Goal: Task Accomplishment & Management: Manage account settings

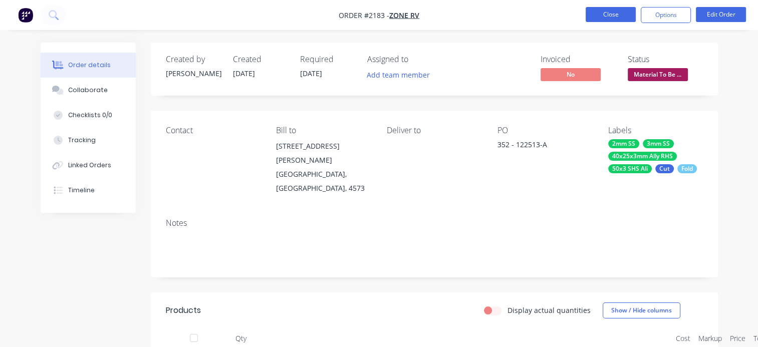
click at [625, 12] on button "Close" at bounding box center [610, 14] width 50 height 15
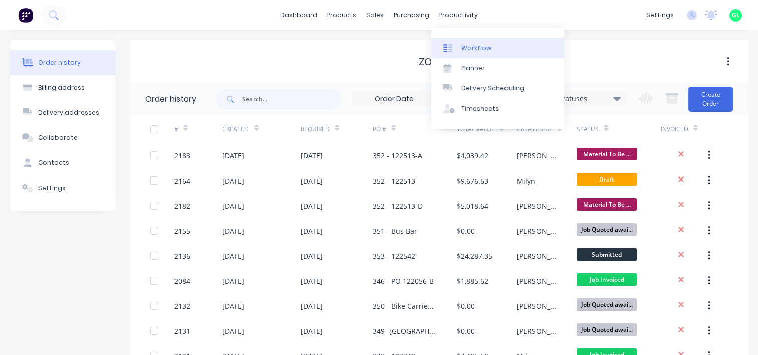
click at [469, 48] on div "Workflow" at bounding box center [476, 48] width 30 height 9
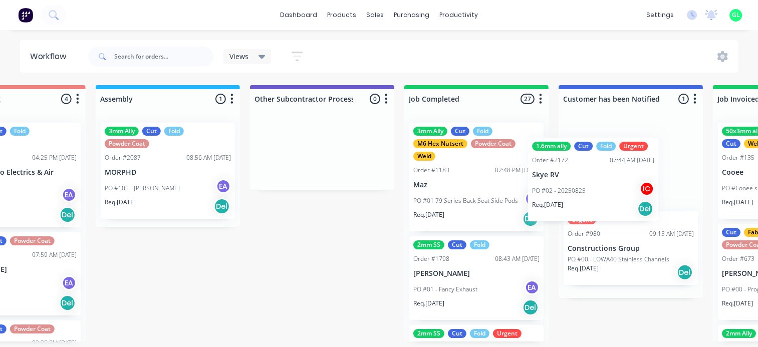
scroll to position [2, 2860]
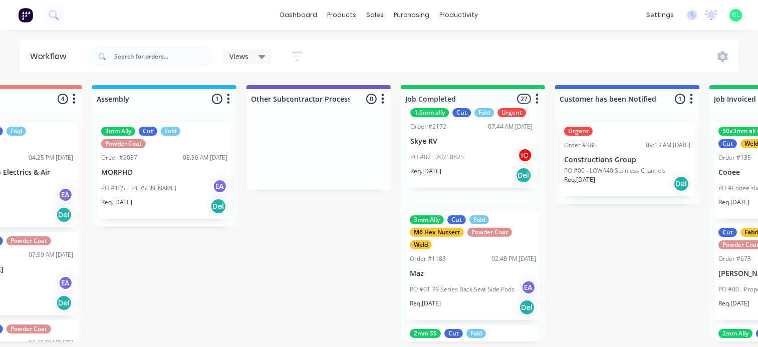
drag, startPoint x: 273, startPoint y: 167, endPoint x: 484, endPoint y: 162, distance: 211.3
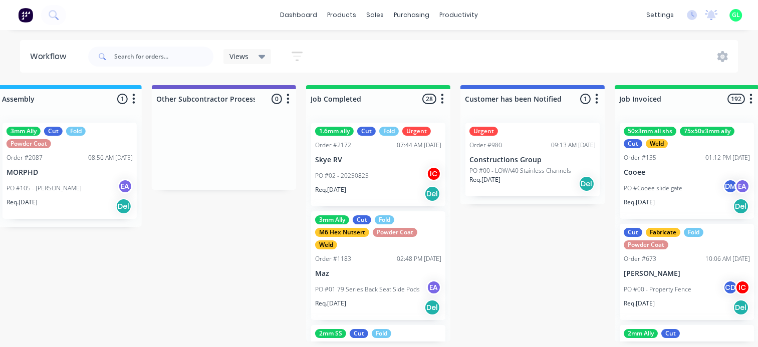
scroll to position [2, 2960]
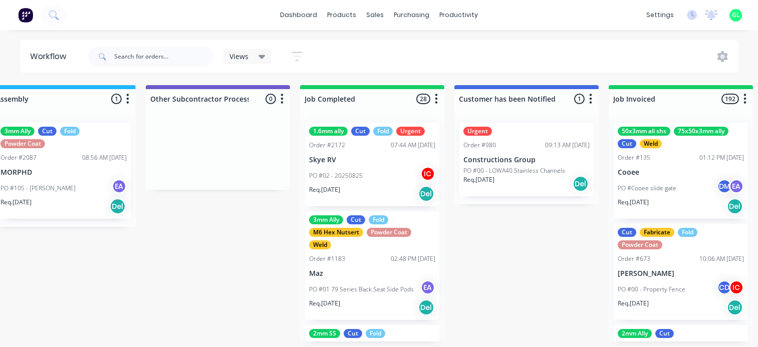
click at [380, 173] on div "PO #02 - 20250825 IC" at bounding box center [372, 175] width 126 height 19
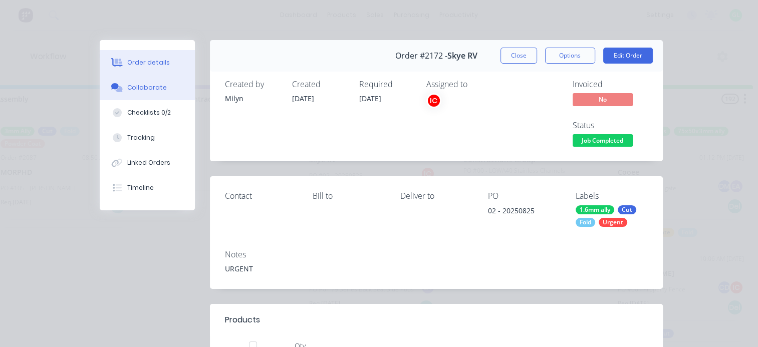
click at [146, 86] on div "Collaborate" at bounding box center [147, 87] width 40 height 9
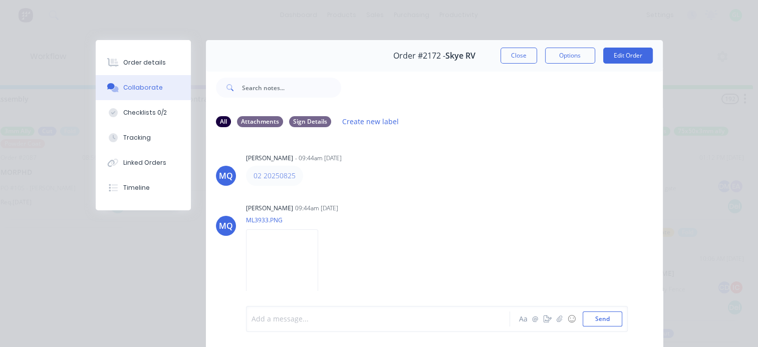
click at [288, 319] on div at bounding box center [380, 319] width 257 height 11
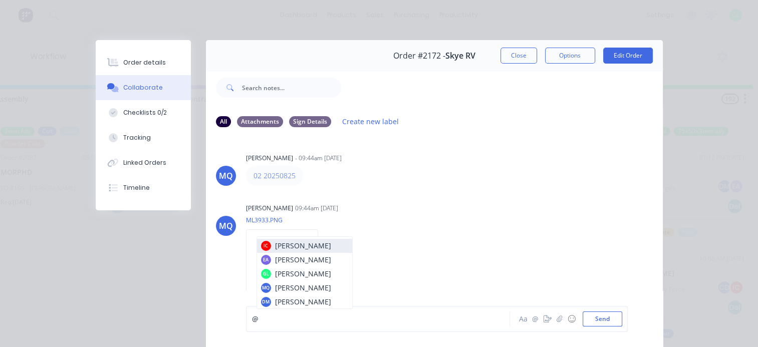
scroll to position [40, 0]
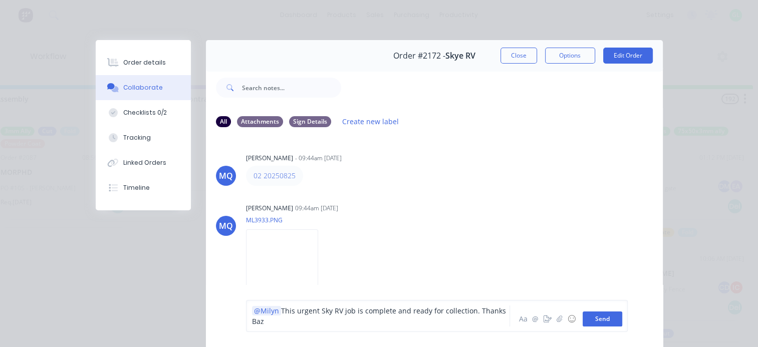
click at [606, 322] on button "Send" at bounding box center [602, 318] width 40 height 15
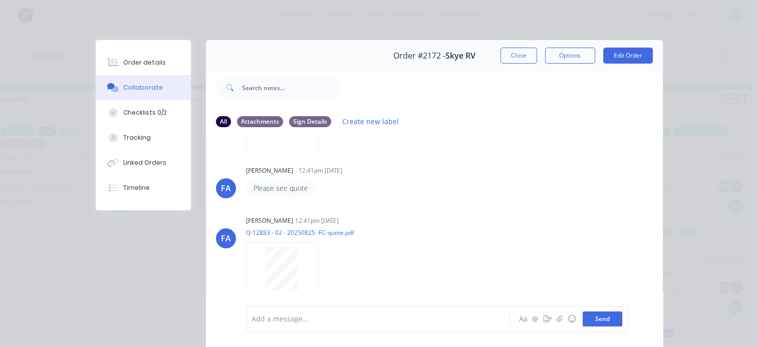
click at [606, 322] on button "Send" at bounding box center [602, 318] width 40 height 15
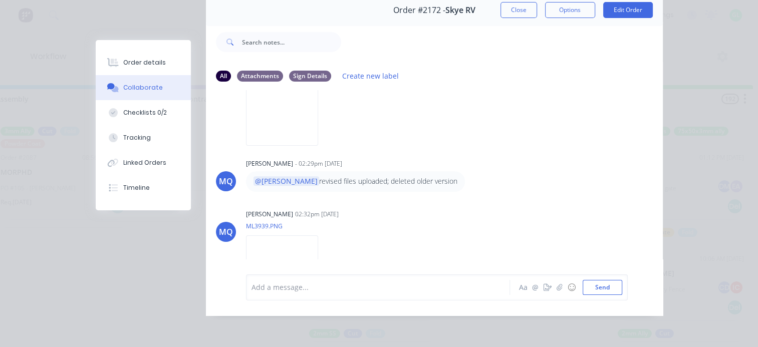
scroll to position [0, 0]
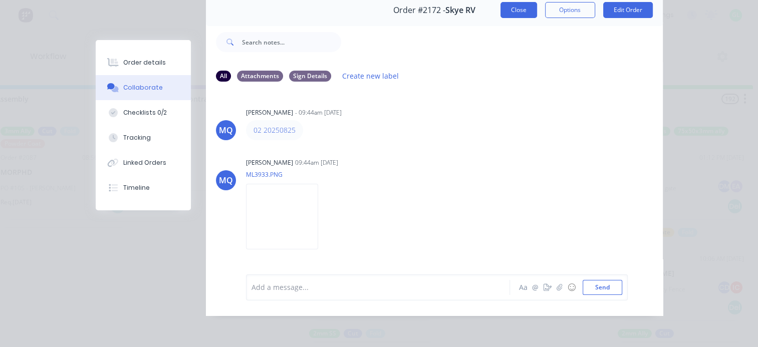
click at [513, 4] on button "Close" at bounding box center [518, 10] width 37 height 16
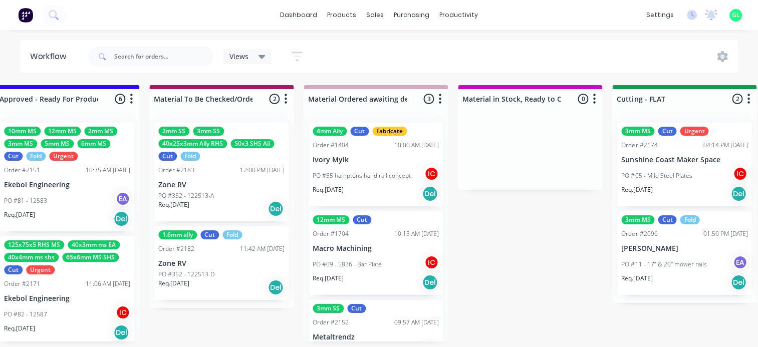
scroll to position [0, 1258]
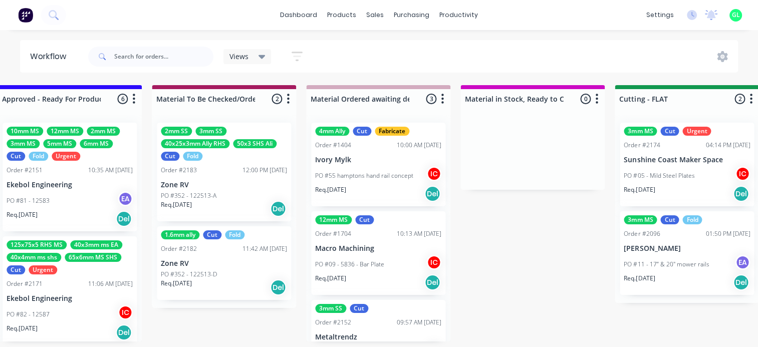
click at [238, 194] on div "PO #352 - 122513-A" at bounding box center [224, 195] width 126 height 9
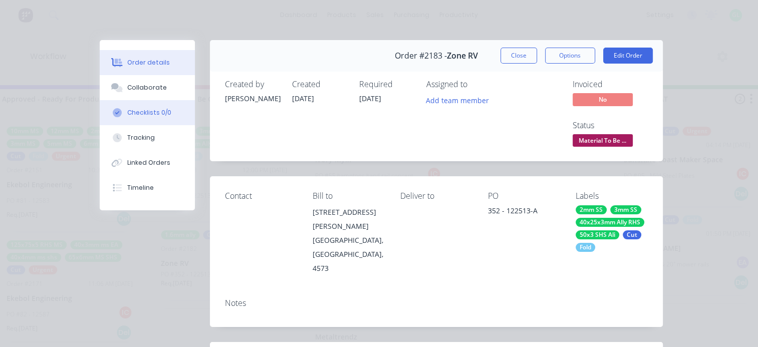
click at [155, 114] on div "Checklists 0/0" at bounding box center [149, 112] width 44 height 9
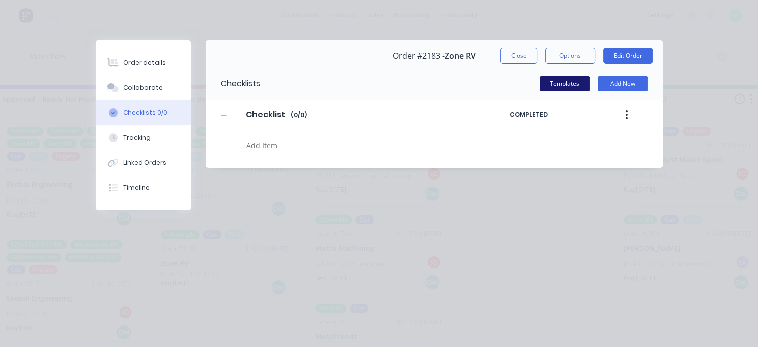
click at [545, 83] on button "Templates" at bounding box center [564, 83] width 50 height 15
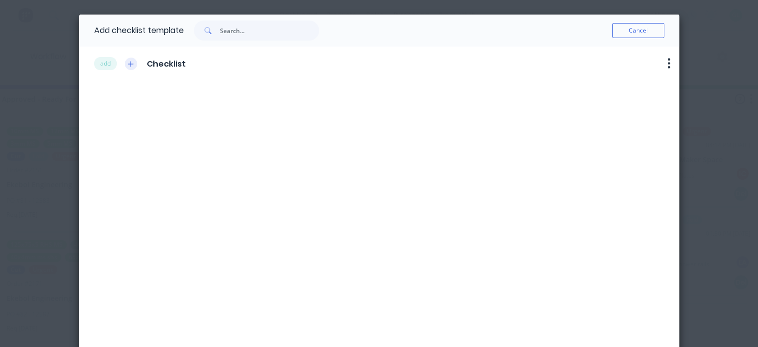
click at [125, 67] on button "button" at bounding box center [131, 64] width 13 height 13
click at [100, 64] on button "add" at bounding box center [105, 63] width 23 height 13
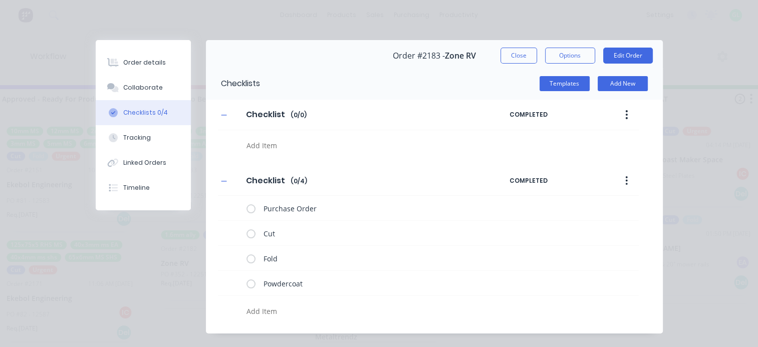
click at [624, 113] on button "button" at bounding box center [626, 115] width 24 height 18
click at [570, 166] on div "Delete" at bounding box center [590, 161] width 77 height 15
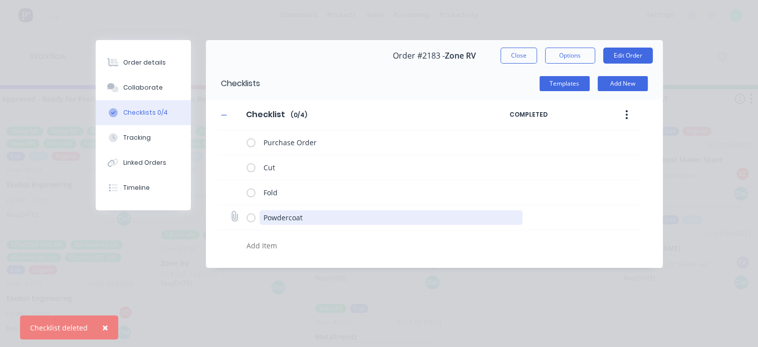
drag, startPoint x: 298, startPoint y: 218, endPoint x: 246, endPoint y: 217, distance: 51.6
click at [246, 217] on div "Powdercoat" at bounding box center [386, 217] width 280 height 20
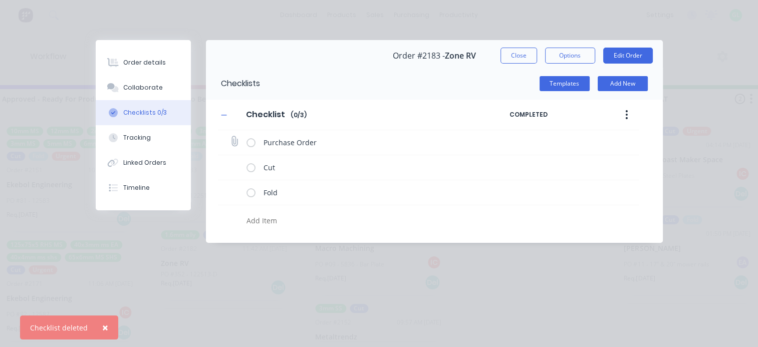
click at [234, 140] on icon at bounding box center [234, 142] width 14 height 14
click at [230, 137] on input "file" at bounding box center [230, 137] width 0 height 0
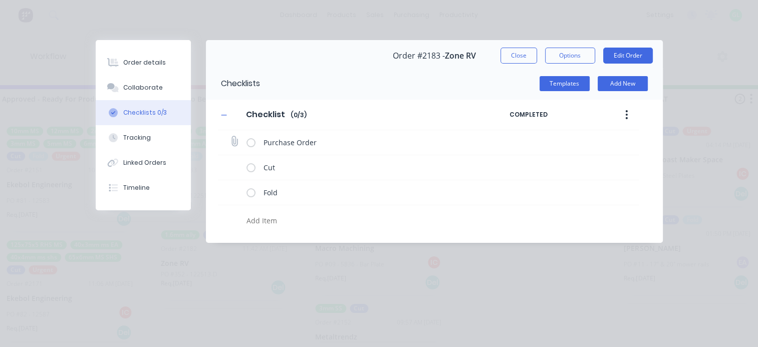
type input "C:\fakepath\PO-122513.pdf"
click at [233, 194] on icon at bounding box center [233, 191] width 13 height 13
click at [230, 187] on input "file" at bounding box center [230, 187] width 0 height 0
click at [231, 194] on icon at bounding box center [234, 192] width 14 height 14
click at [230, 187] on input "file" at bounding box center [230, 187] width 0 height 0
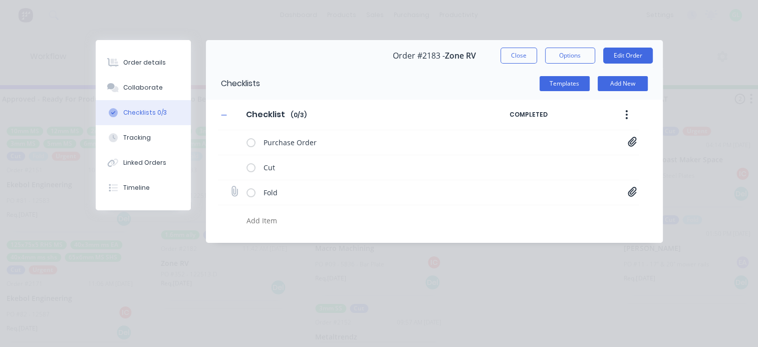
type input "C:\fakepath\20000110-A.PDF"
click at [632, 194] on icon at bounding box center [631, 192] width 9 height 10
click at [534, 213] on link "10002800-C.PDF" at bounding box center [551, 213] width 117 height 11
click at [526, 231] on link "20000110-A.PDF" at bounding box center [551, 230] width 117 height 11
click at [508, 60] on button "Close" at bounding box center [518, 56] width 37 height 16
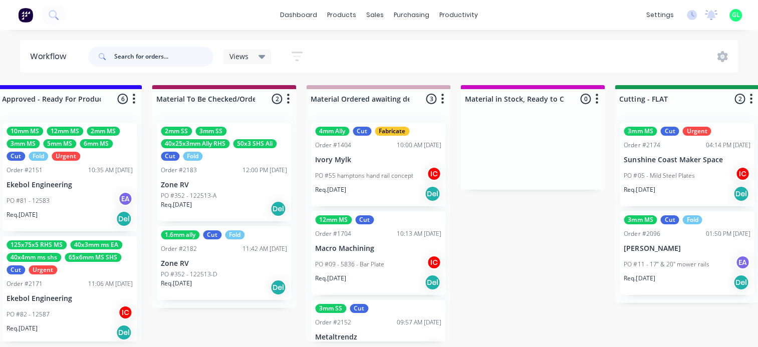
click at [124, 61] on input "text" at bounding box center [163, 57] width 99 height 20
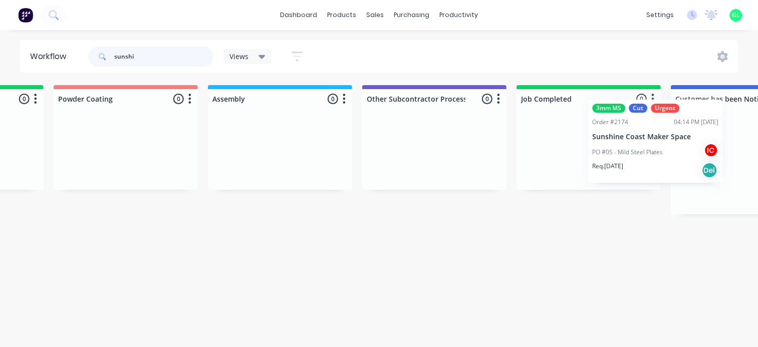
scroll to position [0, 2776]
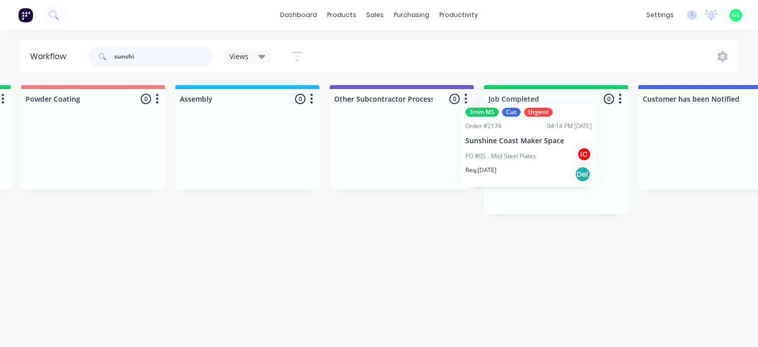
drag, startPoint x: 326, startPoint y: 170, endPoint x: 554, endPoint y: 148, distance: 228.4
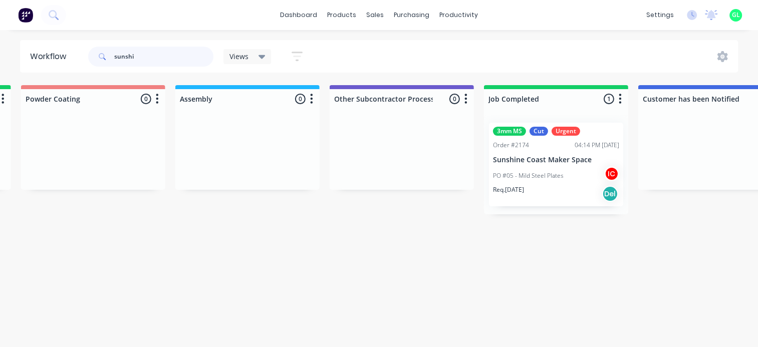
type input "sunshi"
click at [551, 153] on div "3mm MS Cut Urgent Order #2174 04:14 PM 26/08/25 Sunshine Coast Maker Space PO #…" at bounding box center [556, 165] width 134 height 84
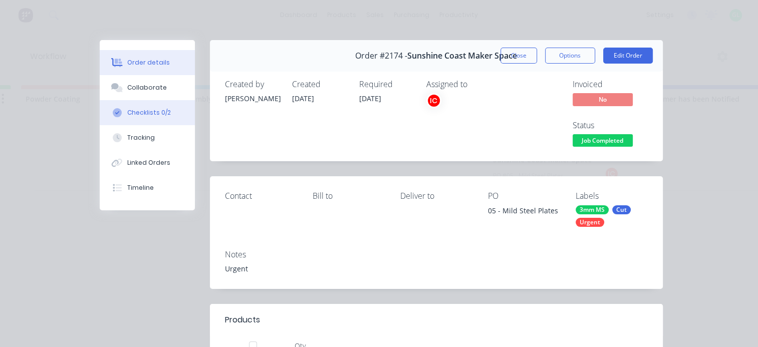
click at [121, 120] on button "Checklists 0/2" at bounding box center [147, 112] width 95 height 25
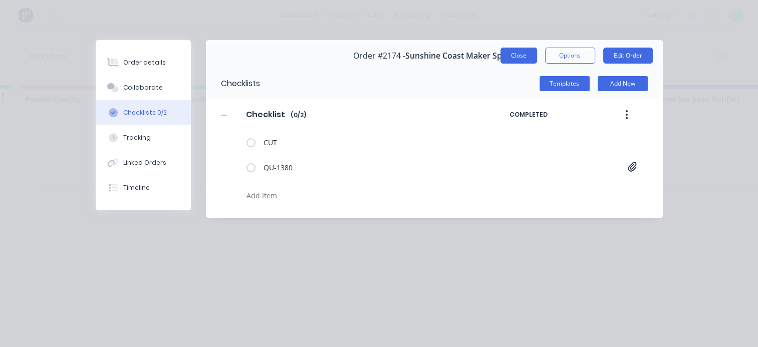
click at [525, 55] on button "Close" at bounding box center [518, 56] width 37 height 16
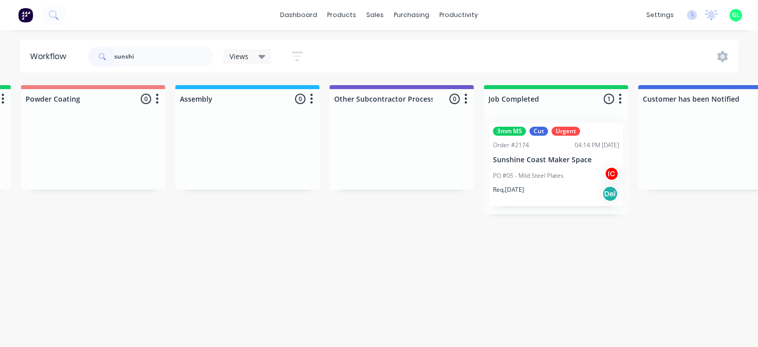
click at [128, 60] on input "sunshi" at bounding box center [163, 57] width 99 height 20
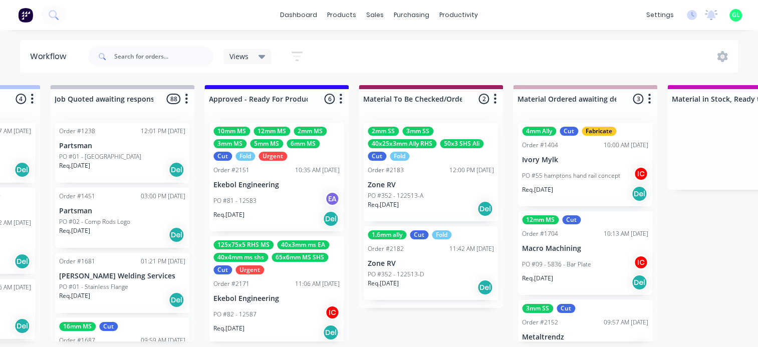
scroll to position [0, 1051]
click at [413, 209] on div "Req. [DATE] Del" at bounding box center [430, 208] width 126 height 17
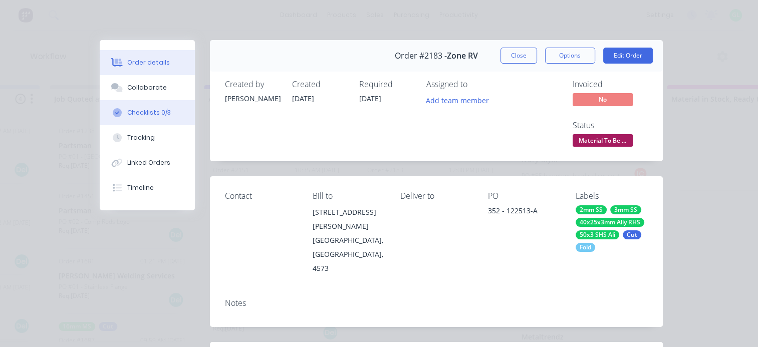
click at [128, 115] on div "Checklists 0/3" at bounding box center [149, 112] width 44 height 9
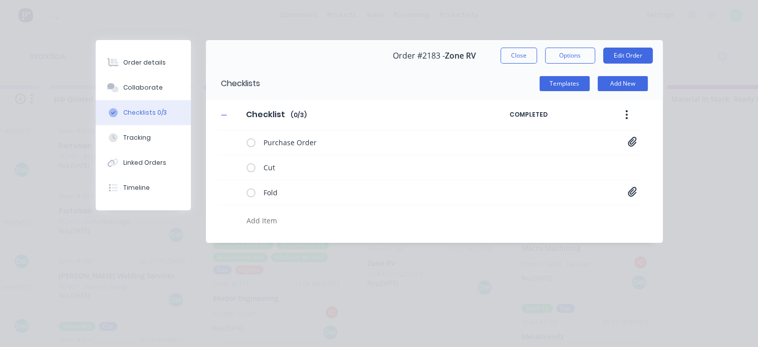
click at [276, 222] on textarea at bounding box center [369, 220] width 254 height 15
type textarea "tube nest"
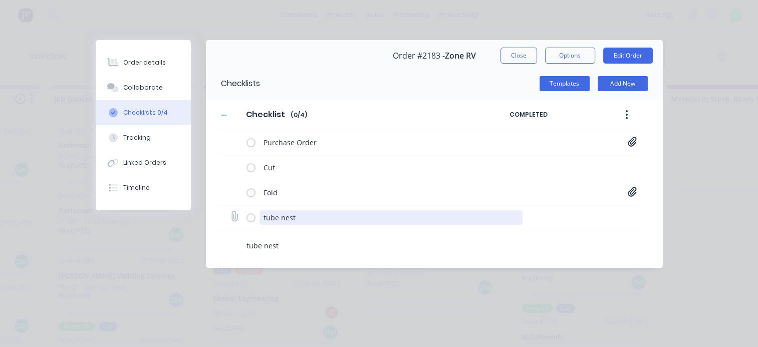
click at [261, 218] on textarea "tube nest" at bounding box center [390, 217] width 263 height 15
type textarea "40x25x3mm ally rhs tube nest"
click at [322, 252] on div "tube nest" at bounding box center [369, 247] width 254 height 18
click at [234, 219] on icon at bounding box center [234, 217] width 14 height 14
click at [230, 212] on input "file" at bounding box center [230, 212] width 0 height 0
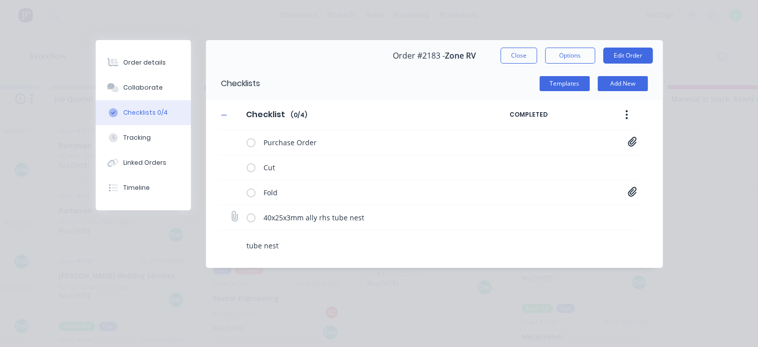
type input "C:\fakepath\40x25x3mm ally rhs.pdf"
click at [140, 60] on div "Order details" at bounding box center [144, 62] width 43 height 9
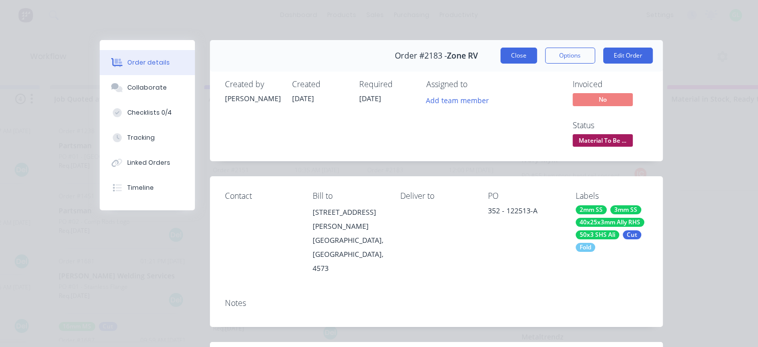
click at [506, 56] on button "Close" at bounding box center [518, 56] width 37 height 16
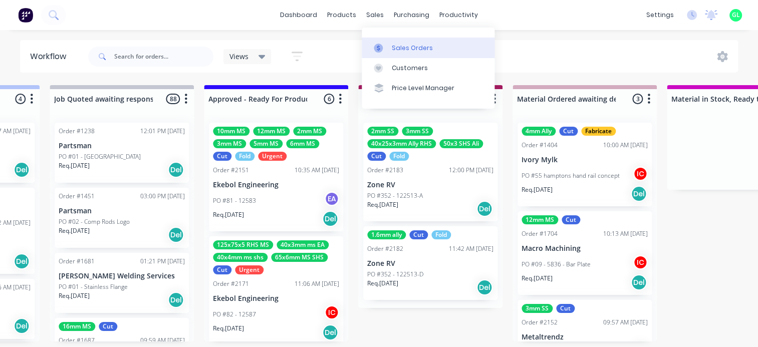
click at [396, 50] on div "Sales Orders" at bounding box center [412, 48] width 41 height 9
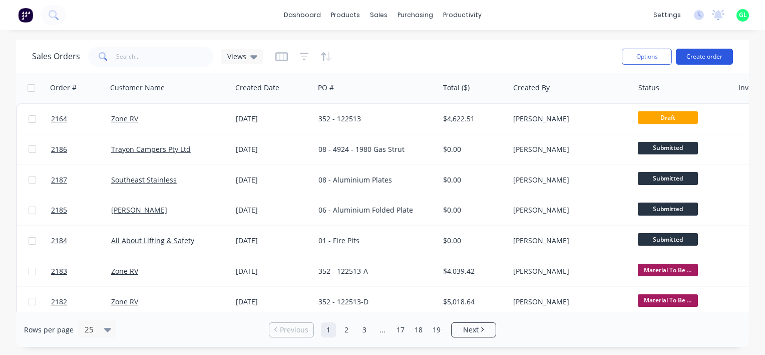
click at [716, 59] on button "Create order" at bounding box center [704, 57] width 57 height 16
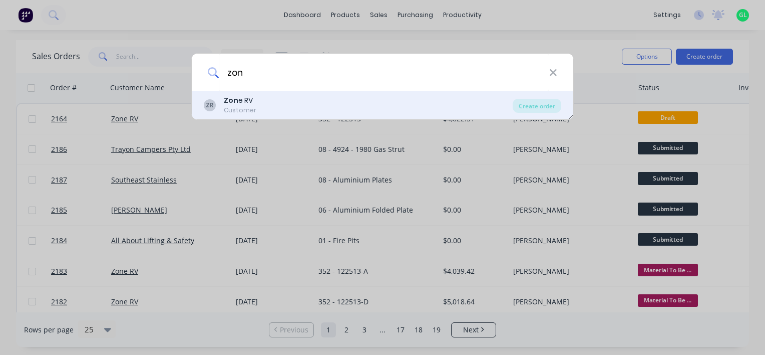
type input "zon"
click at [259, 102] on div "ZR Zon e RV Customer" at bounding box center [358, 105] width 309 height 20
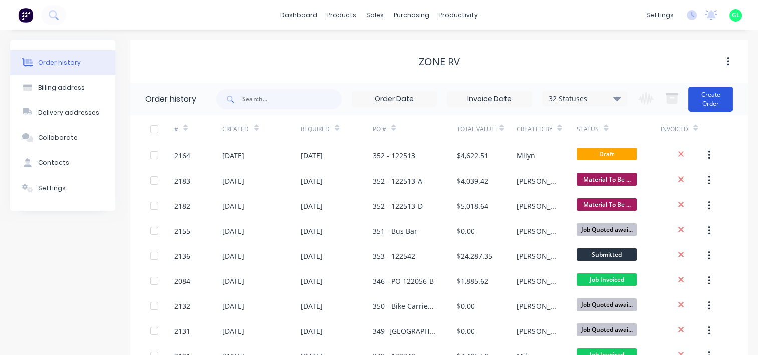
click at [707, 103] on button "Create Order" at bounding box center [710, 99] width 45 height 25
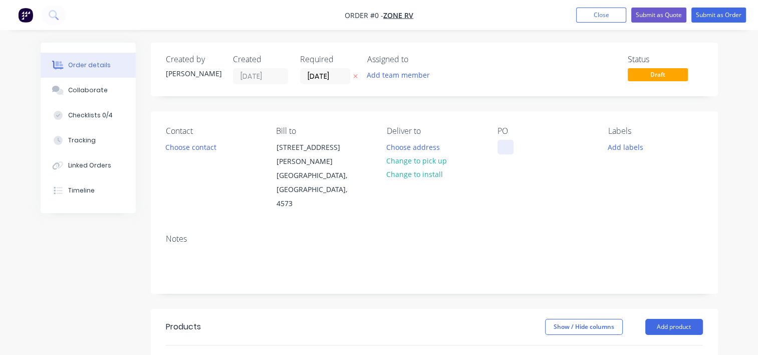
click at [504, 147] on div at bounding box center [505, 147] width 16 height 15
paste div
click at [626, 147] on button "Add labels" at bounding box center [625, 147] width 46 height 14
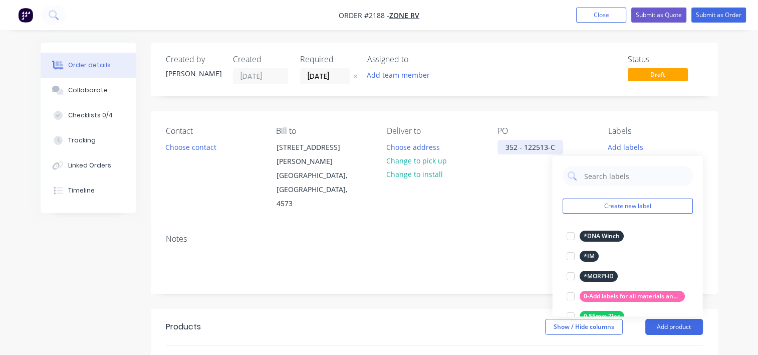
click at [557, 145] on div "352 - 122513-C" at bounding box center [530, 147] width 66 height 15
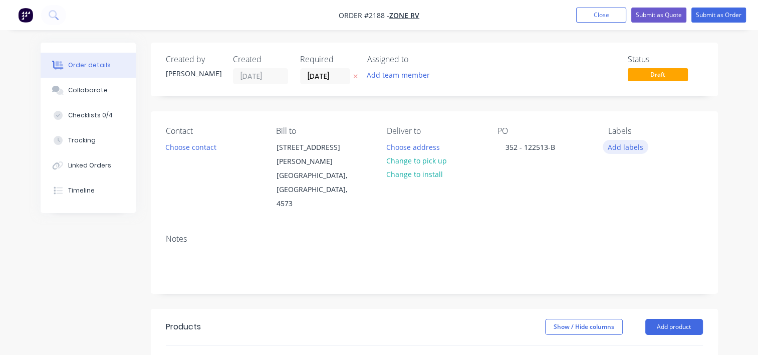
click at [625, 147] on button "Add labels" at bounding box center [625, 147] width 46 height 14
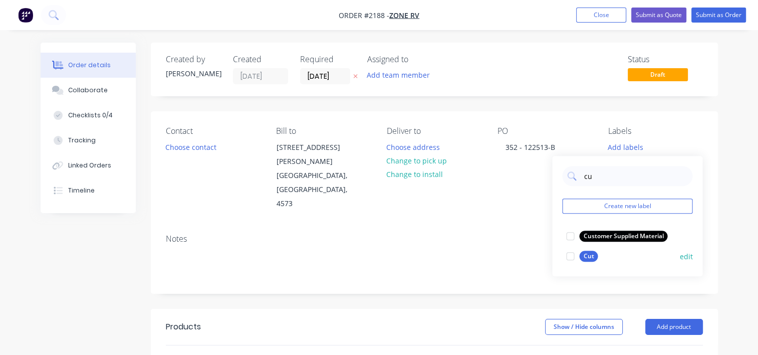
click at [566, 254] on div at bounding box center [570, 256] width 20 height 20
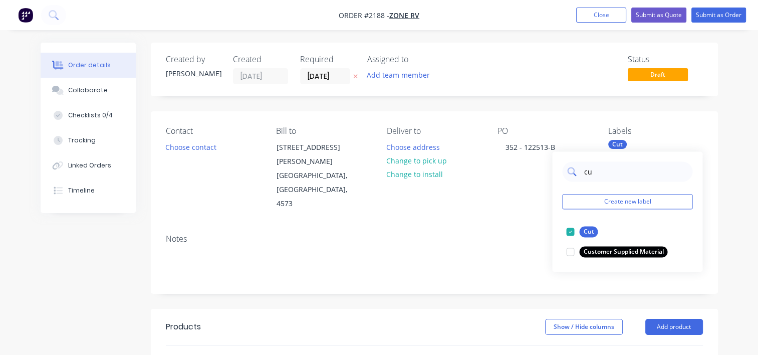
click at [589, 175] on input "cu" at bounding box center [634, 171] width 105 height 20
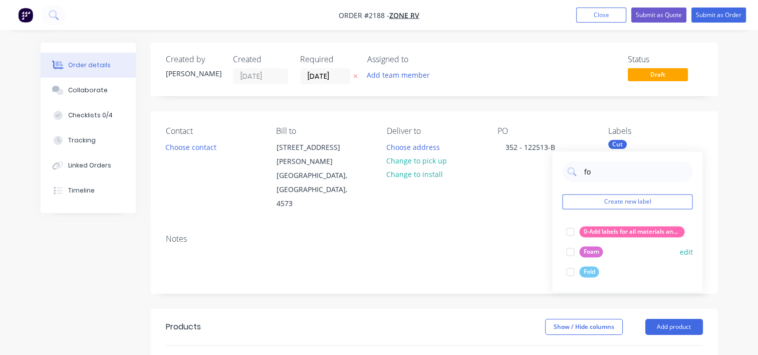
click at [567, 275] on div at bounding box center [570, 271] width 20 height 20
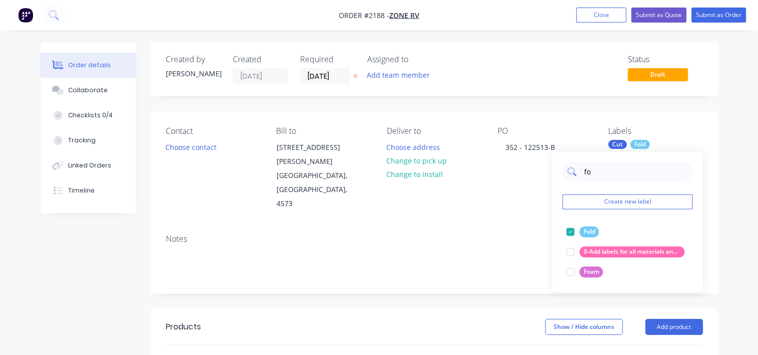
click at [593, 173] on input "fo" at bounding box center [634, 171] width 105 height 20
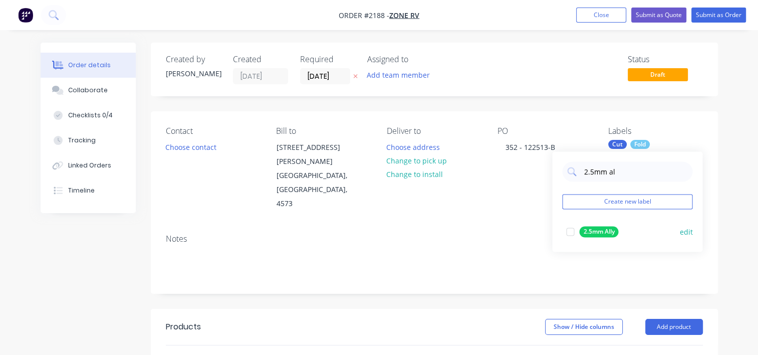
click at [568, 234] on div at bounding box center [570, 231] width 20 height 20
click at [599, 174] on input "2.5mm al" at bounding box center [634, 171] width 105 height 20
click at [568, 232] on div at bounding box center [570, 231] width 20 height 20
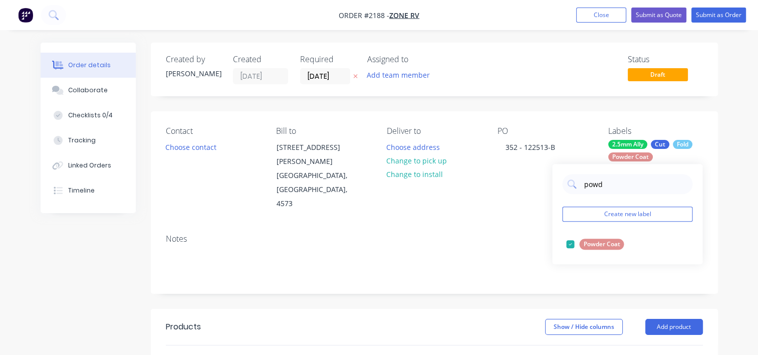
type input "powd"
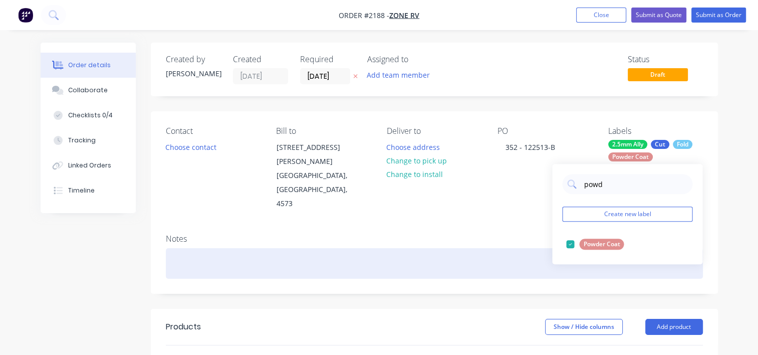
click at [166, 248] on div at bounding box center [434, 263] width 537 height 31
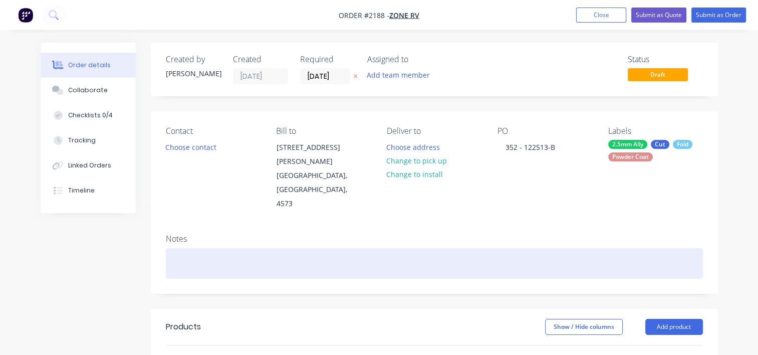
paste div
click at [199, 248] on div "Powder PO473" at bounding box center [434, 263] width 537 height 31
click at [256, 248] on div "Powder PO473" at bounding box center [434, 263] width 537 height 31
click at [207, 248] on div "Powder PO473" at bounding box center [434, 263] width 537 height 31
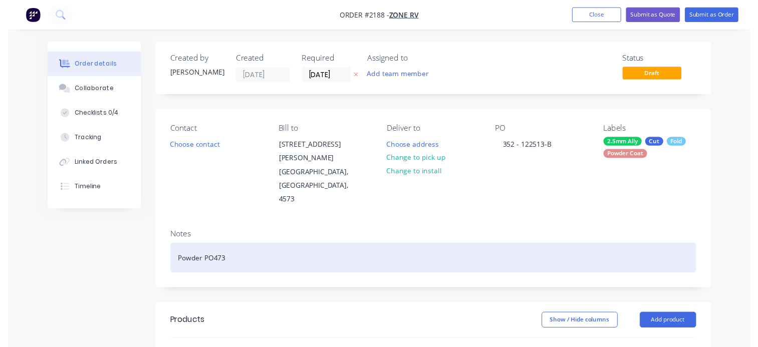
scroll to position [100, 0]
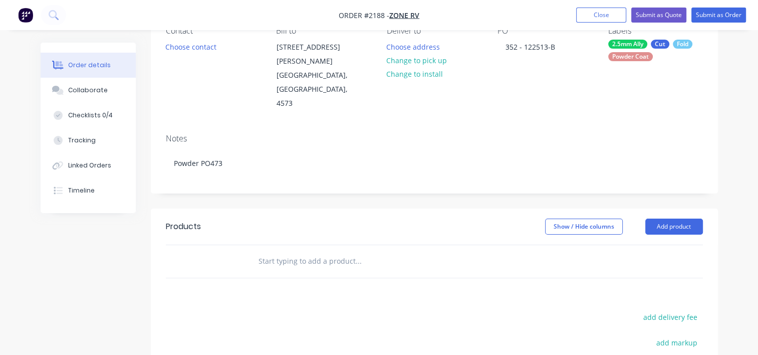
click at [319, 251] on input "text" at bounding box center [358, 261] width 200 height 20
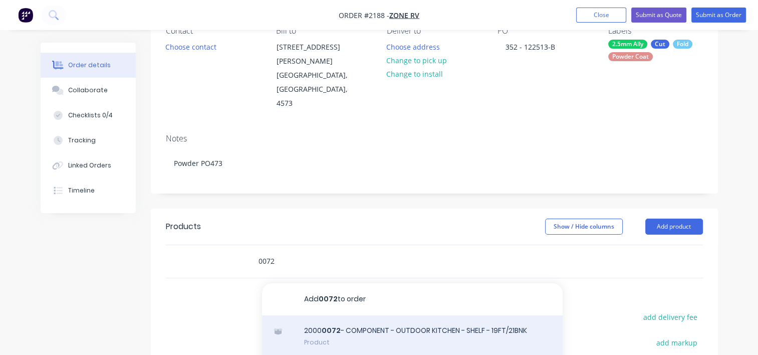
type input "0072"
click at [358, 315] on div "2000 0072 - COMPONENT - OUTDOOR KITCHEN - SHELF - 19FT/21BNK Product" at bounding box center [412, 336] width 300 height 42
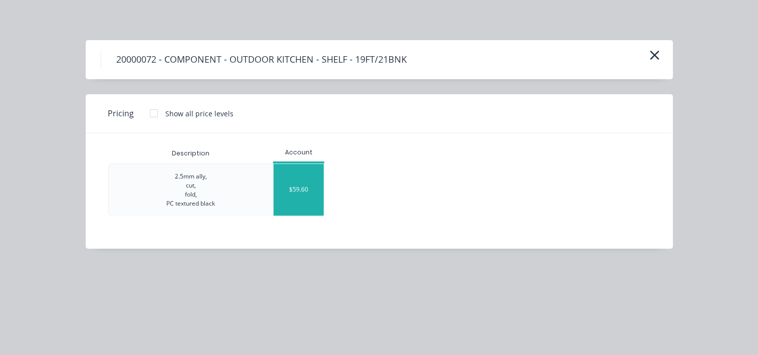
click at [303, 187] on div "$59.60" at bounding box center [298, 190] width 50 height 52
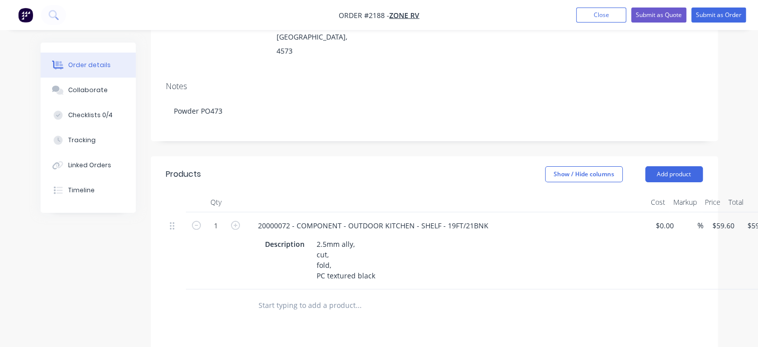
scroll to position [200, 0]
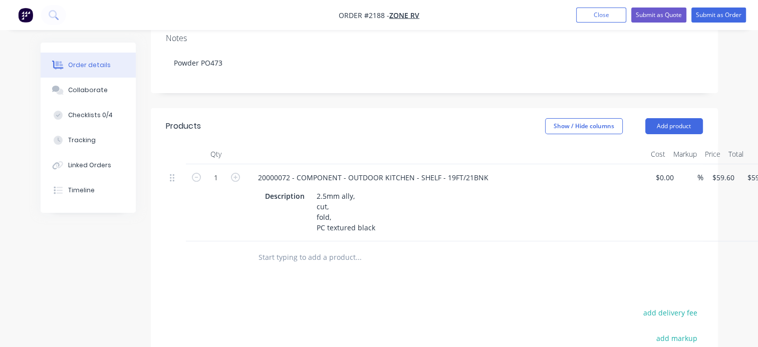
click at [318, 247] on input "text" at bounding box center [358, 257] width 200 height 20
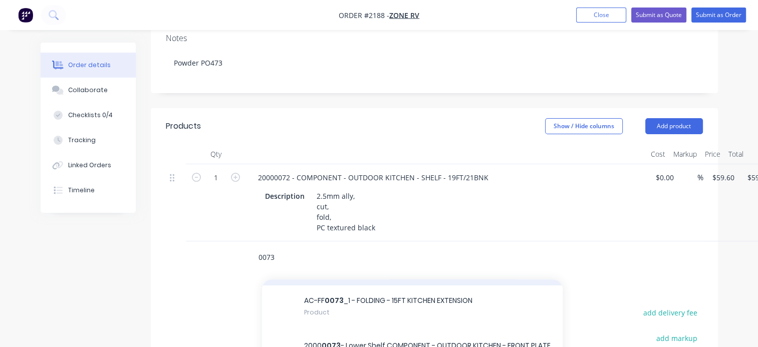
scroll to position [50, 0]
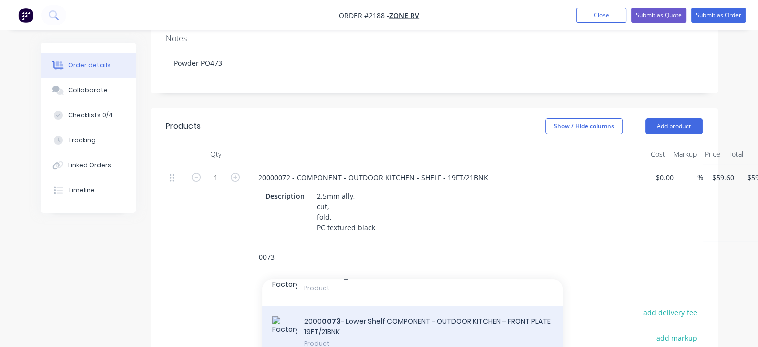
type input "0073"
click at [352, 306] on div "2000 0073 - Lower Shelf COMPONENT - OUTDOOR KITCHEN - FRONT PLATE 19FT/21BNK Pr…" at bounding box center [412, 332] width 300 height 53
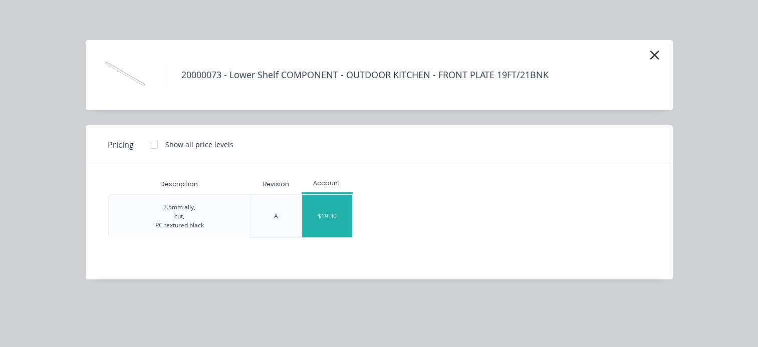
click at [335, 219] on div "$19.30" at bounding box center [327, 216] width 50 height 43
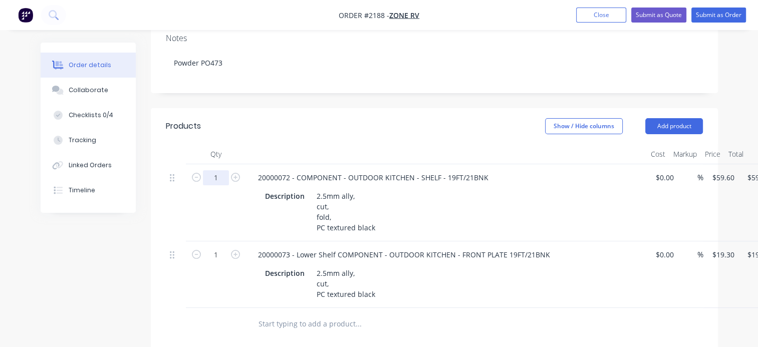
click at [220, 170] on input "1" at bounding box center [216, 177] width 26 height 15
type input "60"
type input "$3,576.00"
click at [187, 278] on div "1" at bounding box center [216, 274] width 60 height 67
click at [221, 185] on input "1" at bounding box center [216, 177] width 26 height 15
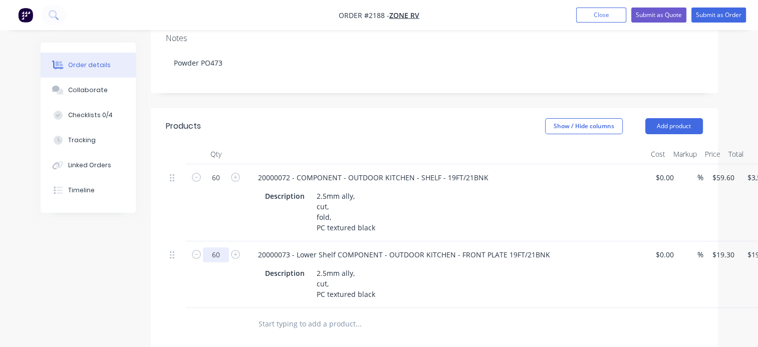
type input "60"
type input "$1,158.00"
click at [92, 120] on button "Checklists 0/4" at bounding box center [88, 115] width 95 height 25
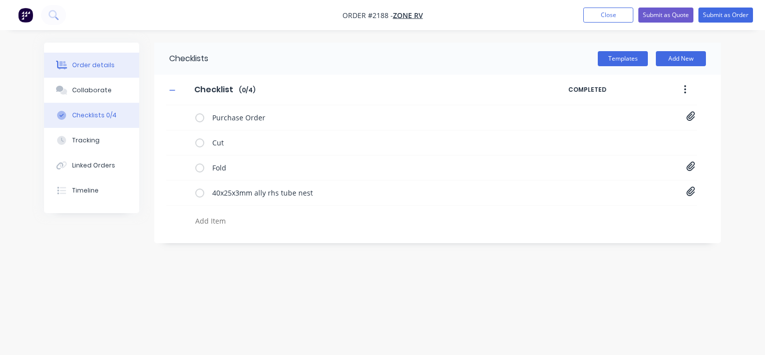
click at [88, 61] on div "Order details" at bounding box center [93, 65] width 43 height 9
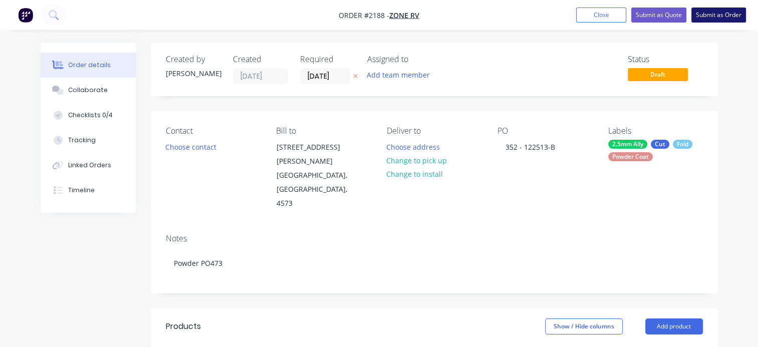
click at [716, 21] on button "Submit as Order" at bounding box center [718, 15] width 55 height 15
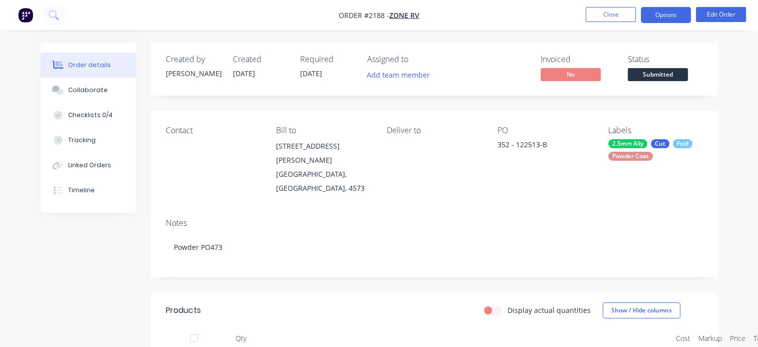
click at [656, 16] on button "Options" at bounding box center [665, 15] width 50 height 16
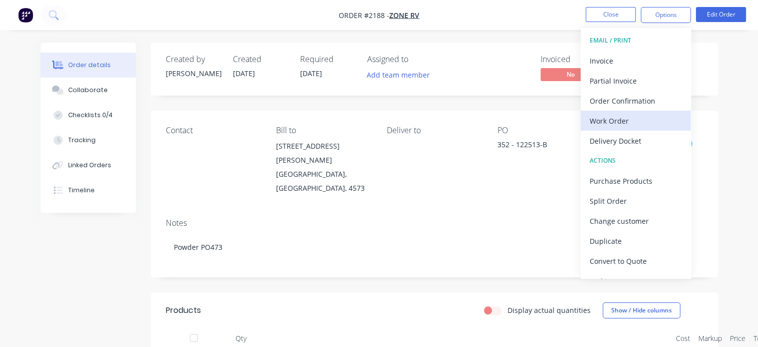
click at [611, 122] on div "Work Order" at bounding box center [635, 121] width 92 height 15
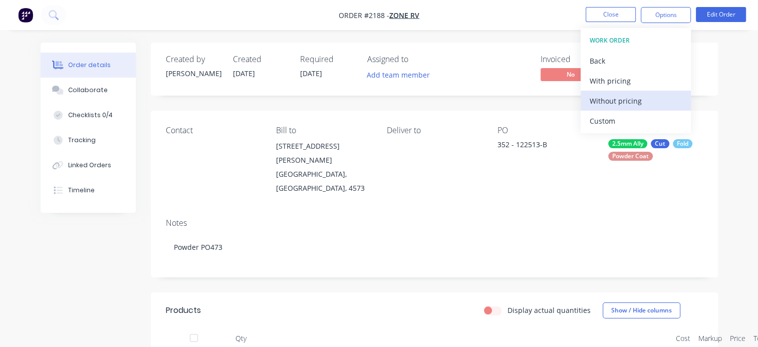
click at [605, 100] on div "Without pricing" at bounding box center [635, 101] width 92 height 15
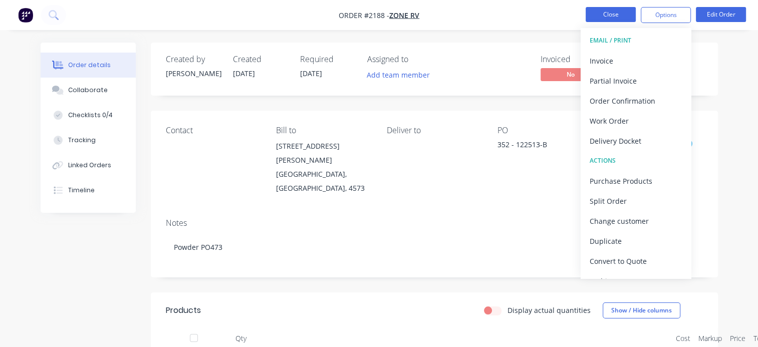
click at [596, 10] on button "Close" at bounding box center [610, 14] width 50 height 15
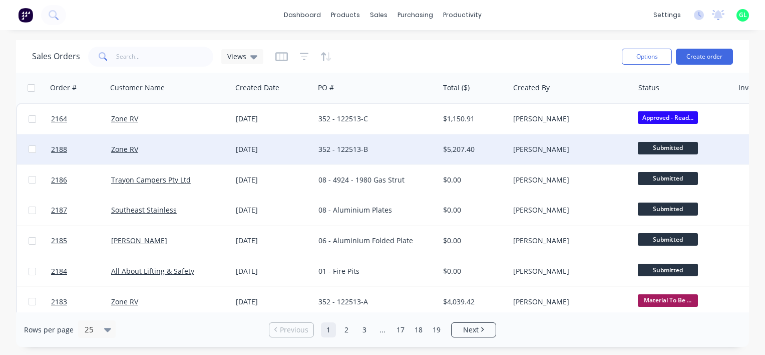
click at [339, 150] on div "352 - 122513-B" at bounding box center [373, 149] width 111 height 10
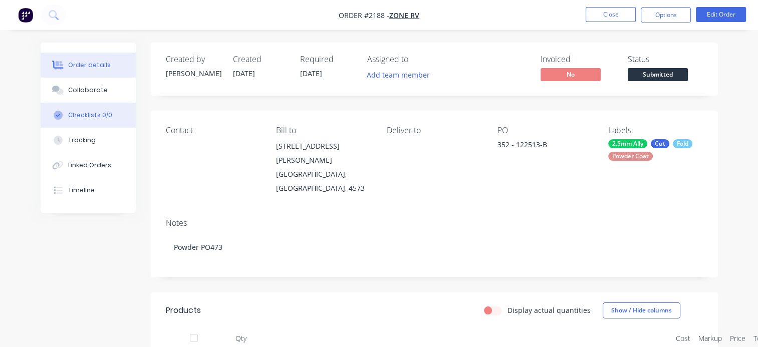
click at [80, 114] on div "Checklists 0/0" at bounding box center [90, 115] width 44 height 9
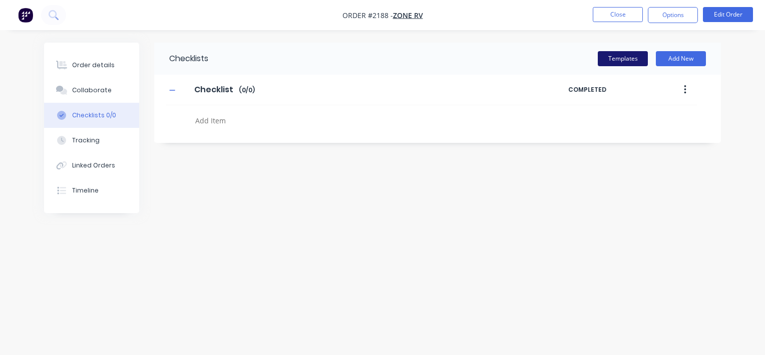
click at [625, 63] on button "Templates" at bounding box center [623, 58] width 50 height 15
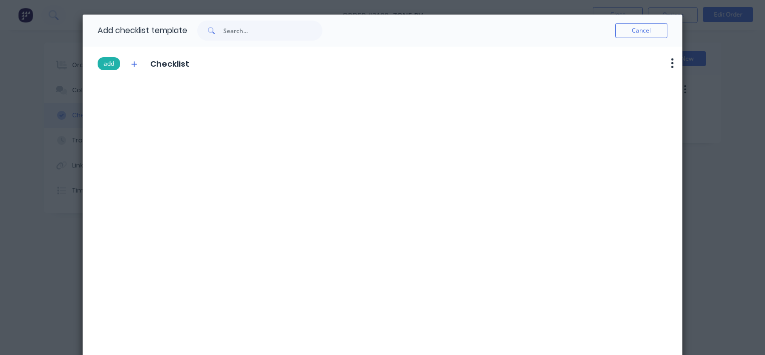
click at [105, 63] on button "add" at bounding box center [109, 63] width 23 height 13
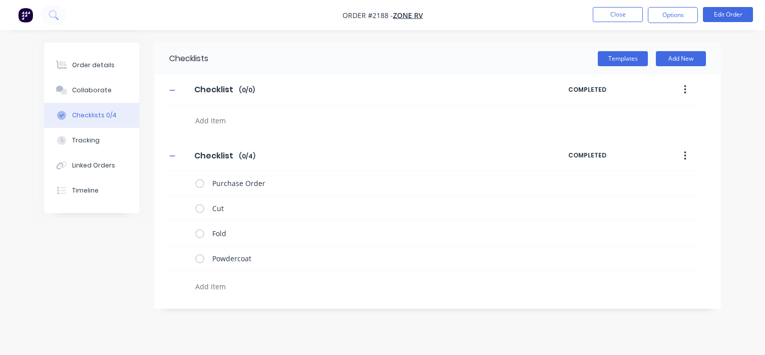
click at [688, 94] on button "button" at bounding box center [685, 90] width 24 height 18
click at [638, 143] on div "Delete" at bounding box center [649, 136] width 77 height 15
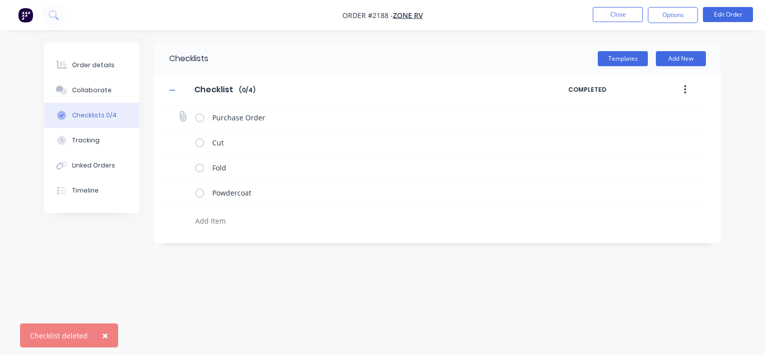
click at [185, 113] on icon at bounding box center [183, 117] width 14 height 14
click at [178, 111] on input "file" at bounding box center [178, 111] width 0 height 0
type input "C:\fakepath\PO-122513.pdf"
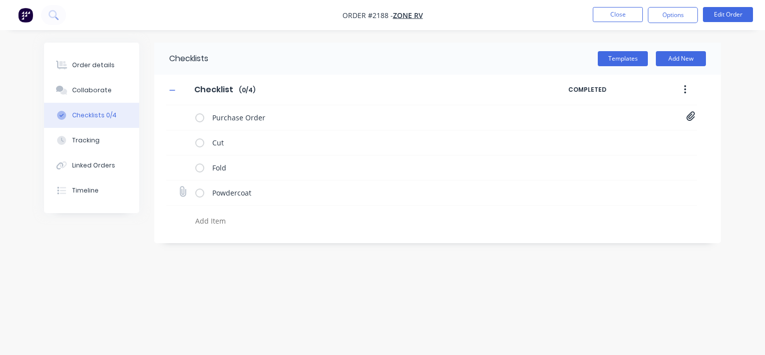
click at [181, 194] on icon at bounding box center [183, 192] width 14 height 14
click at [178, 186] on input "file" at bounding box center [178, 186] width 0 height 0
type input "C:\fakepath\Purchase Order PO0473.pdf"
click at [185, 164] on icon at bounding box center [183, 167] width 14 height 14
click at [178, 161] on input "file" at bounding box center [178, 161] width 0 height 0
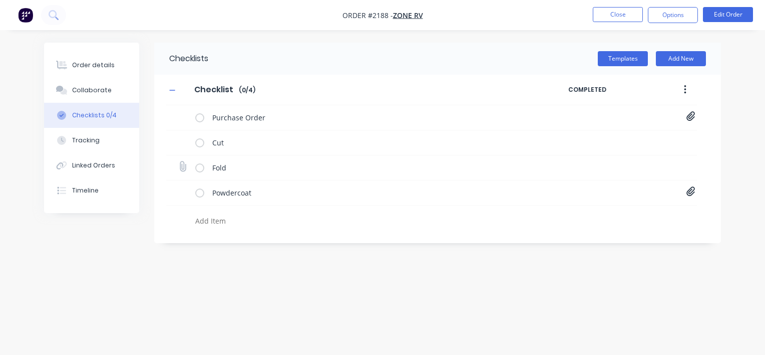
type input "C:\fakepath\20000072-C.PDF"
click at [691, 168] on icon at bounding box center [690, 167] width 9 height 10
click at [591, 188] on link "20000072-C.PDF" at bounding box center [610, 188] width 117 height 11
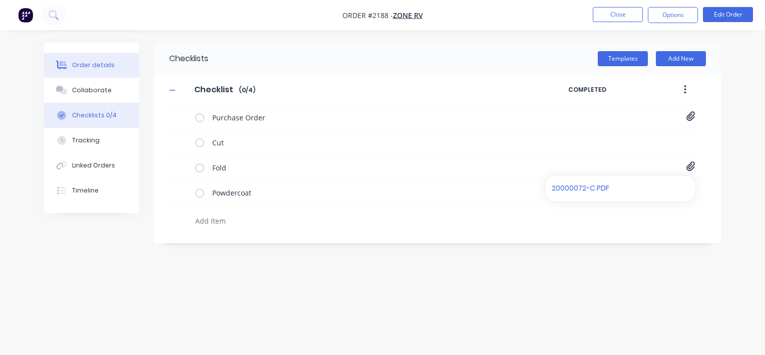
click at [92, 67] on div "Order details" at bounding box center [93, 65] width 43 height 9
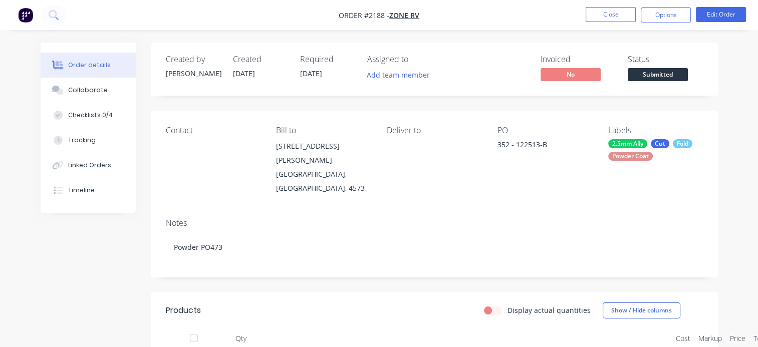
click at [656, 77] on span "Submitted" at bounding box center [657, 74] width 60 height 13
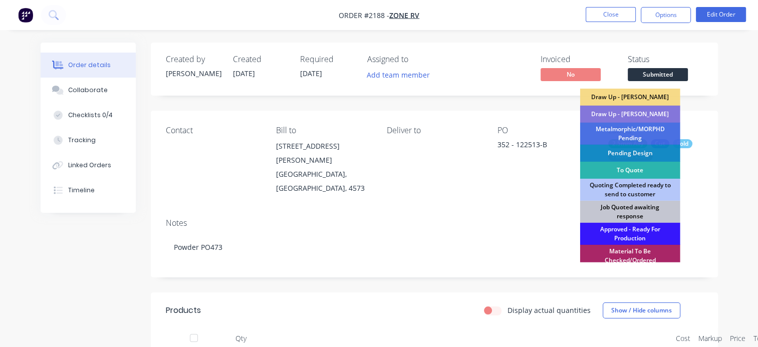
scroll to position [50, 0]
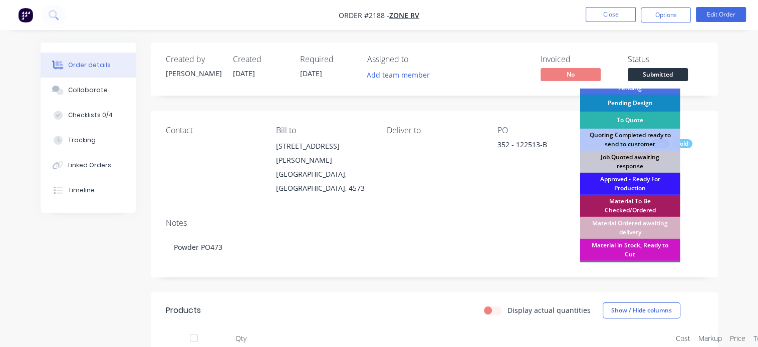
click at [639, 198] on div "Material To Be Checked/Ordered" at bounding box center [630, 206] width 100 height 22
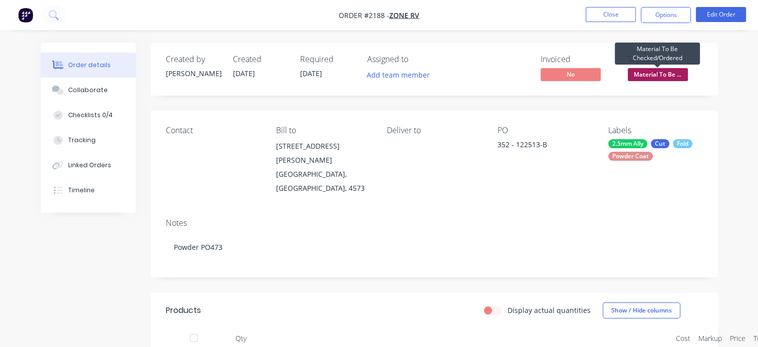
click at [654, 76] on span "Material To Be ..." at bounding box center [657, 74] width 60 height 13
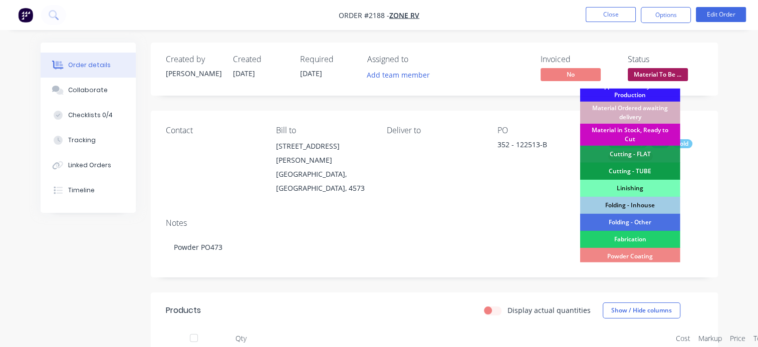
scroll to position [145, 0]
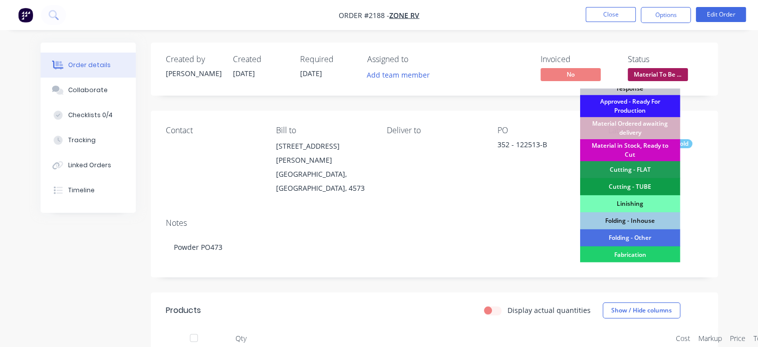
click at [641, 145] on div "Material in Stock, Ready to Cut" at bounding box center [630, 150] width 100 height 22
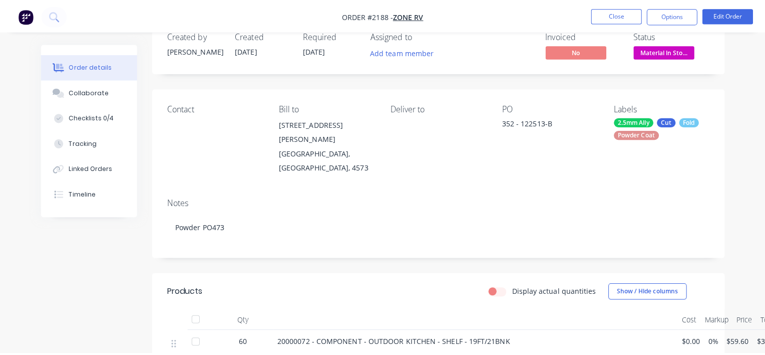
scroll to position [0, 0]
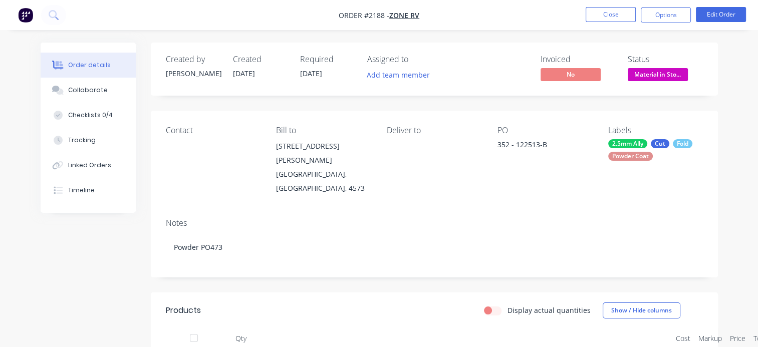
click at [603, 22] on li "Close" at bounding box center [610, 15] width 50 height 16
click at [605, 16] on button "Close" at bounding box center [610, 14] width 50 height 15
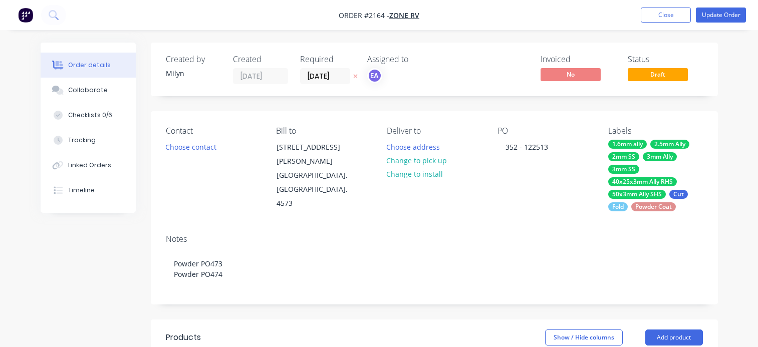
scroll to position [0, 50]
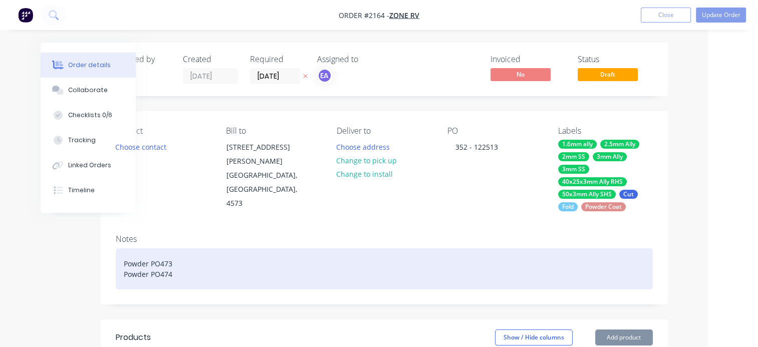
click at [322, 250] on div "Powder PO473 Powder PO474" at bounding box center [384, 268] width 537 height 41
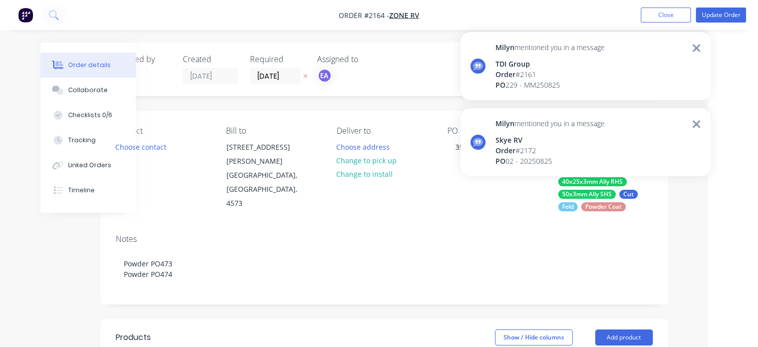
click at [697, 126] on icon at bounding box center [696, 124] width 8 height 8
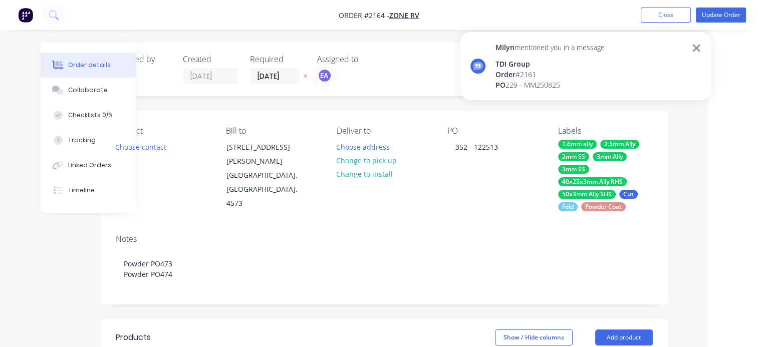
click at [696, 48] on icon at bounding box center [696, 48] width 8 height 8
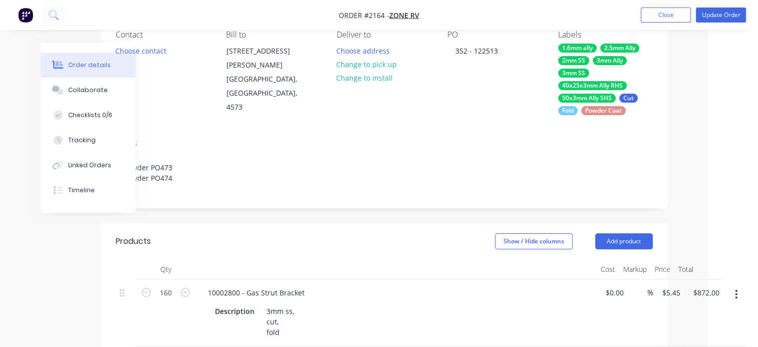
scroll to position [200, 50]
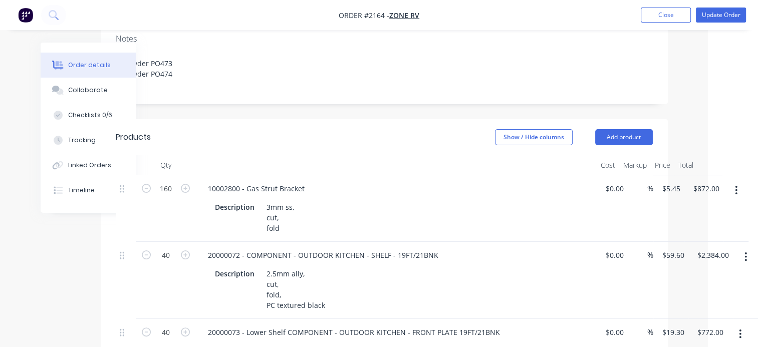
click at [737, 189] on icon "button" at bounding box center [736, 190] width 3 height 11
click at [673, 269] on div "Delete" at bounding box center [700, 276] width 77 height 15
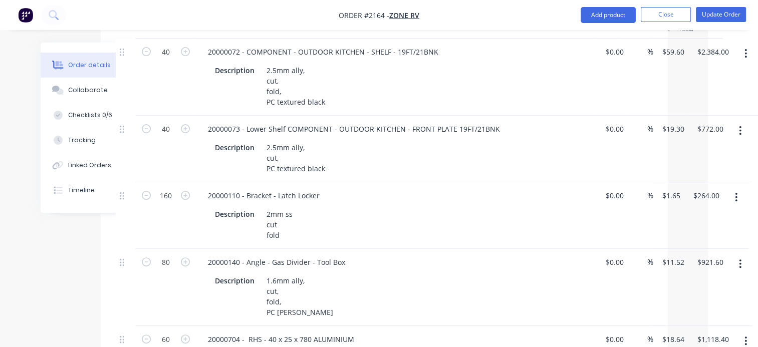
scroll to position [401, 50]
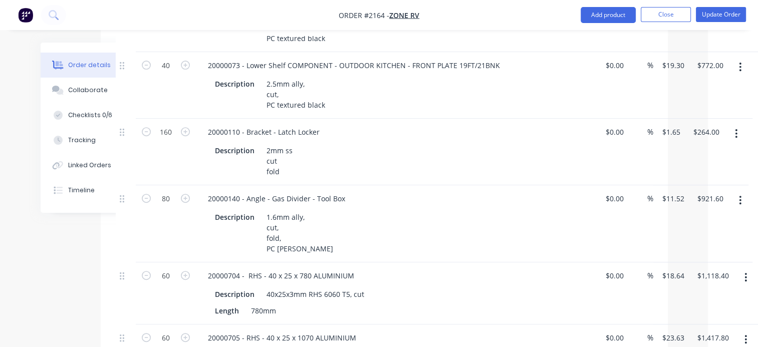
click at [740, 131] on button "button" at bounding box center [736, 134] width 24 height 18
click at [692, 214] on div "Delete" at bounding box center [700, 220] width 77 height 15
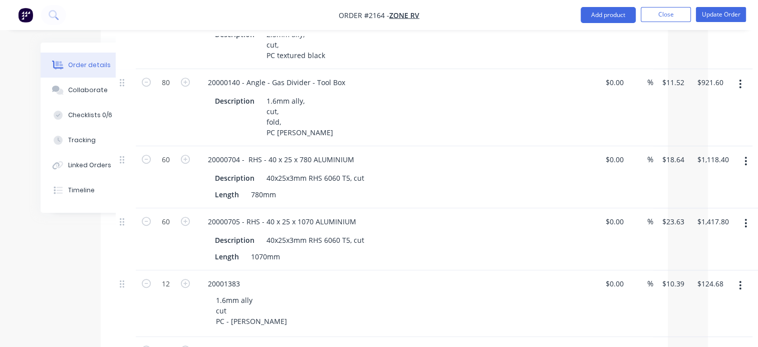
scroll to position [451, 50]
click at [748, 160] on button "button" at bounding box center [746, 161] width 24 height 18
click at [695, 244] on div "Delete" at bounding box center [709, 247] width 77 height 15
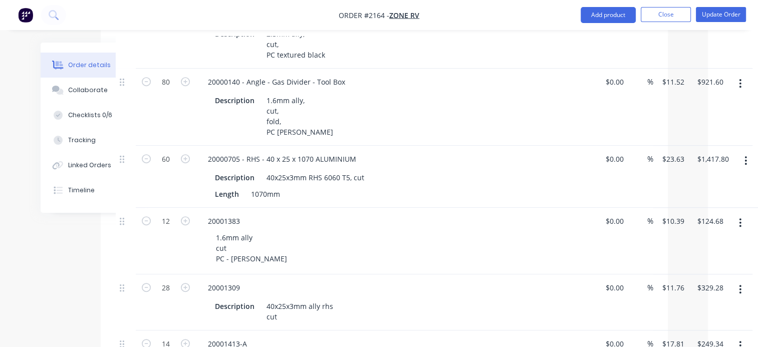
click at [745, 158] on icon "button" at bounding box center [745, 160] width 3 height 11
click at [699, 242] on div "Delete" at bounding box center [709, 247] width 77 height 15
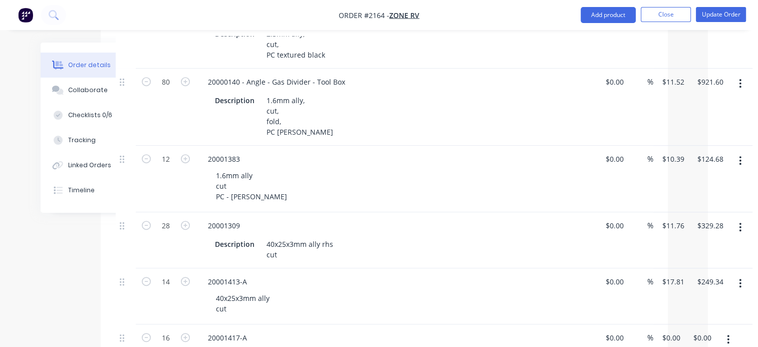
click at [742, 223] on button "button" at bounding box center [740, 227] width 24 height 18
click at [691, 316] on div "Delete" at bounding box center [704, 313] width 77 height 15
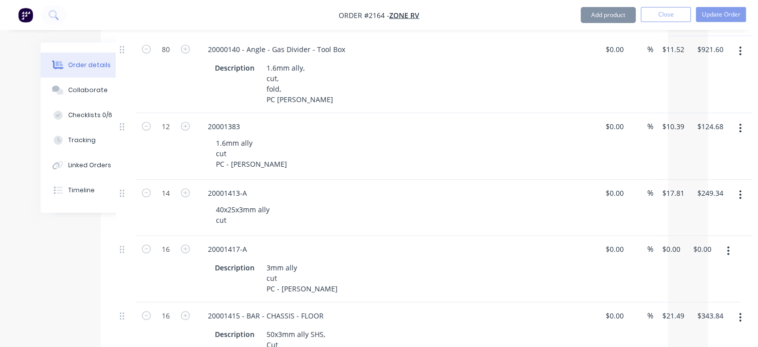
scroll to position [501, 50]
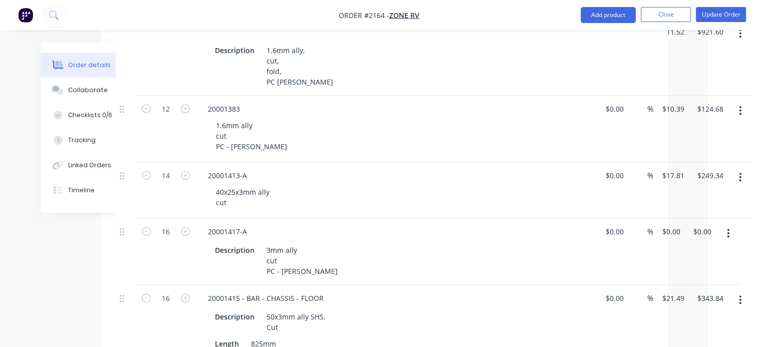
click at [737, 176] on button "button" at bounding box center [740, 177] width 24 height 18
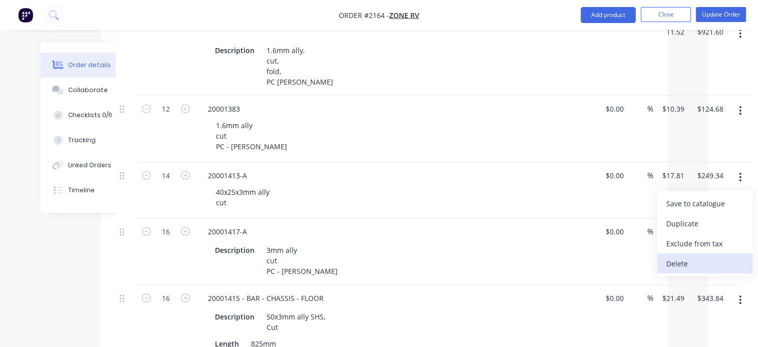
click at [686, 259] on div "Delete" at bounding box center [704, 263] width 77 height 15
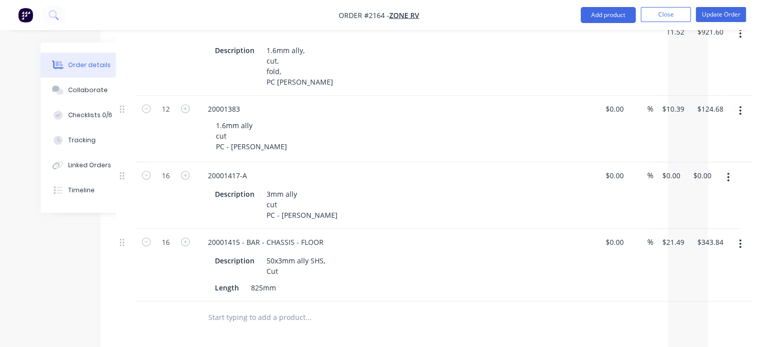
scroll to position [551, 50]
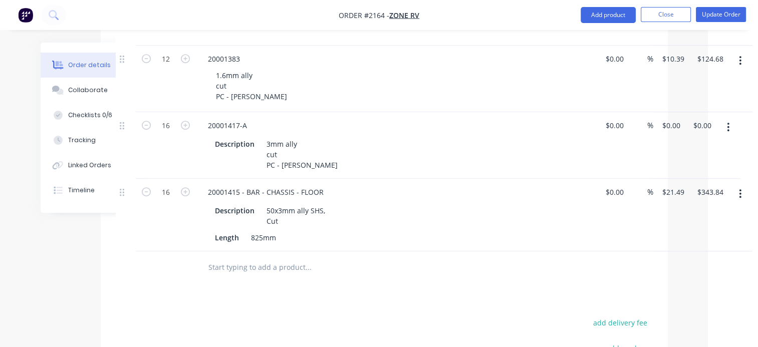
click at [740, 191] on icon "button" at bounding box center [740, 193] width 3 height 11
click at [703, 274] on div "Delete" at bounding box center [704, 280] width 77 height 15
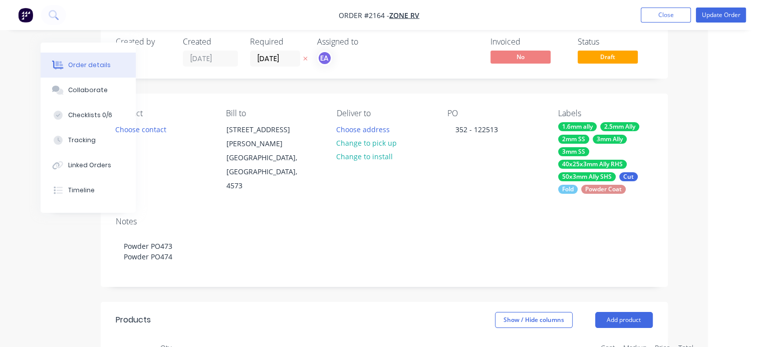
scroll to position [0, 50]
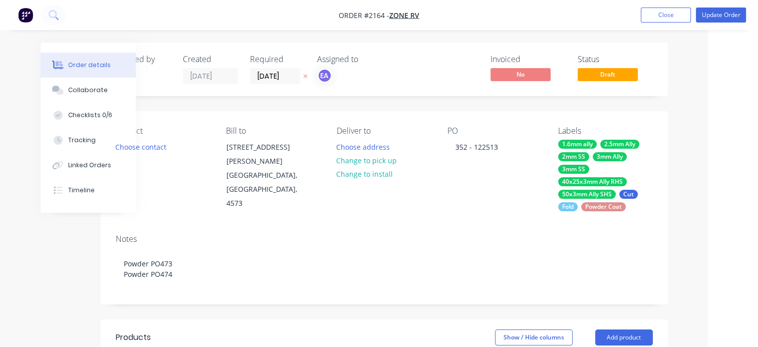
click at [573, 154] on div "2mm SS" at bounding box center [573, 156] width 31 height 9
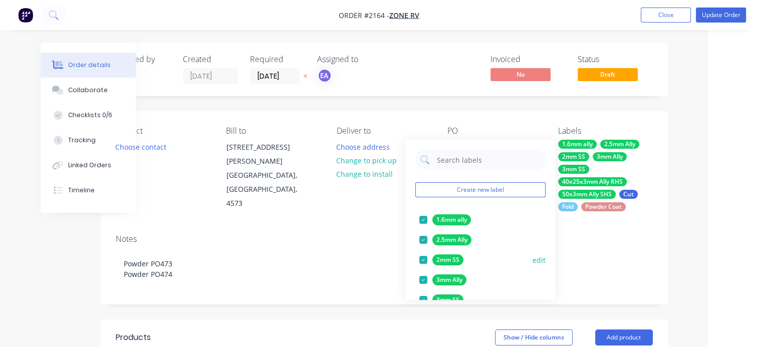
click at [424, 259] on div at bounding box center [423, 260] width 20 height 20
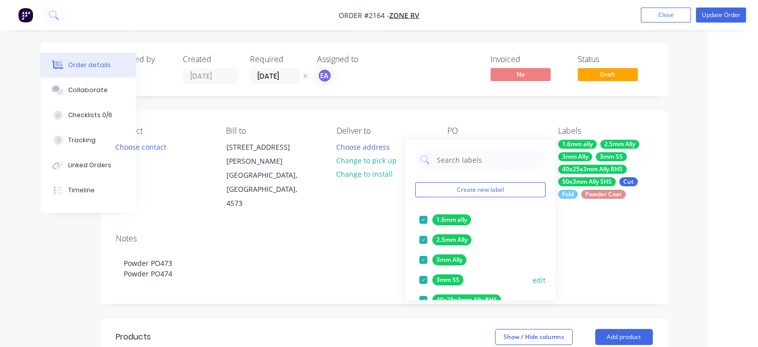
click at [422, 277] on div at bounding box center [423, 280] width 20 height 20
click at [422, 278] on div at bounding box center [423, 280] width 20 height 20
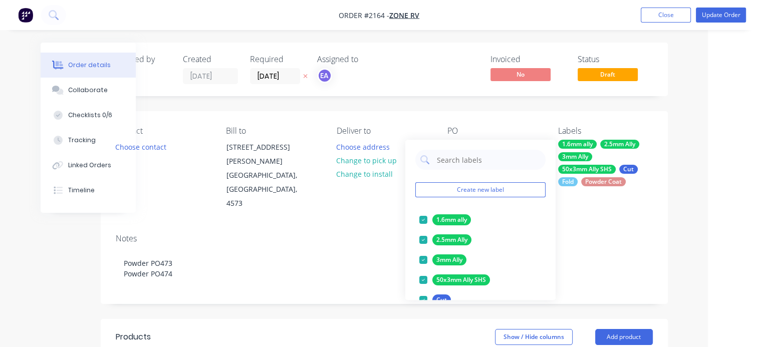
click at [422, 278] on div at bounding box center [423, 280] width 20 height 20
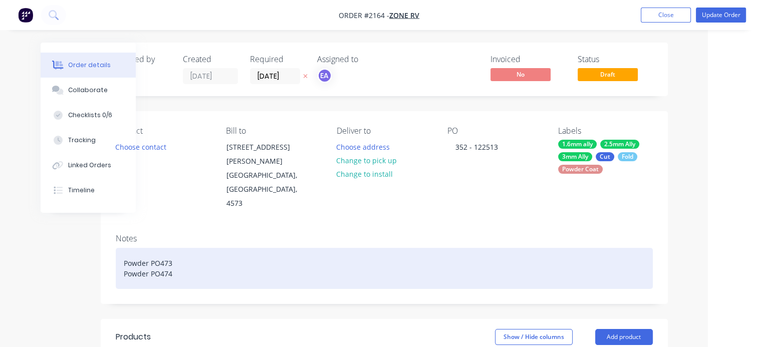
click at [443, 248] on div "Powder PO473 Powder PO474" at bounding box center [384, 268] width 537 height 41
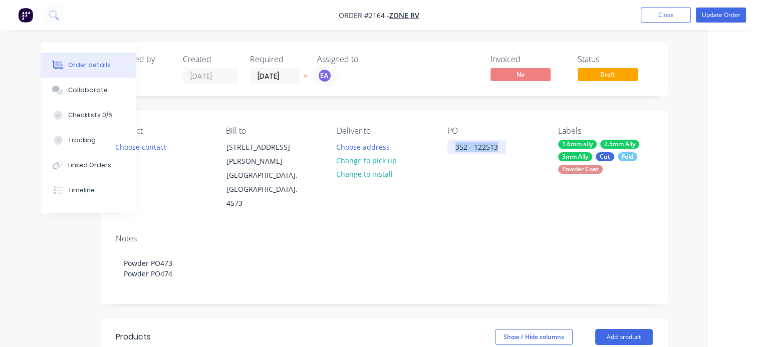
drag, startPoint x: 456, startPoint y: 146, endPoint x: 535, endPoint y: 148, distance: 78.6
click at [535, 148] on div "PO 352 - 122513" at bounding box center [494, 168] width 95 height 85
copy div "352 - 122513"
click at [500, 145] on div "352 - 122513" at bounding box center [476, 147] width 59 height 15
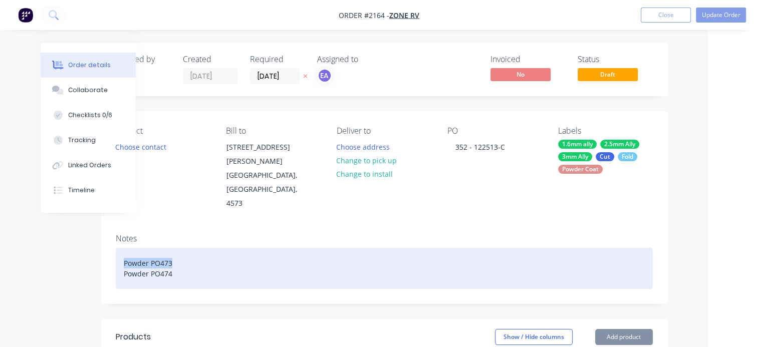
drag, startPoint x: 116, startPoint y: 231, endPoint x: 93, endPoint y: 231, distance: 23.5
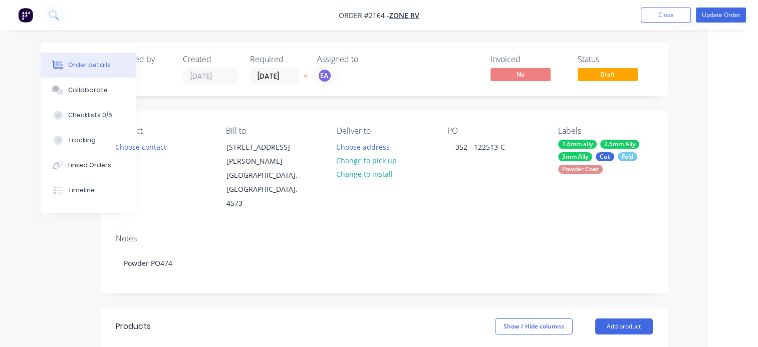
click at [625, 143] on div "2.5mm Ally" at bounding box center [619, 144] width 39 height 9
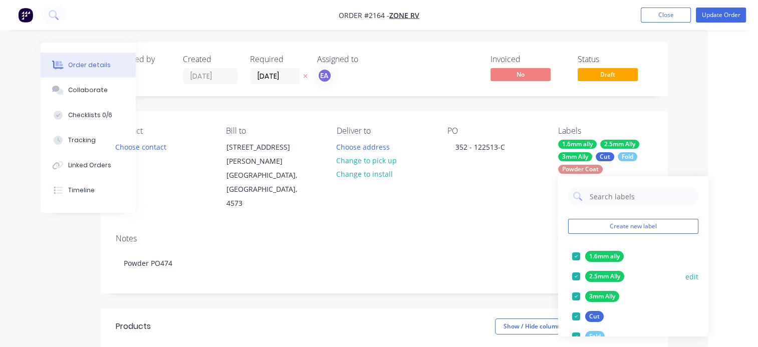
click at [576, 273] on div at bounding box center [576, 276] width 20 height 20
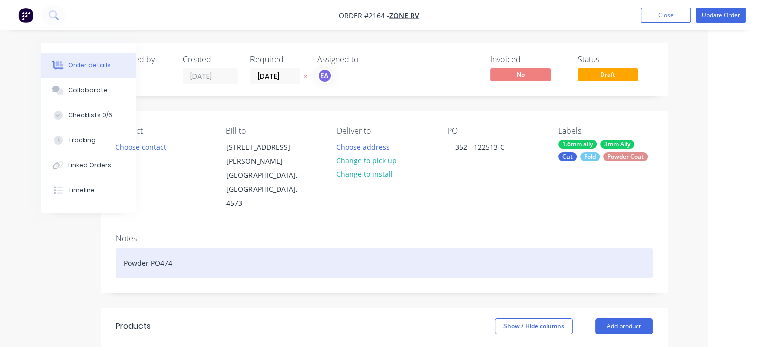
click at [456, 248] on div "Powder PO474" at bounding box center [384, 263] width 537 height 31
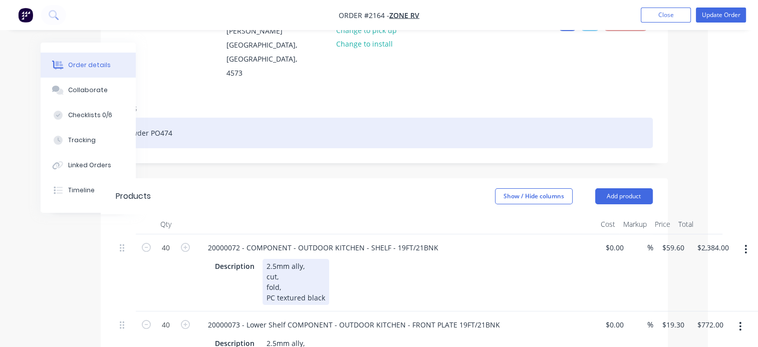
scroll to position [150, 50]
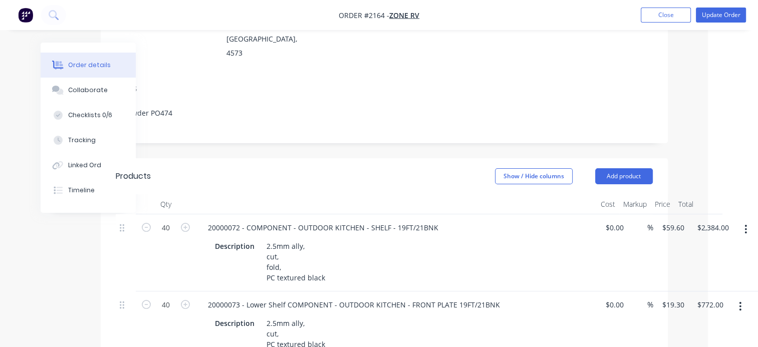
click at [744, 224] on icon "button" at bounding box center [745, 229] width 3 height 11
click at [696, 308] on div "Delete" at bounding box center [709, 315] width 77 height 15
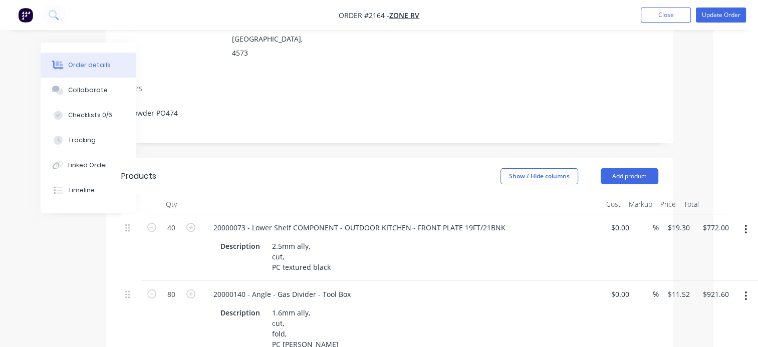
scroll to position [150, 44]
click at [745, 224] on icon "button" at bounding box center [746, 229] width 3 height 11
click at [683, 308] on div "Delete" at bounding box center [710, 315] width 77 height 15
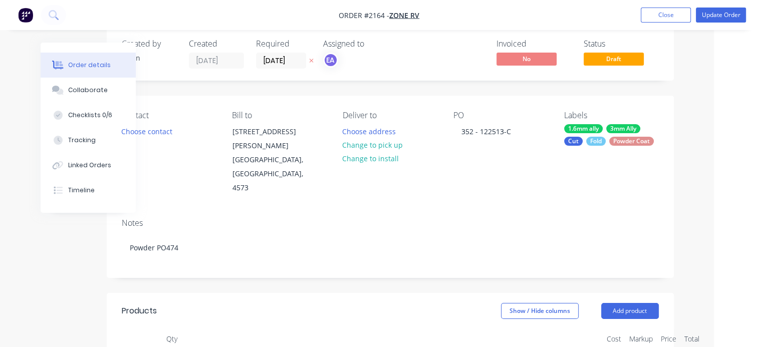
scroll to position [0, 44]
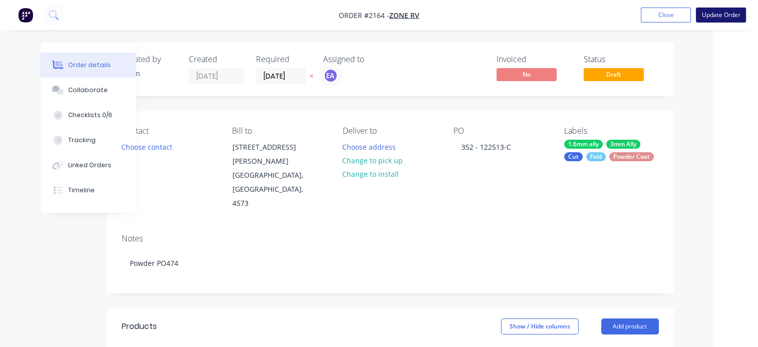
click at [708, 20] on button "Update Order" at bounding box center [720, 15] width 50 height 15
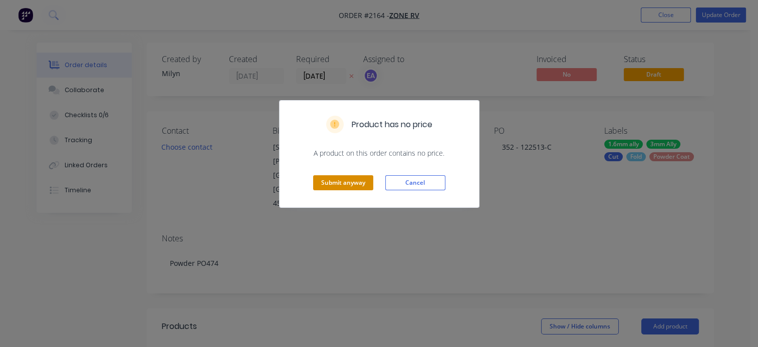
click at [346, 178] on button "Submit anyway" at bounding box center [343, 182] width 60 height 15
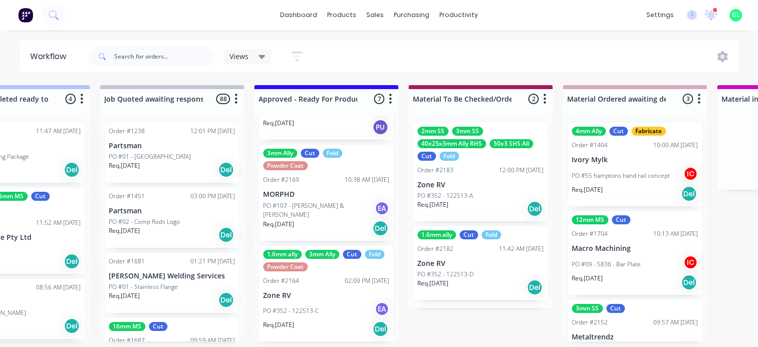
scroll to position [505, 0]
click at [326, 312] on div "PO #352 - 122513-C EA" at bounding box center [326, 310] width 126 height 19
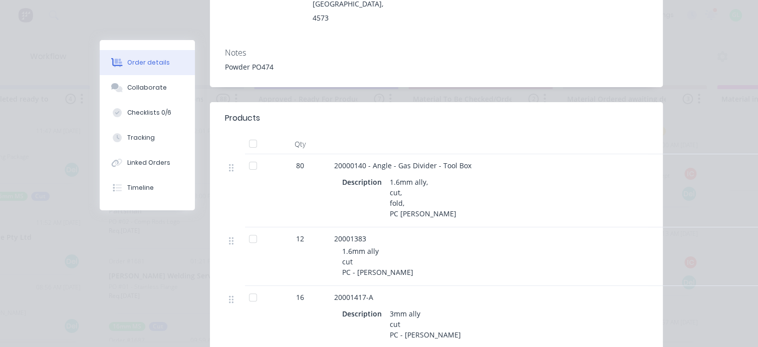
scroll to position [0, 0]
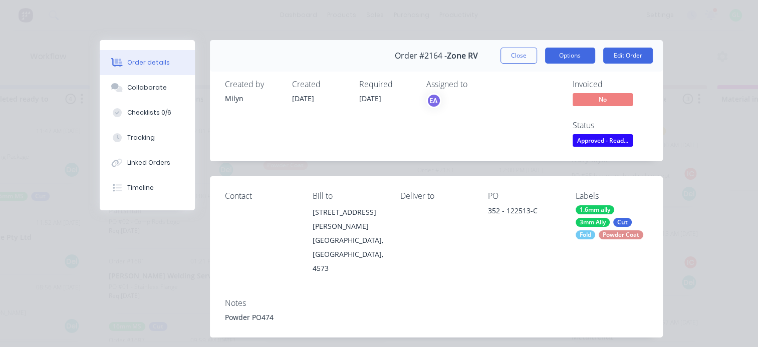
click at [553, 56] on button "Options" at bounding box center [570, 56] width 50 height 16
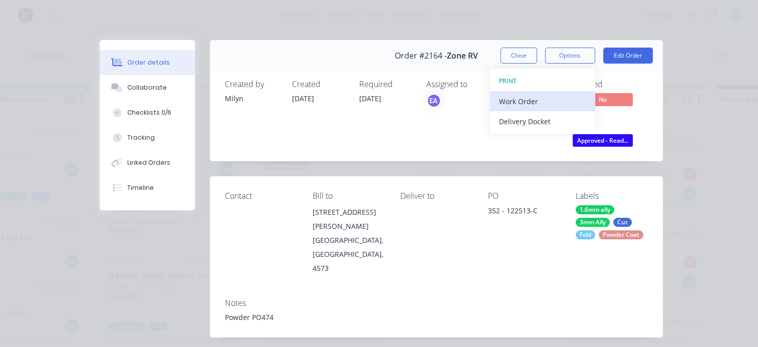
click at [533, 98] on div "Work Order" at bounding box center [542, 101] width 87 height 15
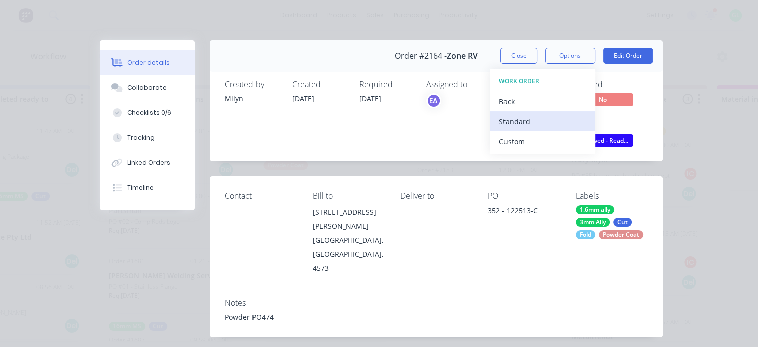
click at [513, 118] on div "Standard" at bounding box center [542, 121] width 87 height 15
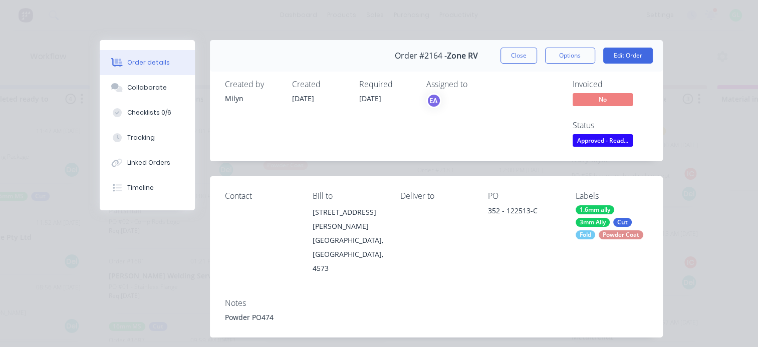
click at [602, 140] on span "Approved - Read..." at bounding box center [602, 140] width 60 height 13
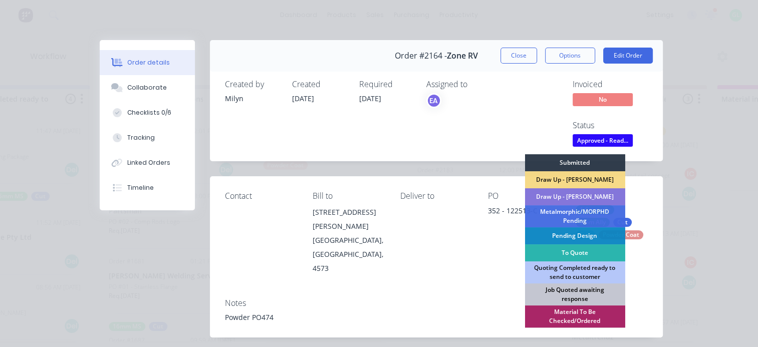
scroll to position [100, 0]
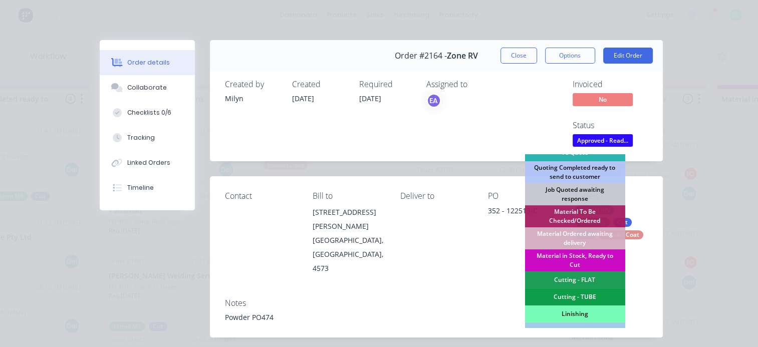
click at [568, 258] on div "Material in Stock, Ready to Cut" at bounding box center [574, 260] width 100 height 22
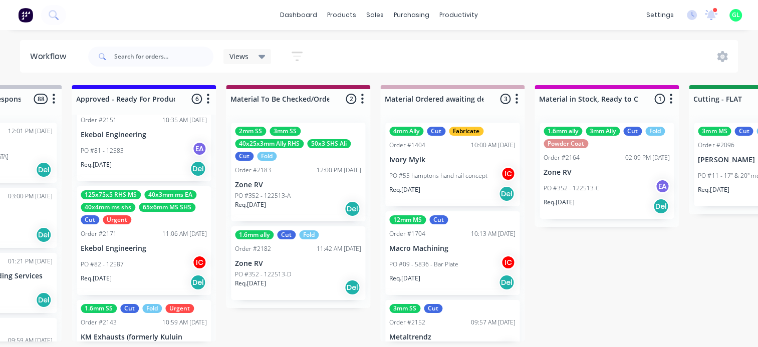
scroll to position [2, 1202]
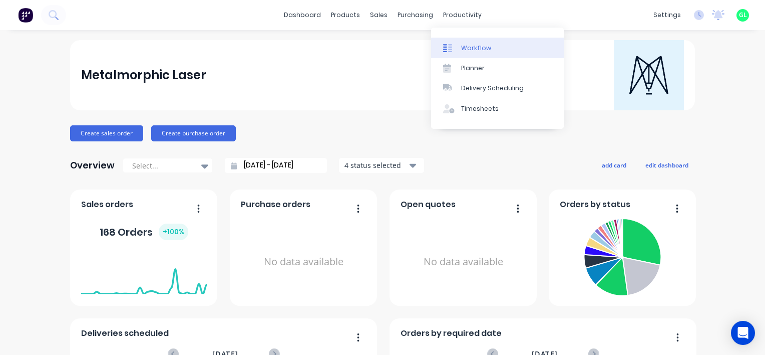
click at [472, 46] on div "Workflow" at bounding box center [476, 48] width 30 height 9
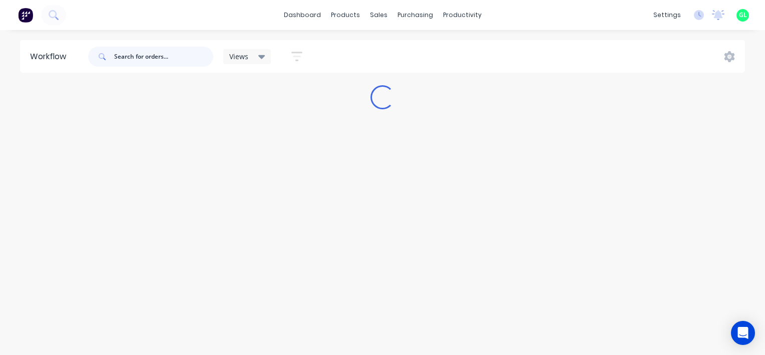
click at [143, 56] on input "text" at bounding box center [163, 57] width 99 height 20
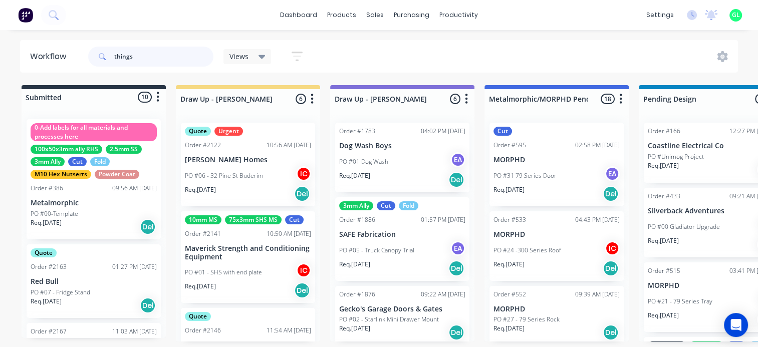
click at [160, 54] on input "things" at bounding box center [163, 57] width 99 height 20
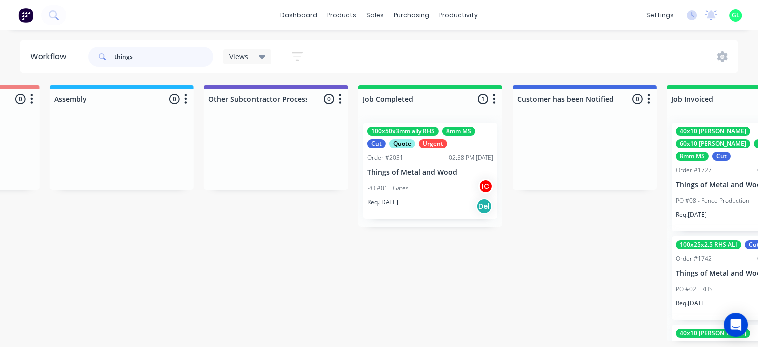
scroll to position [0, 2904]
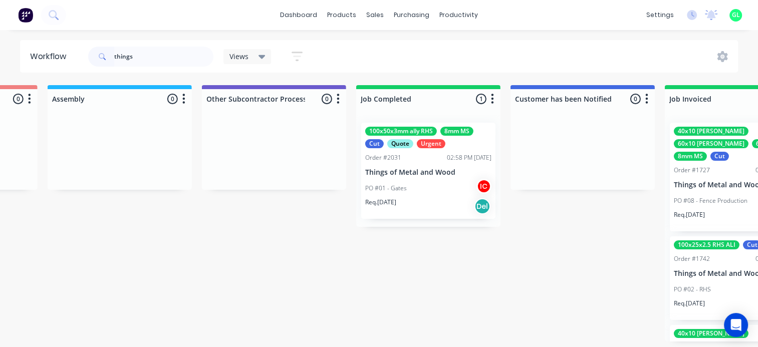
click at [436, 186] on div "PO #01 - Gates IC" at bounding box center [428, 188] width 126 height 19
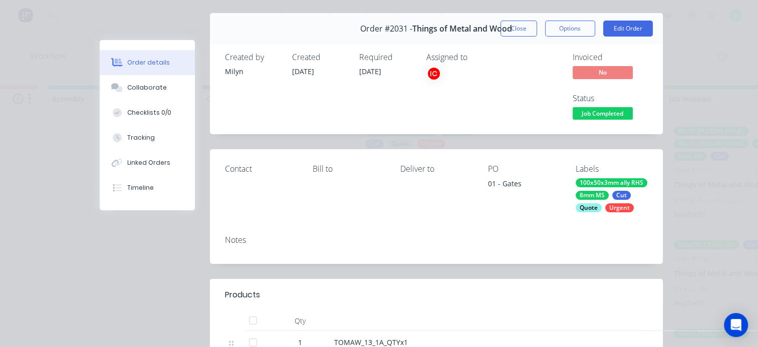
scroll to position [50, 0]
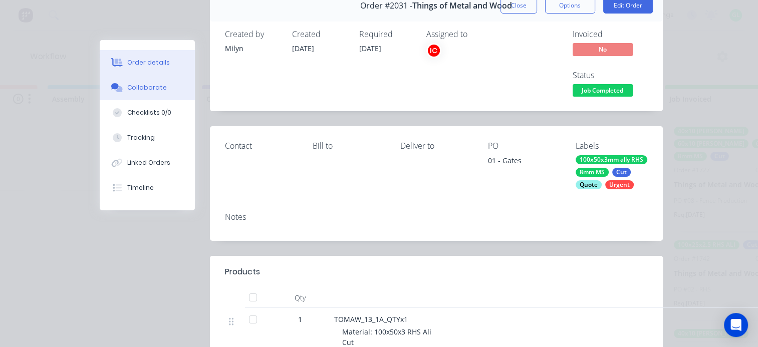
click at [139, 86] on div "Collaborate" at bounding box center [147, 87] width 40 height 9
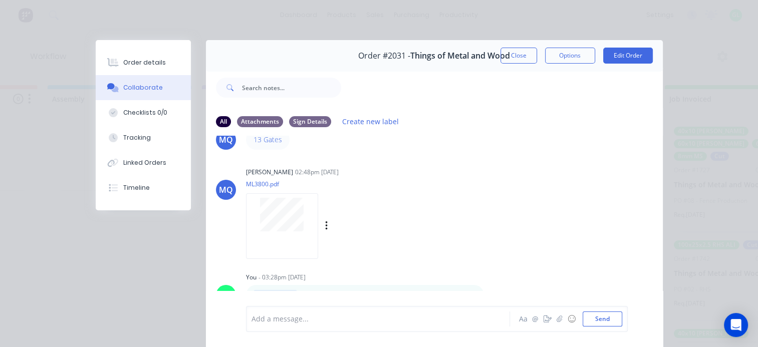
scroll to position [0, 0]
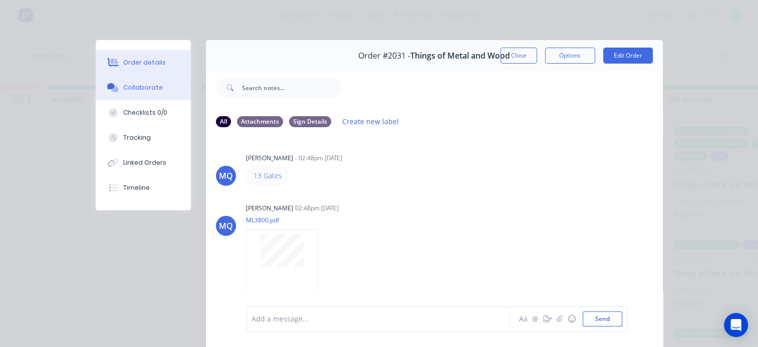
click at [154, 65] on div "Order details" at bounding box center [144, 62] width 43 height 9
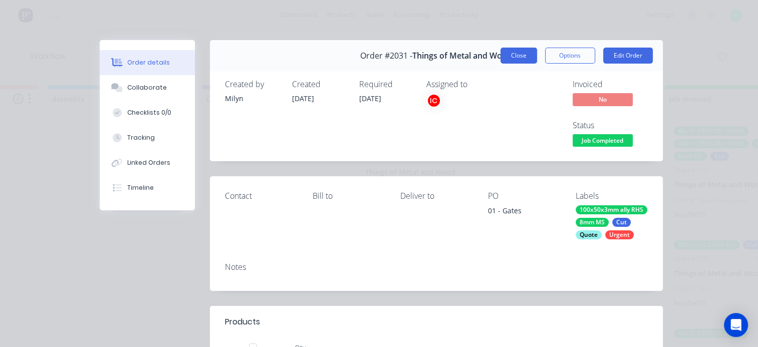
click at [512, 56] on button "Close" at bounding box center [518, 56] width 37 height 16
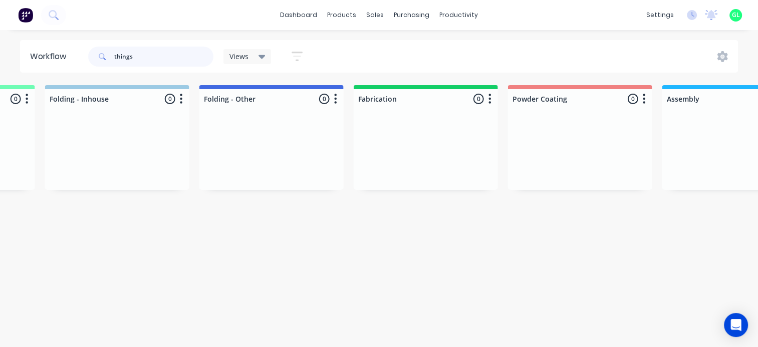
scroll to position [0, 2283]
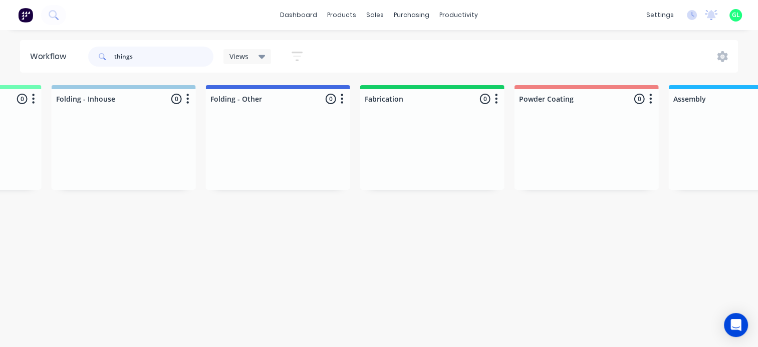
click at [164, 56] on input "things" at bounding box center [163, 57] width 99 height 20
type input "t"
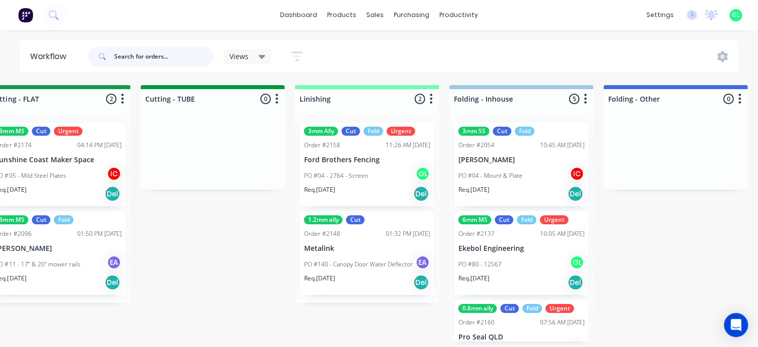
scroll to position [0, 1889]
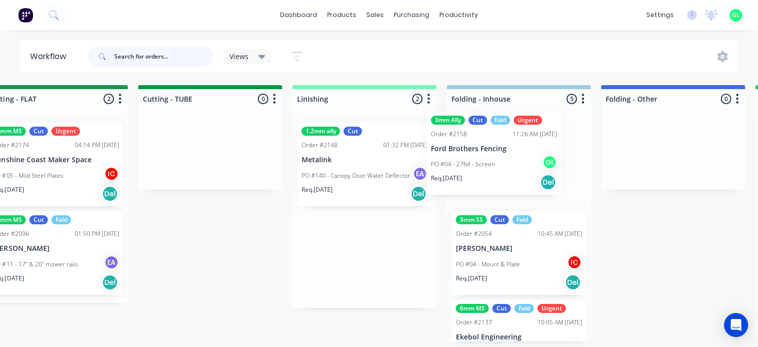
drag, startPoint x: 353, startPoint y: 174, endPoint x: 490, endPoint y: 164, distance: 138.1
click at [488, 164] on div "Submitted 10 Status colour #273444 hex #273444 Save Cancel Summaries Total orde…" at bounding box center [100, 213] width 3993 height 256
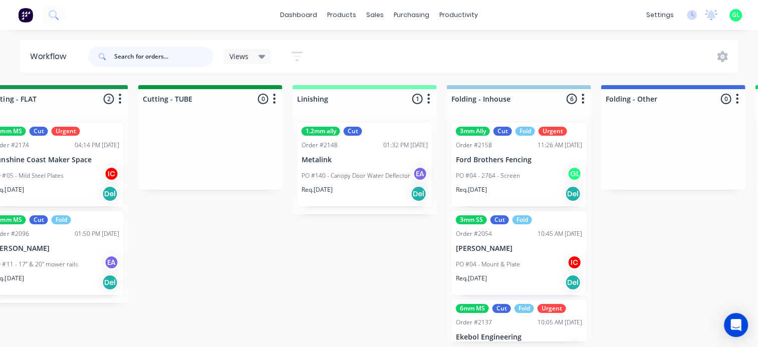
click at [511, 176] on div "3mm Ally Cut Fold Urgent Order #2158 11:26 AM 26/08/25 Ford Brothers Fencing PO…" at bounding box center [518, 228] width 144 height 227
click at [512, 173] on p "PO #04 - 2764 - Screen" at bounding box center [487, 175] width 64 height 9
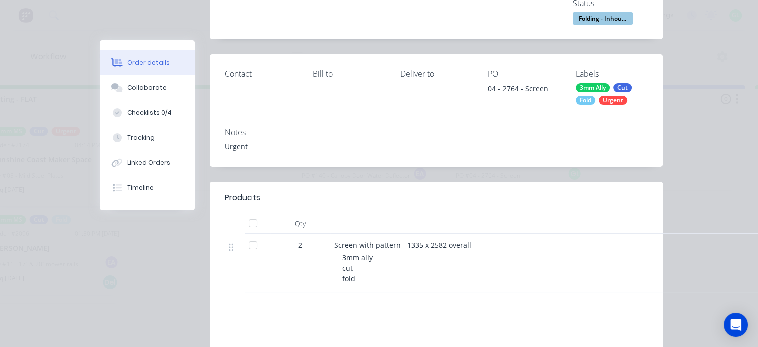
scroll to position [150, 0]
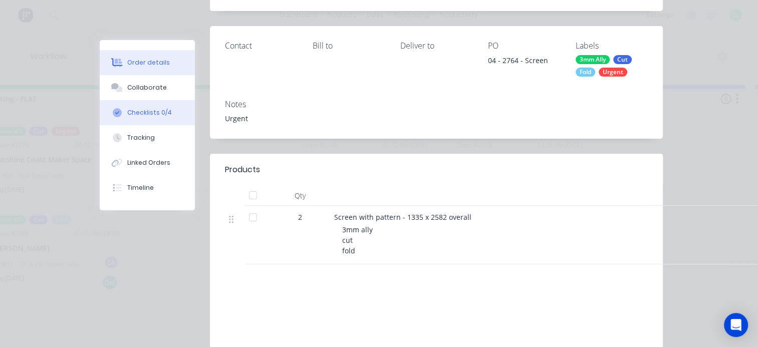
click at [122, 111] on button "Checklists 0/4" at bounding box center [147, 112] width 95 height 25
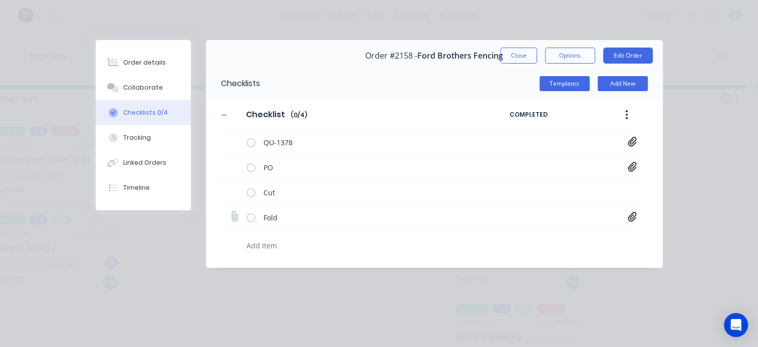
drag, startPoint x: 634, startPoint y: 219, endPoint x: 633, endPoint y: 213, distance: 5.6
click at [634, 218] on icon at bounding box center [631, 217] width 9 height 10
click at [525, 238] on link "Folding.pdf" at bounding box center [551, 238] width 117 height 11
click at [503, 54] on button "Close" at bounding box center [518, 56] width 37 height 16
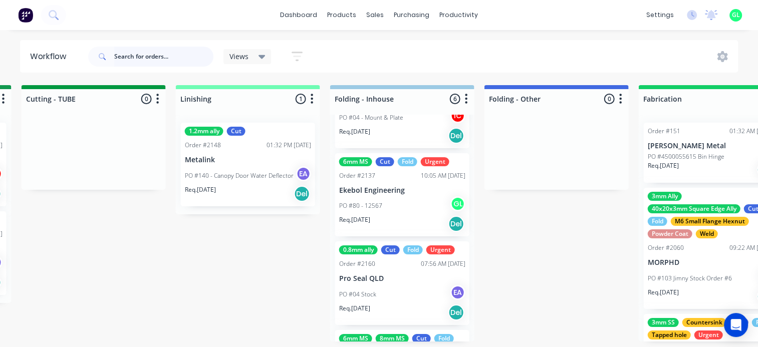
scroll to position [200, 0]
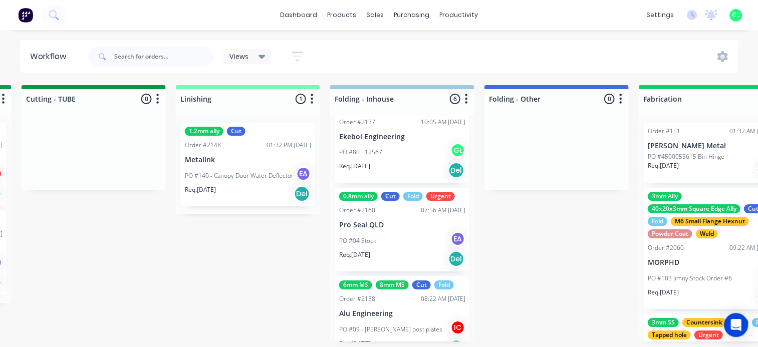
click at [377, 229] on div "0.8mm ally Cut Fold Urgent Order #2160 07:56 AM 26/08/25 Pro Seal QLD PO #04 St…" at bounding box center [402, 230] width 134 height 84
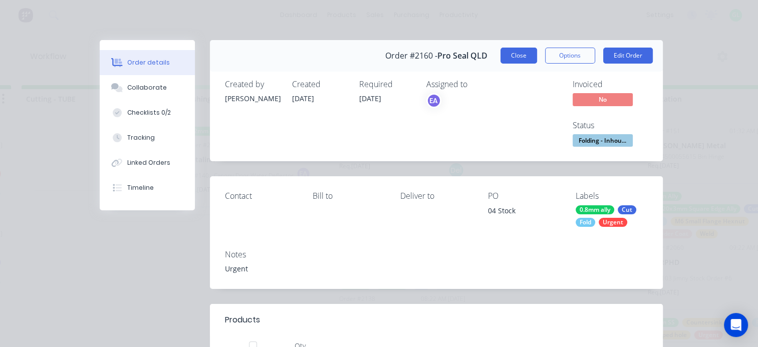
click at [509, 57] on button "Close" at bounding box center [518, 56] width 37 height 16
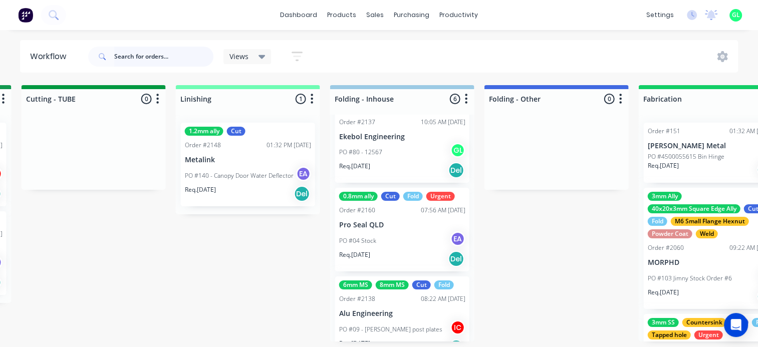
scroll to position [250, 0]
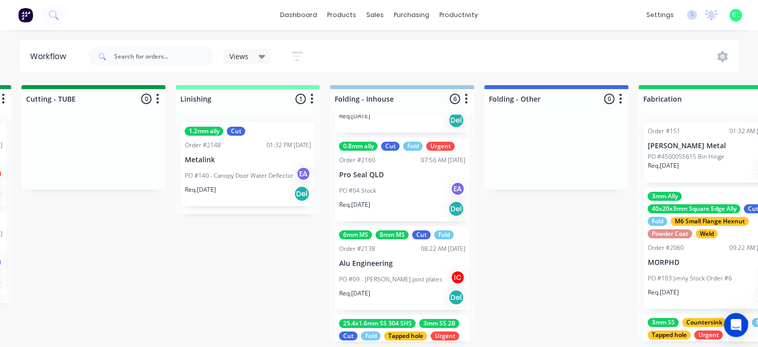
click at [392, 263] on p "Alu Engineering" at bounding box center [402, 263] width 126 height 9
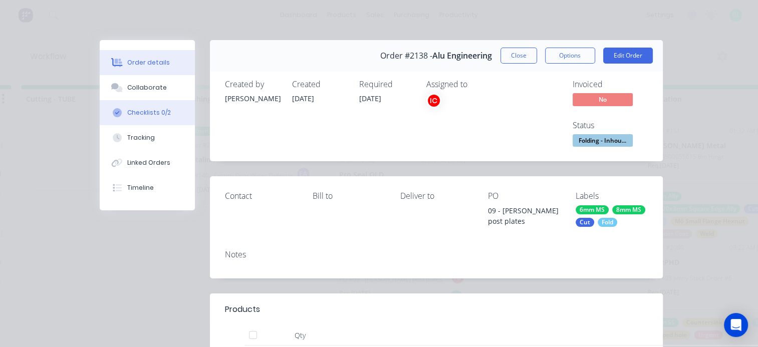
click at [131, 115] on div "Checklists 0/2" at bounding box center [149, 112] width 44 height 9
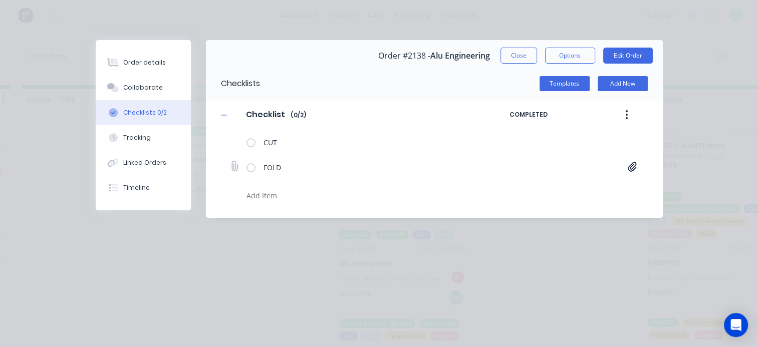
click at [633, 167] on icon at bounding box center [631, 167] width 9 height 10
click at [592, 189] on link "Alu Engineering_09 Box_DWG.pdf" at bounding box center [551, 188] width 117 height 11
click at [524, 56] on button "Close" at bounding box center [518, 56] width 37 height 16
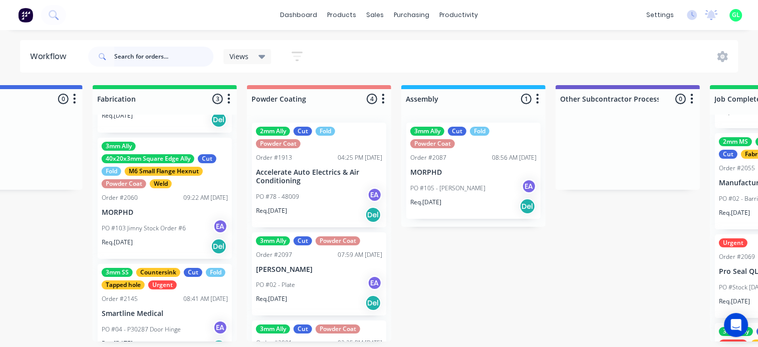
scroll to position [50, 0]
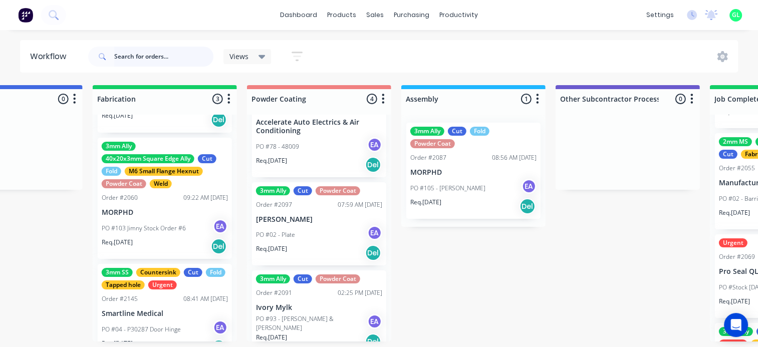
click at [174, 198] on div "Order #151 01:32 AM 11/06/24 Sims Metal PO #4500055615 Bin Hinge Req. 11/06/24 …" at bounding box center [165, 228] width 144 height 227
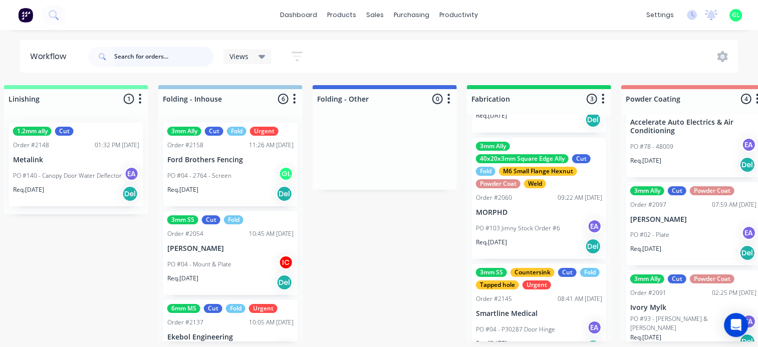
scroll to position [2, 2175]
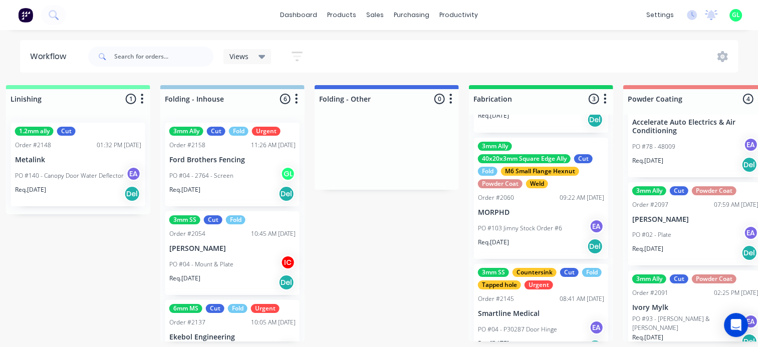
click at [236, 168] on div "PO #04 - 2764 - Screen GL" at bounding box center [232, 175] width 126 height 19
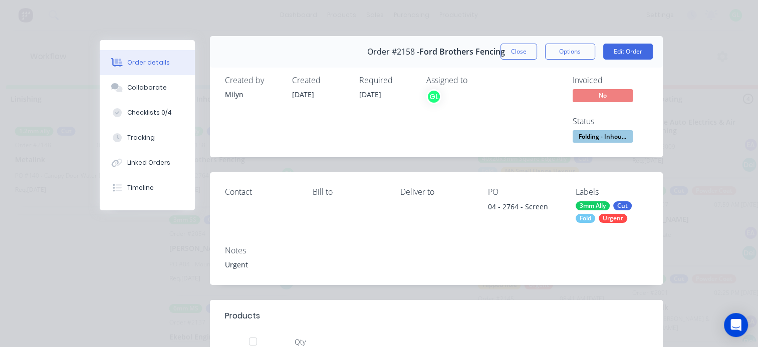
scroll to position [0, 0]
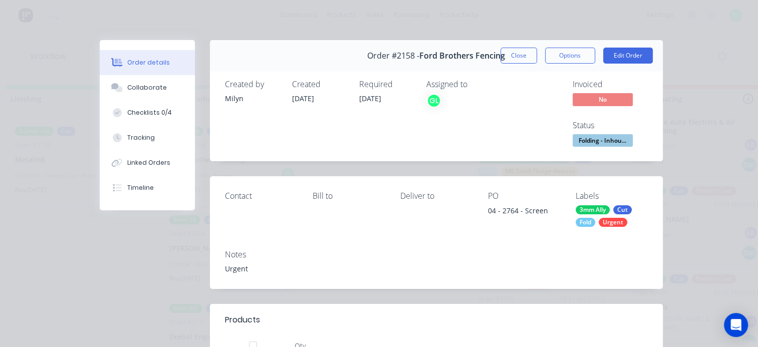
click at [513, 56] on button "Close" at bounding box center [518, 56] width 37 height 16
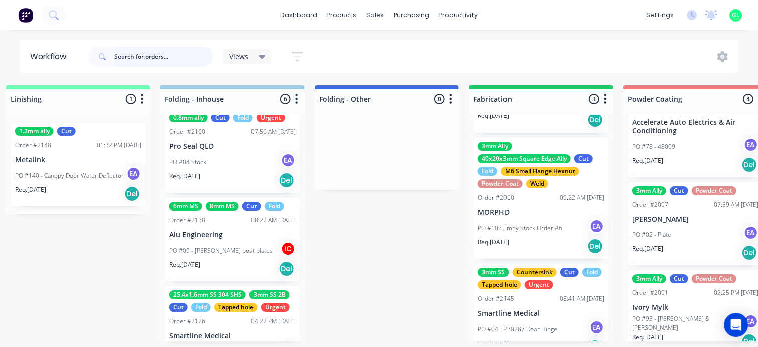
scroll to position [320, 0]
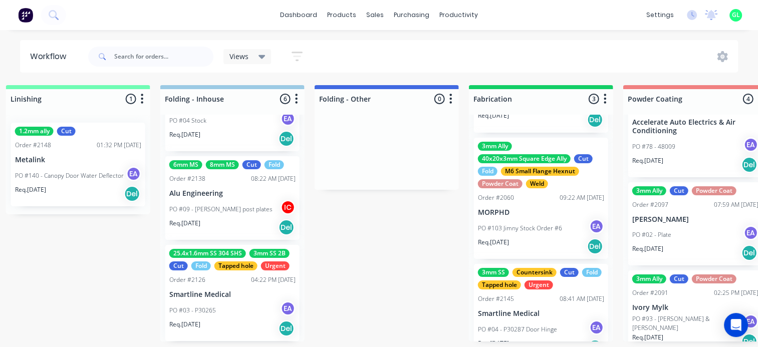
click at [226, 290] on p "Smartline Medical" at bounding box center [232, 294] width 126 height 9
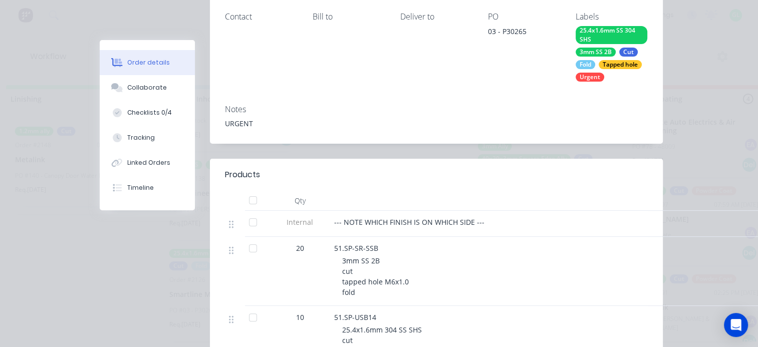
scroll to position [0, 0]
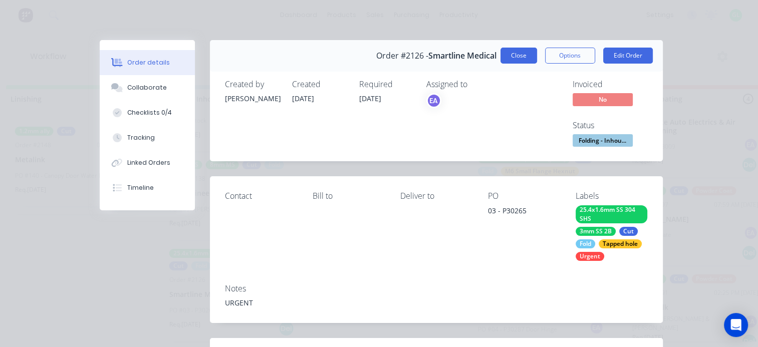
click at [526, 58] on button "Close" at bounding box center [518, 56] width 37 height 16
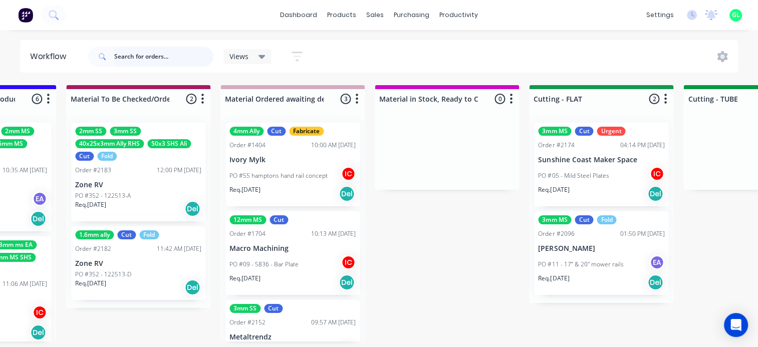
scroll to position [2, 1341]
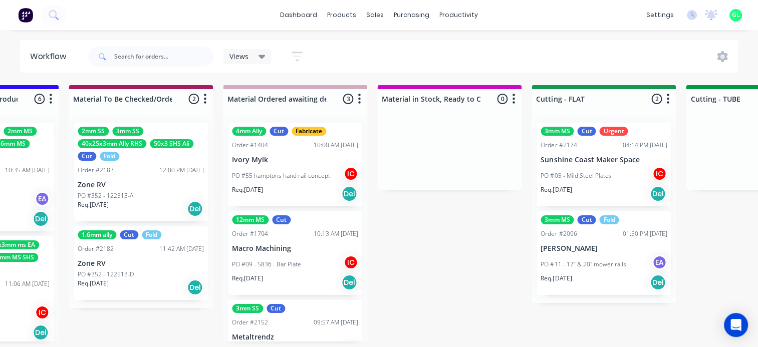
click at [288, 180] on div "PO #55 hamptons hand rail concept IC" at bounding box center [295, 175] width 126 height 19
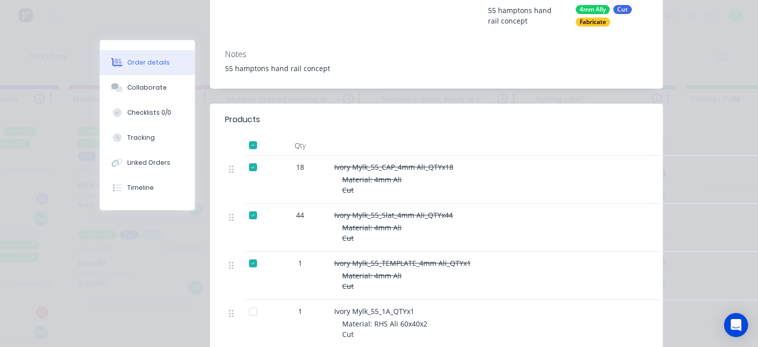
scroll to position [350, 0]
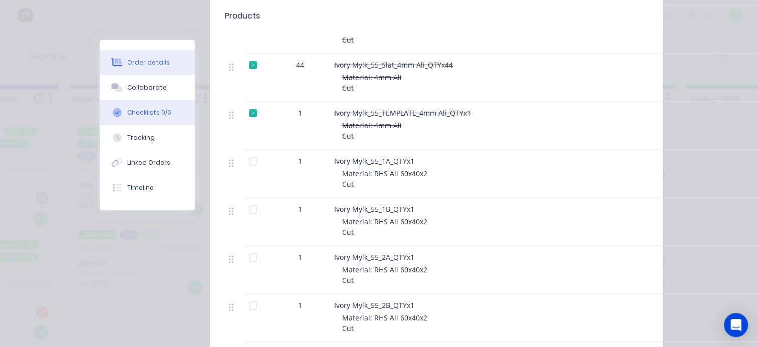
click at [137, 113] on div "Checklists 0/0" at bounding box center [149, 112] width 44 height 9
type textarea "x"
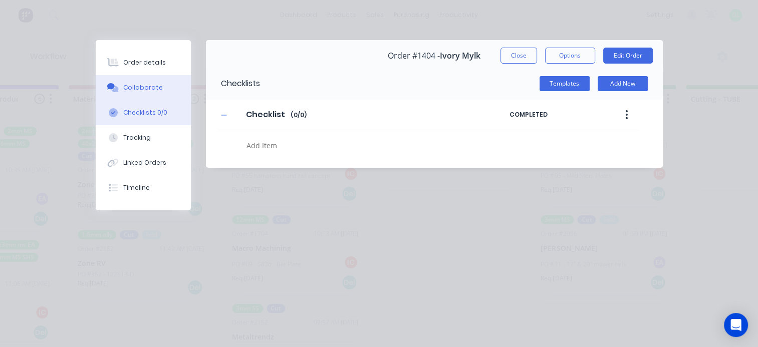
click at [148, 95] on button "Collaborate" at bounding box center [143, 87] width 95 height 25
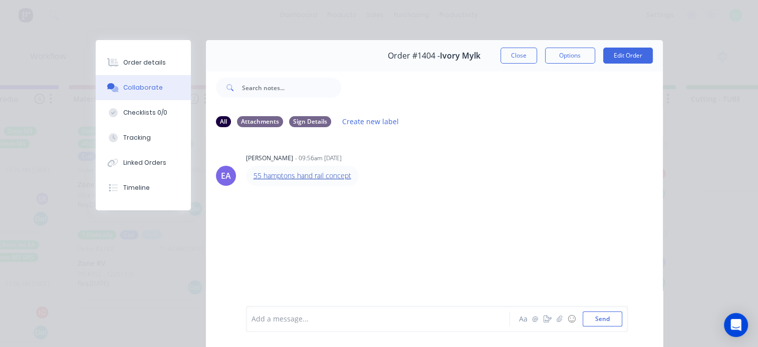
click at [314, 176] on link "55 hamptons hand rail concept" at bounding box center [302, 176] width 98 height 10
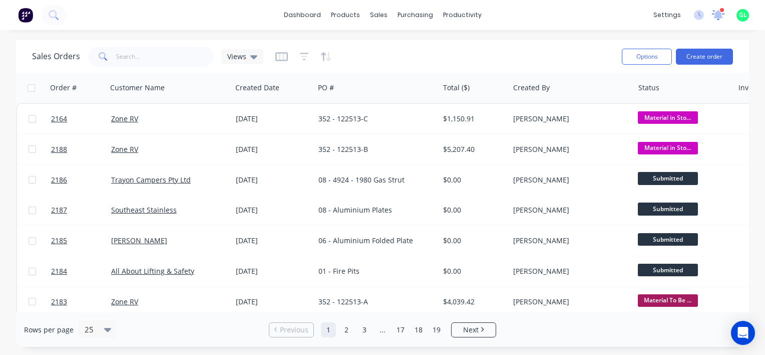
click at [720, 16] on icon at bounding box center [718, 14] width 9 height 9
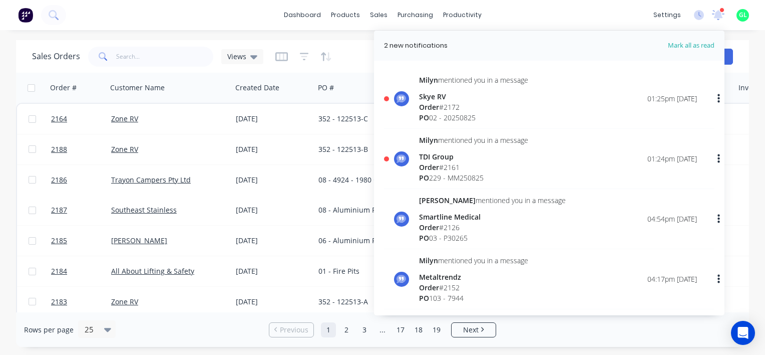
click at [482, 166] on div "Order # 2161" at bounding box center [473, 167] width 109 height 11
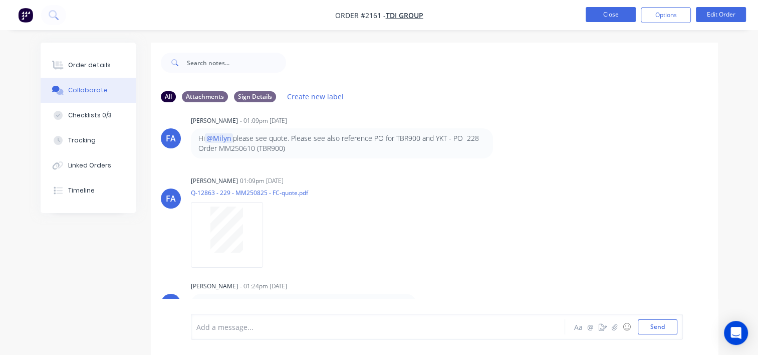
click at [607, 12] on button "Close" at bounding box center [610, 14] width 50 height 15
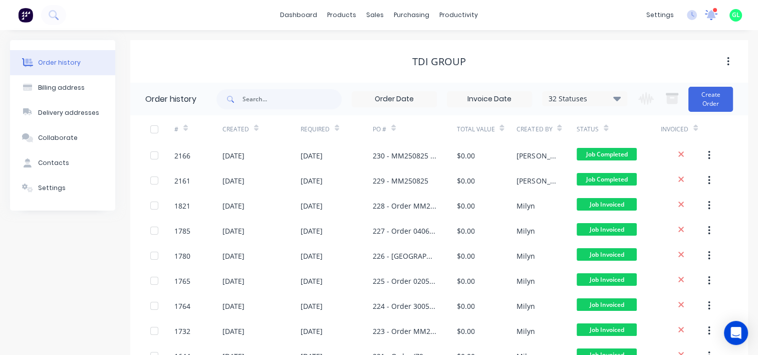
click at [710, 15] on icon at bounding box center [711, 13] width 10 height 9
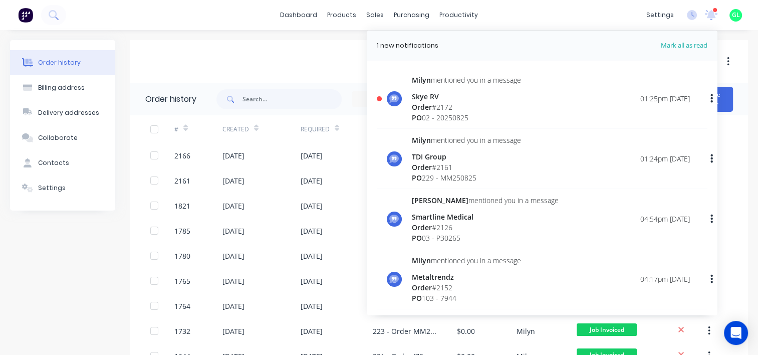
click at [449, 109] on div "Order # 2172" at bounding box center [466, 107] width 109 height 11
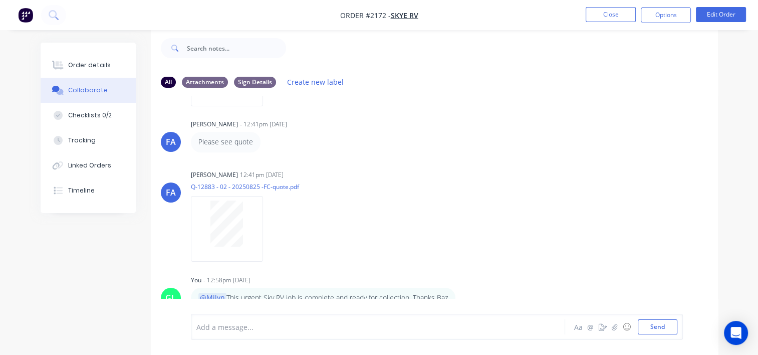
scroll to position [704, 0]
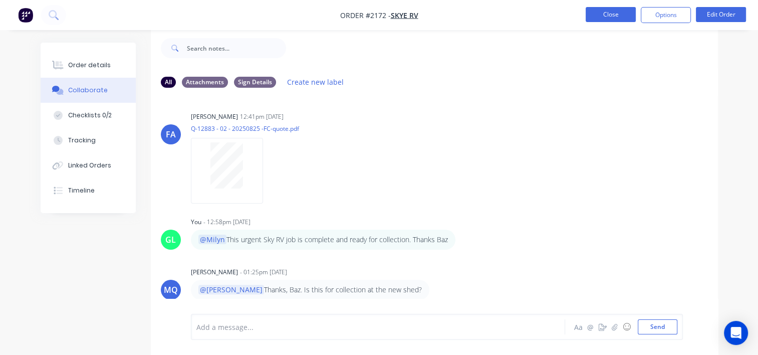
click at [608, 17] on button "Close" at bounding box center [610, 14] width 50 height 15
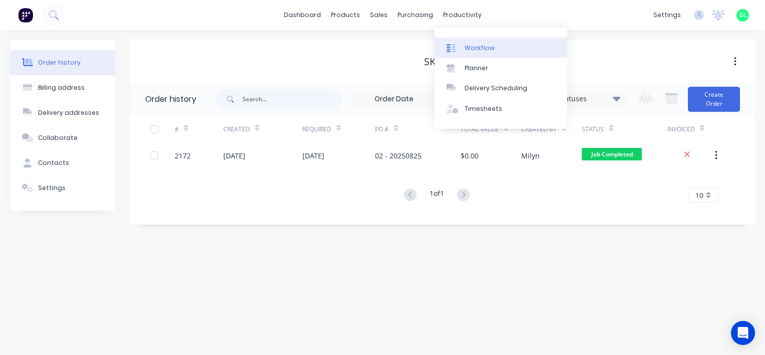
click at [477, 45] on div "Workflow" at bounding box center [480, 48] width 30 height 9
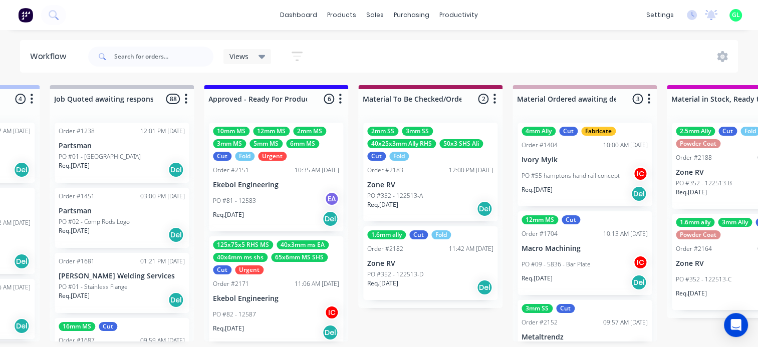
scroll to position [0, 1202]
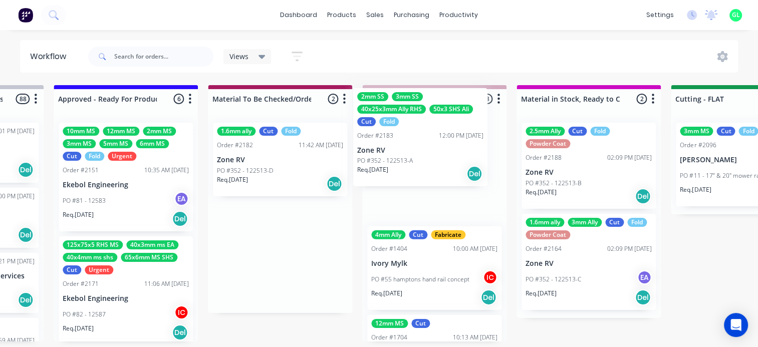
drag, startPoint x: 319, startPoint y: 177, endPoint x: 418, endPoint y: 142, distance: 104.2
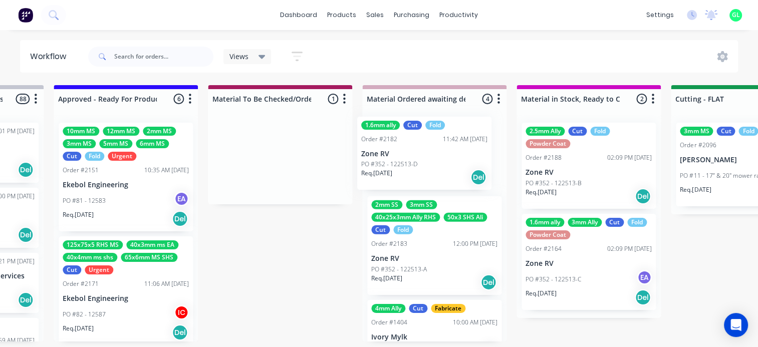
drag, startPoint x: 274, startPoint y: 172, endPoint x: 423, endPoint y: 166, distance: 148.3
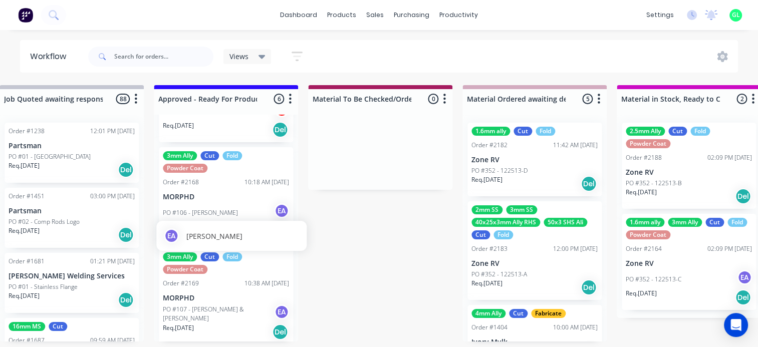
scroll to position [404, 0]
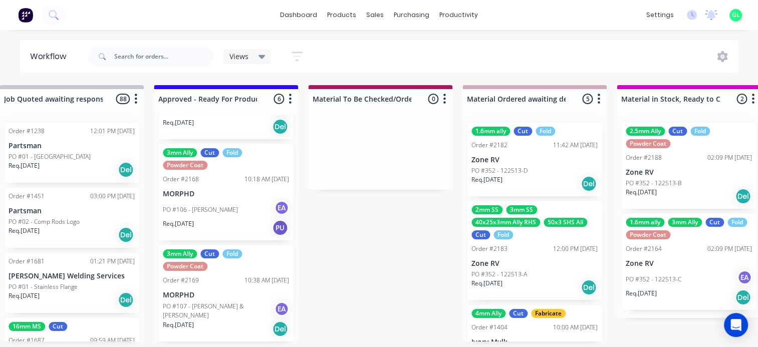
click at [220, 191] on p "MORPHD" at bounding box center [226, 194] width 126 height 9
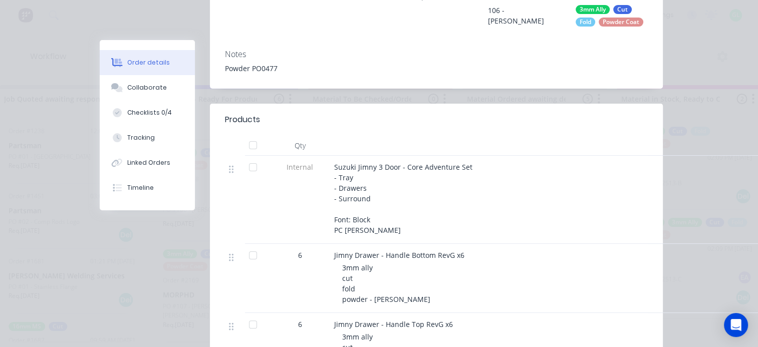
scroll to position [0, 0]
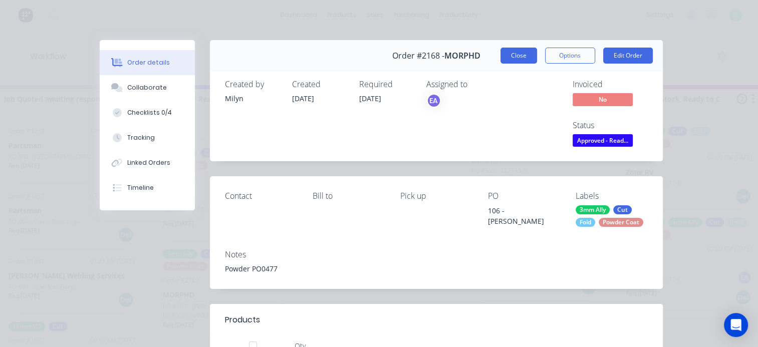
click at [514, 55] on button "Close" at bounding box center [518, 56] width 37 height 16
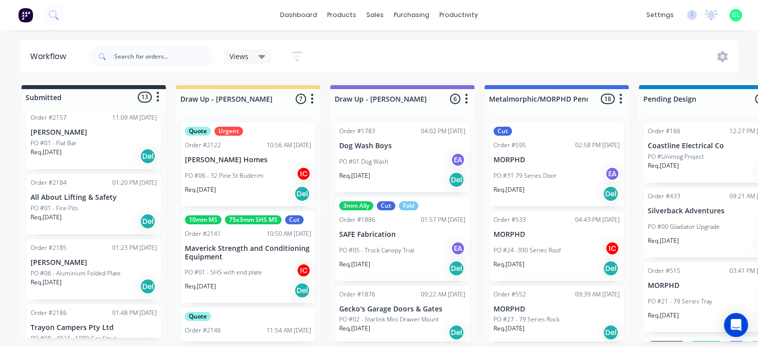
scroll to position [551, 0]
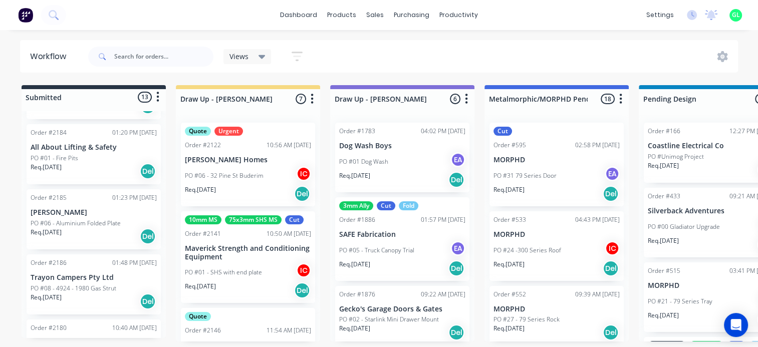
click at [108, 176] on div "Req. 05/09/25 Del" at bounding box center [94, 171] width 126 height 17
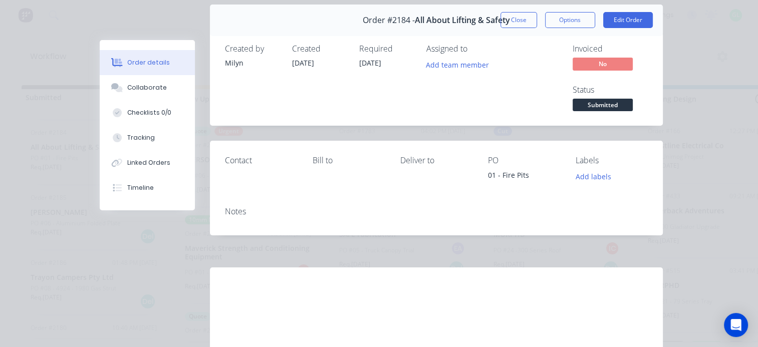
scroll to position [0, 0]
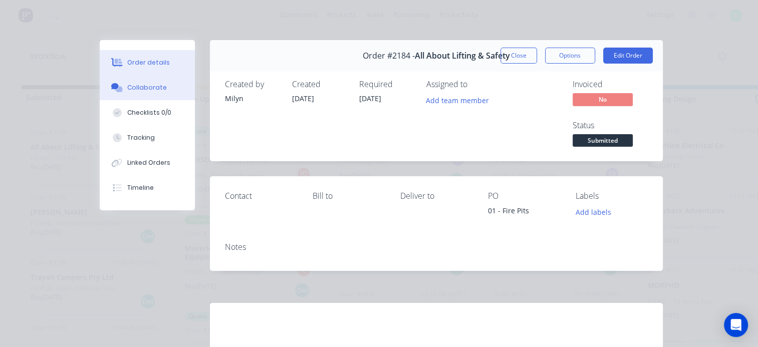
click at [147, 87] on div "Collaborate" at bounding box center [147, 87] width 40 height 9
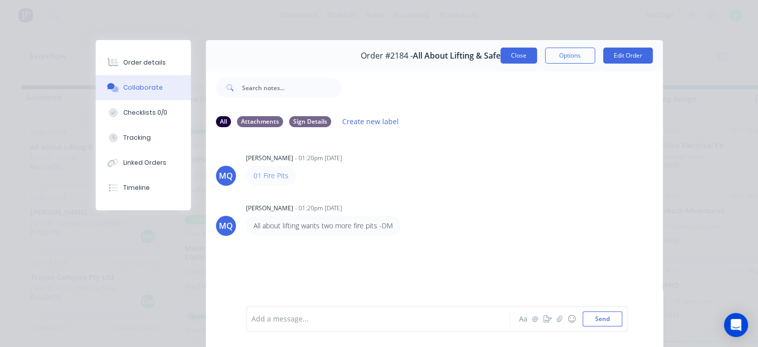
click at [509, 57] on button "Close" at bounding box center [518, 56] width 37 height 16
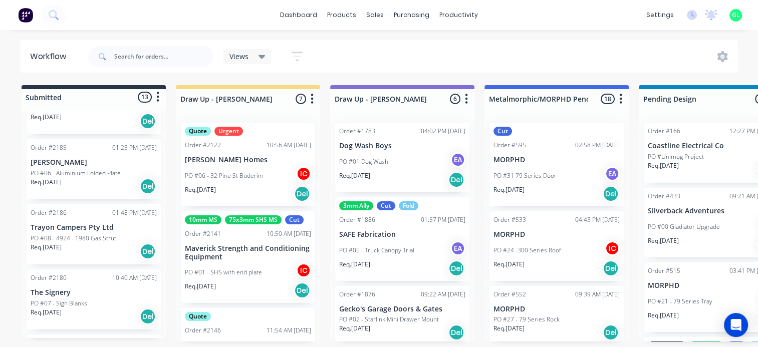
scroll to position [651, 0]
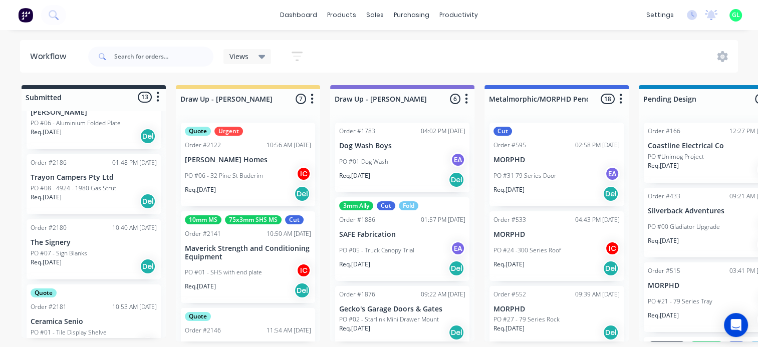
click at [96, 204] on div "Req. 10/09/25 Del" at bounding box center [94, 201] width 126 height 17
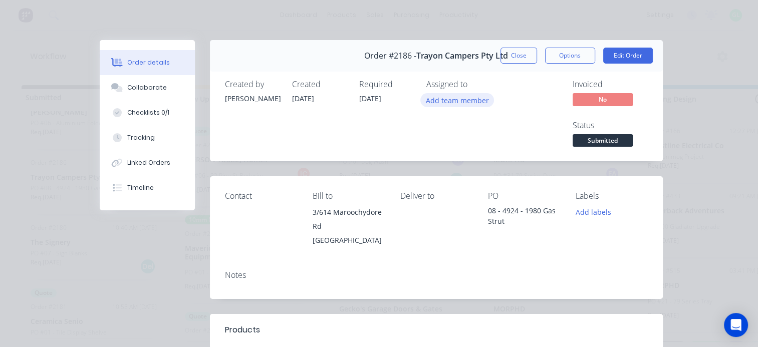
click at [443, 102] on button "Add team member" at bounding box center [457, 100] width 74 height 14
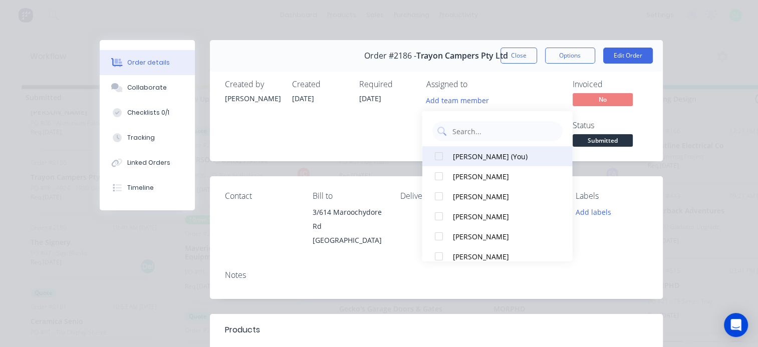
click at [475, 155] on div "Greg Lyall (You)" at bounding box center [502, 156] width 100 height 11
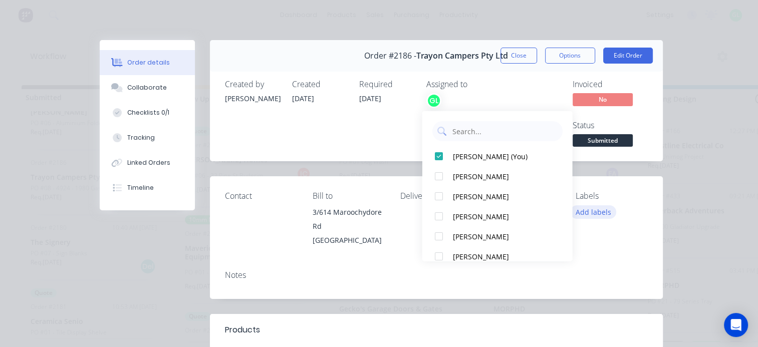
click at [598, 215] on button "Add labels" at bounding box center [593, 212] width 46 height 14
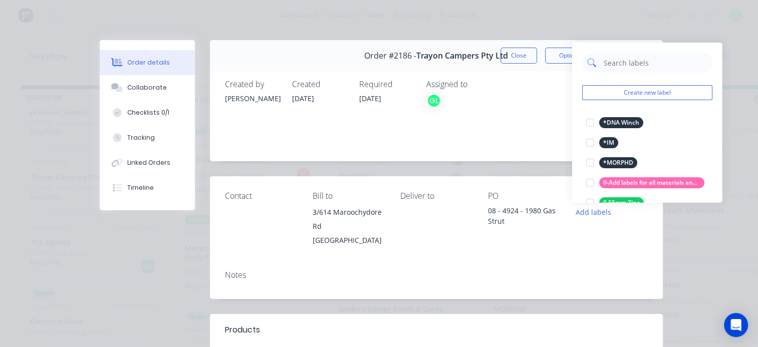
click at [614, 61] on input "text" at bounding box center [654, 63] width 105 height 20
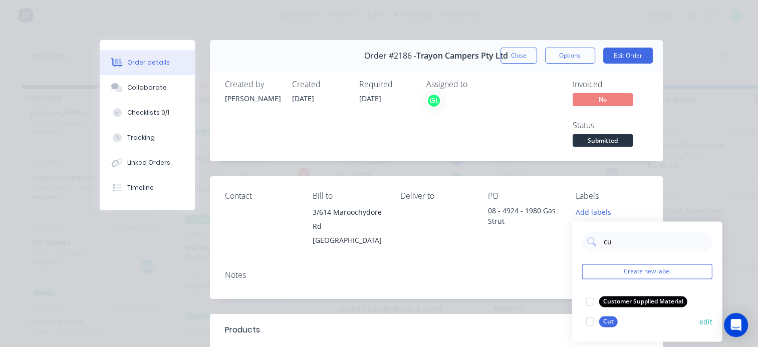
click at [590, 321] on div at bounding box center [590, 321] width 20 height 20
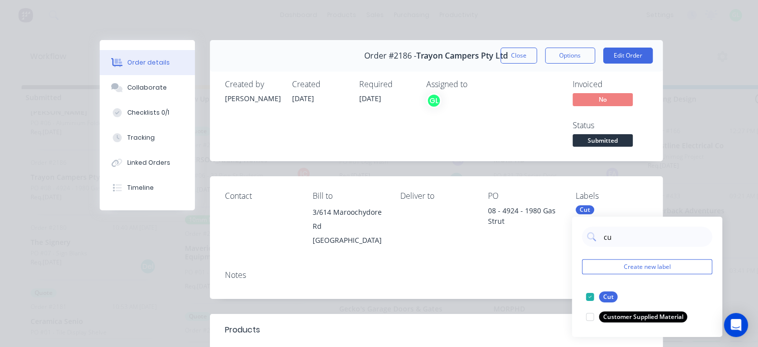
drag, startPoint x: 584, startPoint y: 226, endPoint x: 577, endPoint y: 226, distance: 7.0
click at [577, 226] on div "cu Create new label Cut edit Customer Supplied Material edit" at bounding box center [647, 277] width 150 height 120
type input "6mm al"
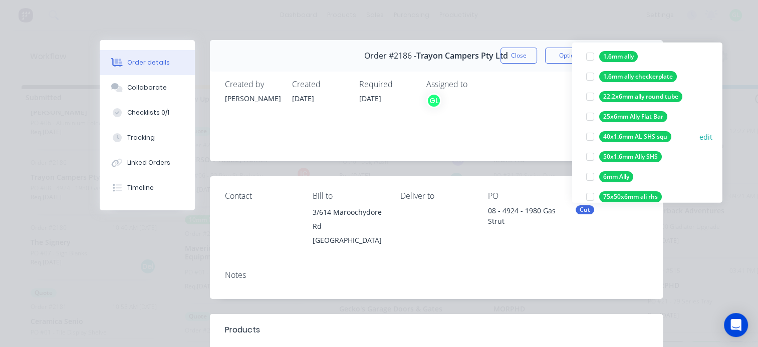
scroll to position [80, 0]
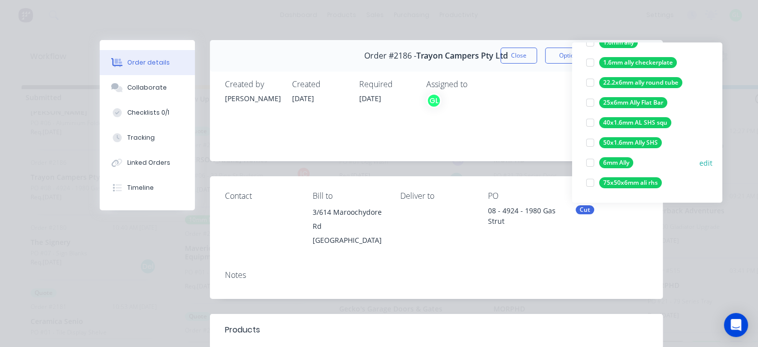
click at [588, 162] on div at bounding box center [590, 163] width 20 height 20
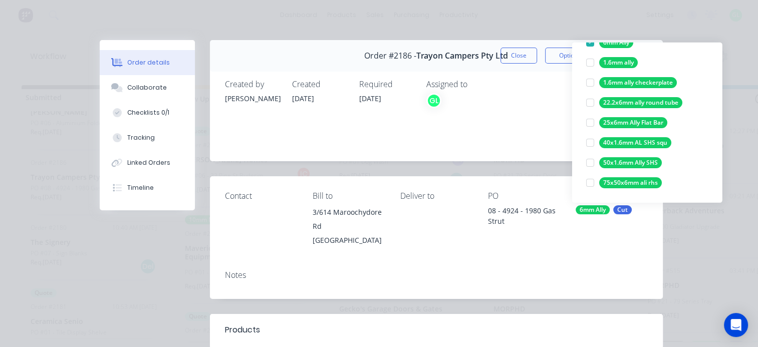
scroll to position [0, 0]
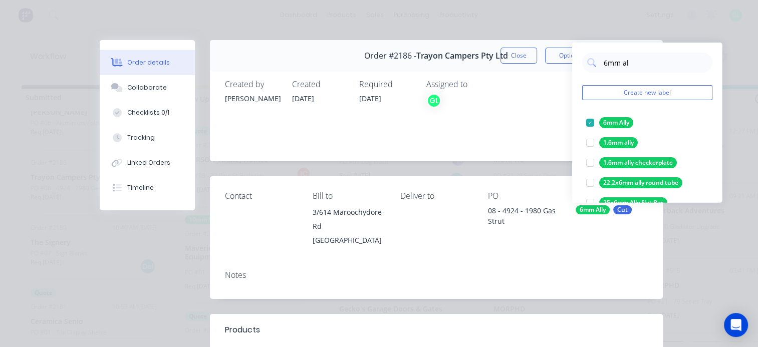
click at [511, 138] on div "Assigned to GL" at bounding box center [476, 115] width 100 height 70
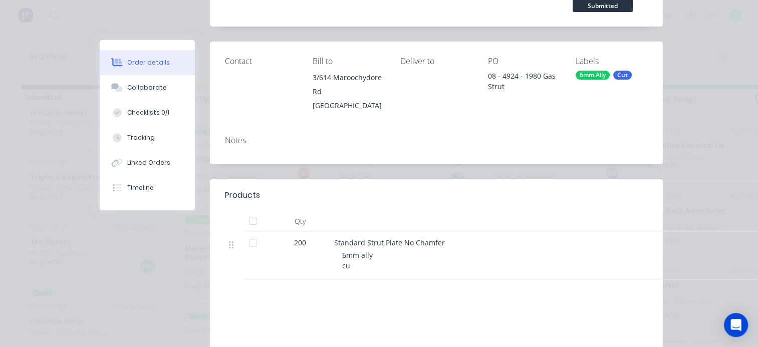
scroll to position [200, 0]
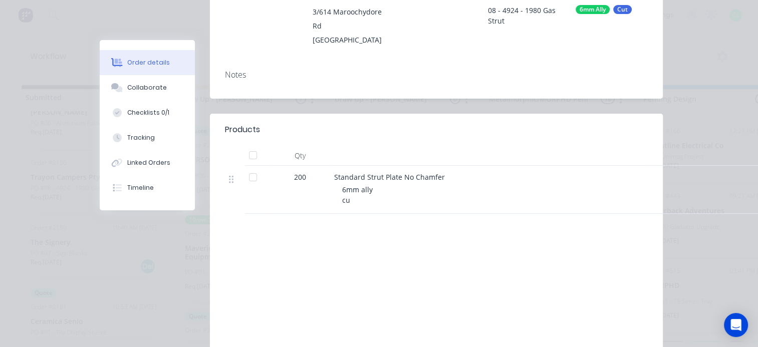
click at [346, 205] on div "6mm ally cu" at bounding box center [534, 194] width 385 height 21
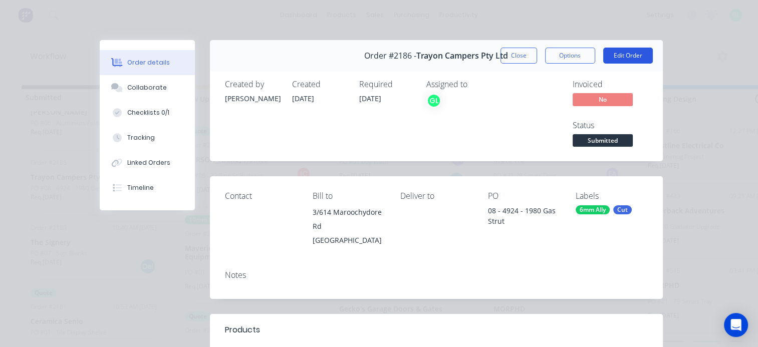
click at [632, 54] on button "Edit Order" at bounding box center [628, 56] width 50 height 16
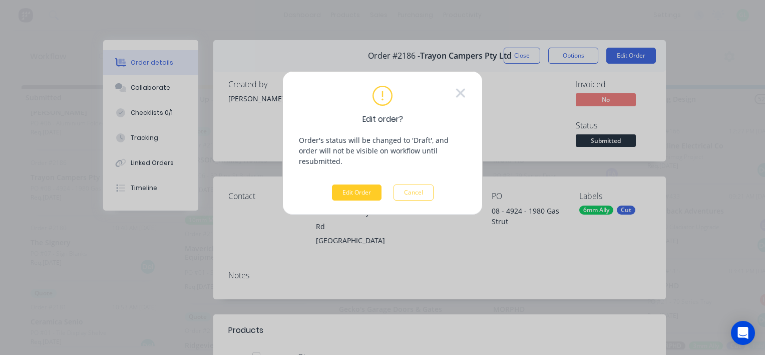
click at [359, 184] on button "Edit Order" at bounding box center [357, 192] width 50 height 16
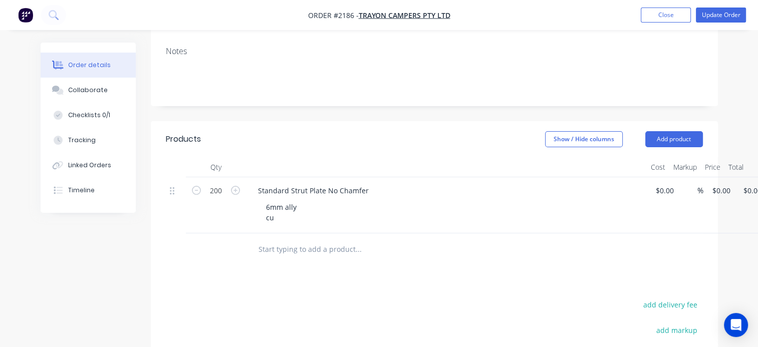
scroll to position [150, 0]
click at [281, 223] on div "6mm ally cu" at bounding box center [281, 210] width 47 height 25
click at [729, 13] on button "Update Order" at bounding box center [720, 15] width 50 height 15
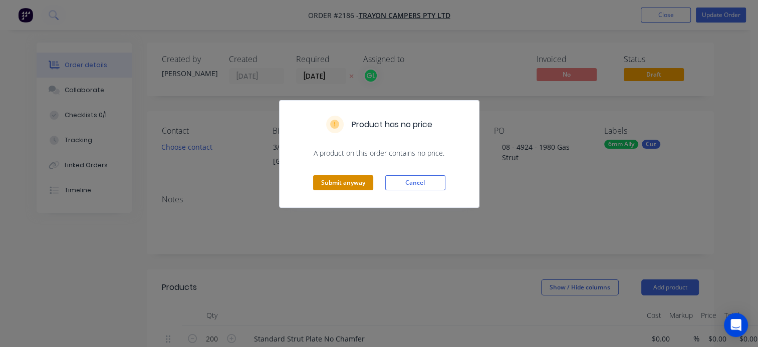
click at [330, 186] on button "Submit anyway" at bounding box center [343, 182] width 60 height 15
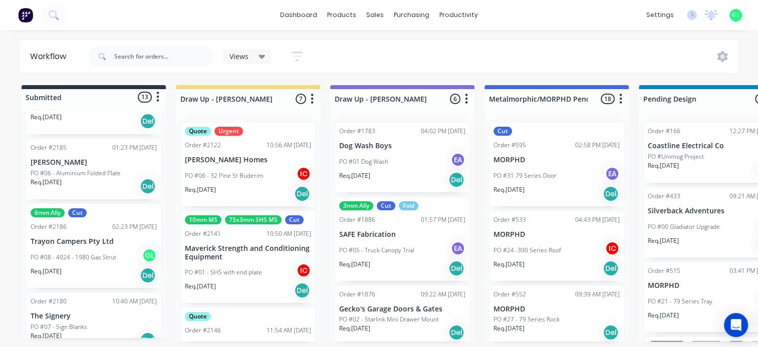
scroll to position [651, 0]
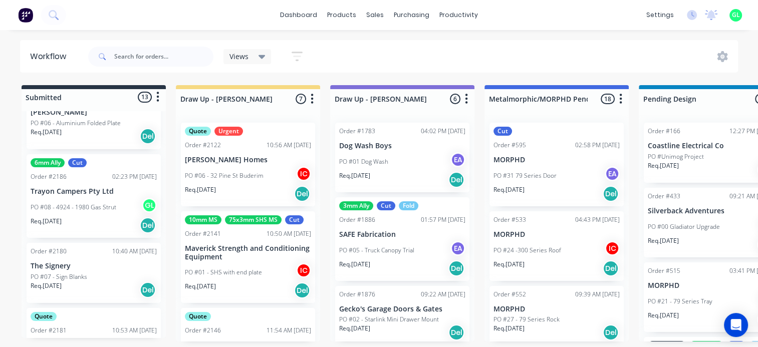
click at [89, 215] on div "PO #08 - 4924 - 1980 Gas Strut GL" at bounding box center [94, 207] width 126 height 19
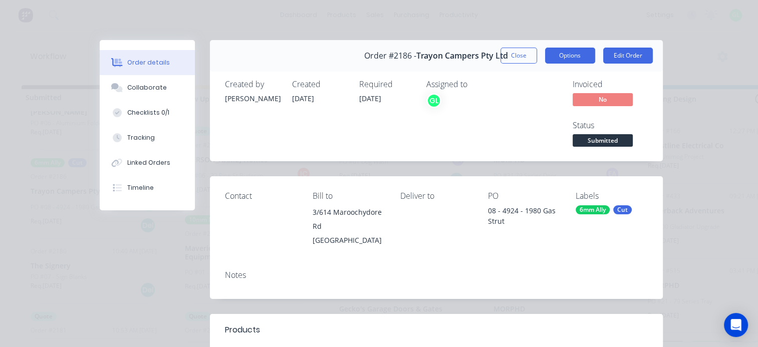
click at [563, 52] on button "Options" at bounding box center [570, 56] width 50 height 16
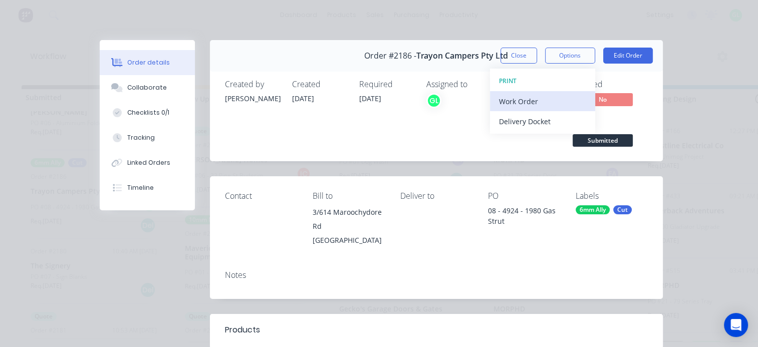
click at [532, 92] on button "Work Order" at bounding box center [542, 101] width 105 height 20
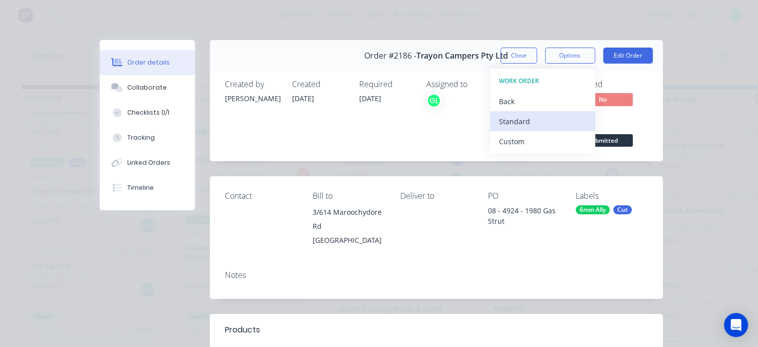
click at [532, 117] on div "Standard" at bounding box center [542, 121] width 87 height 15
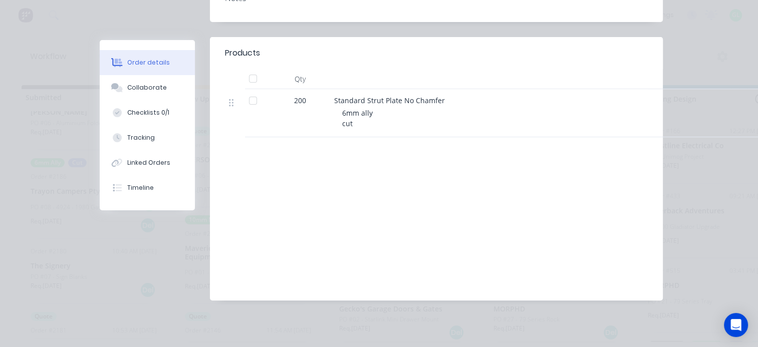
scroll to position [290, 0]
click at [141, 110] on div "Checklists 0/1" at bounding box center [148, 112] width 42 height 9
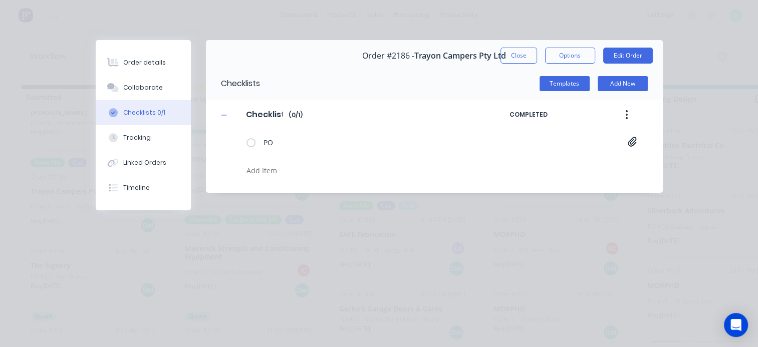
scroll to position [0, 0]
click at [268, 172] on textarea at bounding box center [369, 170] width 254 height 15
type textarea "cut"
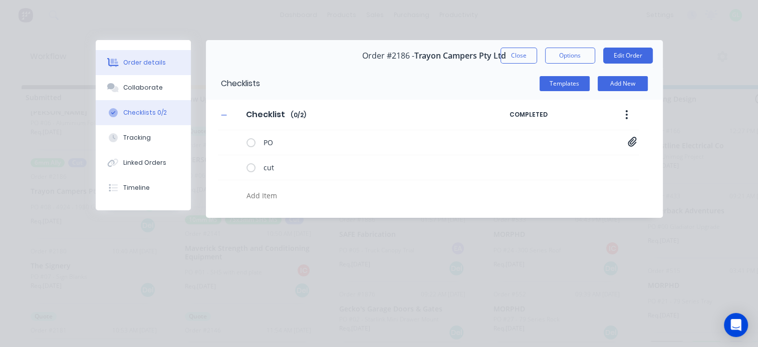
click at [140, 66] on div "Order details" at bounding box center [144, 62] width 43 height 9
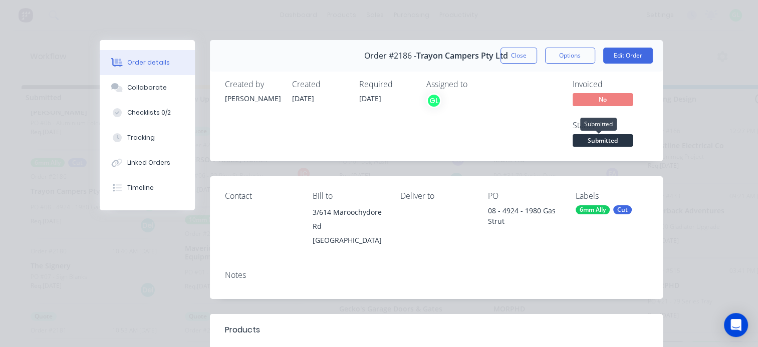
drag, startPoint x: 595, startPoint y: 144, endPoint x: 591, endPoint y: 148, distance: 6.4
click at [595, 144] on span "Submitted" at bounding box center [602, 140] width 60 height 13
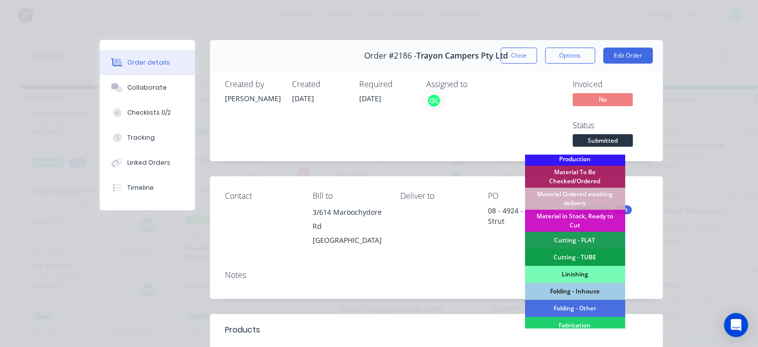
scroll to position [150, 0]
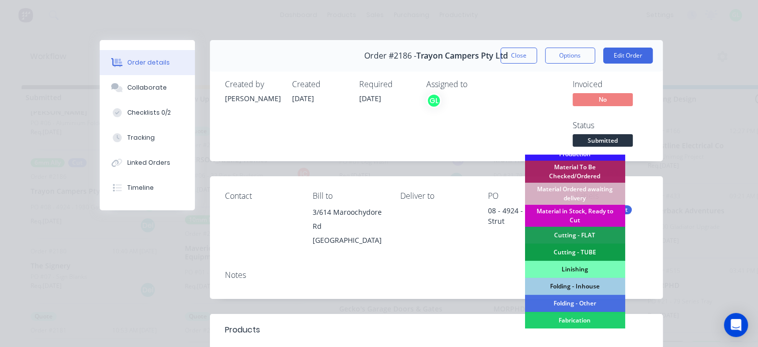
click at [585, 213] on div "Material in Stock, Ready to Cut" at bounding box center [574, 216] width 100 height 22
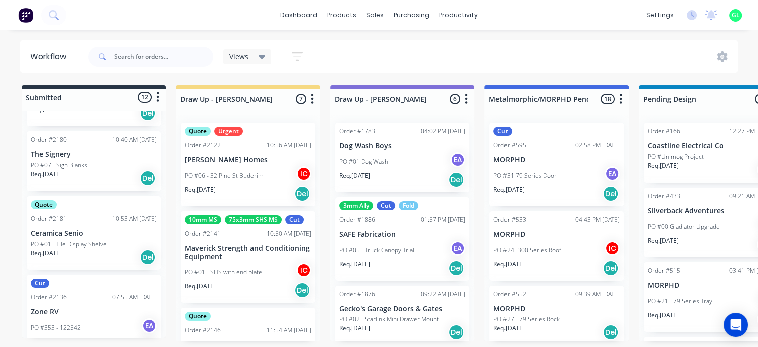
scroll to position [694, 0]
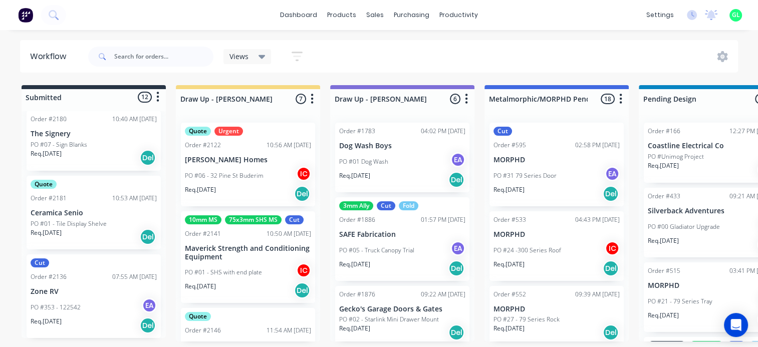
click at [102, 310] on div "PO #353 - 122542 EA" at bounding box center [94, 307] width 126 height 19
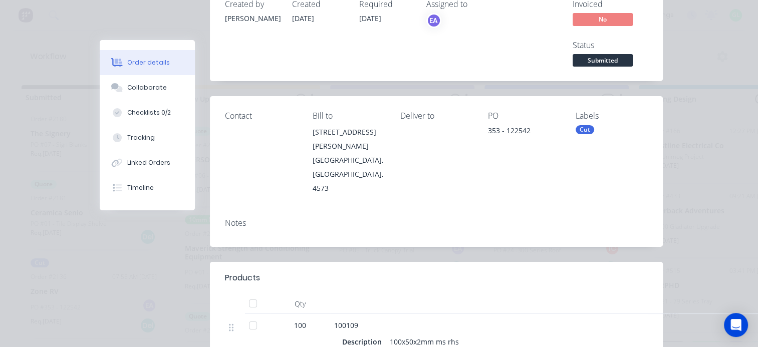
scroll to position [0, 0]
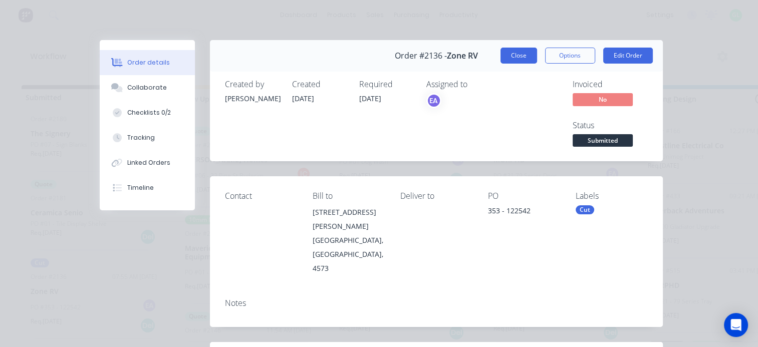
click at [509, 57] on button "Close" at bounding box center [518, 56] width 37 height 16
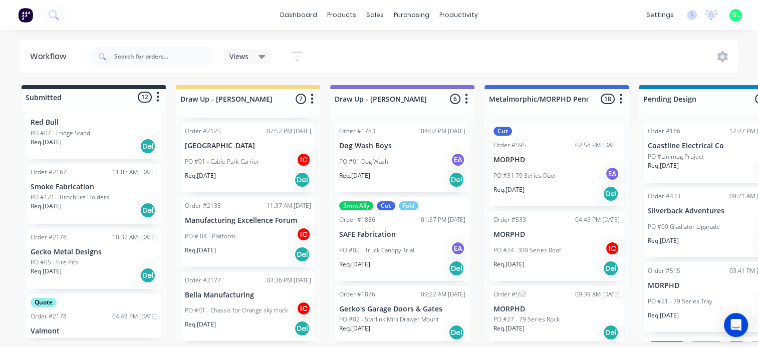
scroll to position [100, 0]
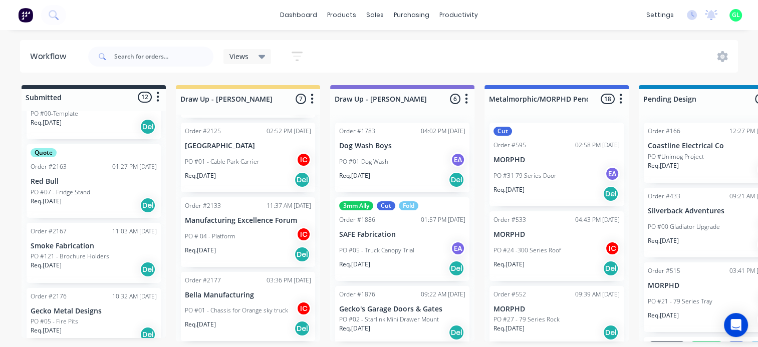
click at [74, 257] on p "PO #121 - Brochure Holders" at bounding box center [70, 256] width 79 height 9
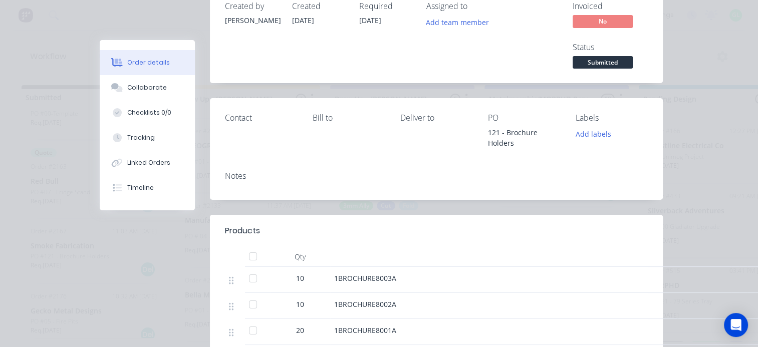
scroll to position [0, 0]
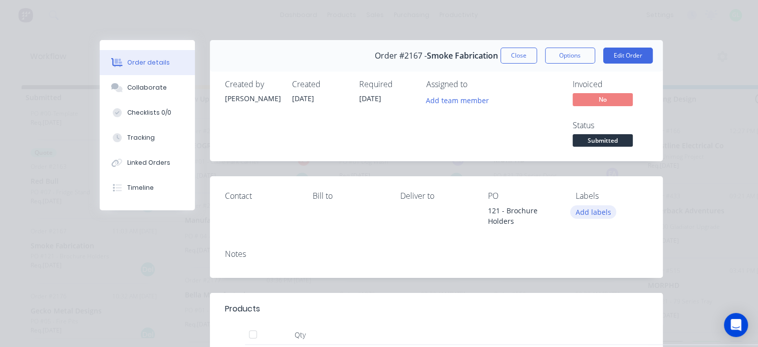
click at [596, 208] on button "Add labels" at bounding box center [593, 212] width 46 height 14
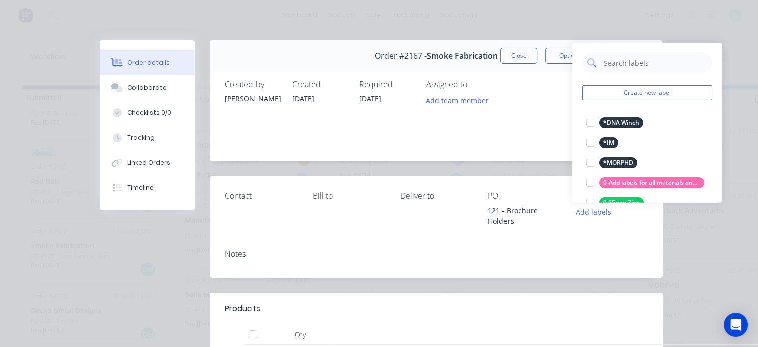
click at [615, 61] on input "text" at bounding box center [654, 63] width 105 height 20
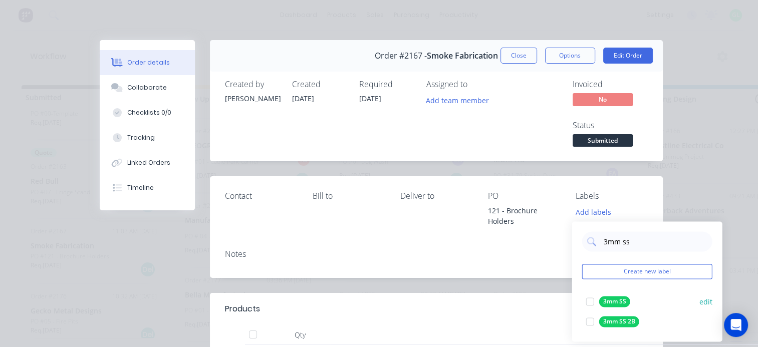
click at [591, 303] on div at bounding box center [590, 301] width 20 height 20
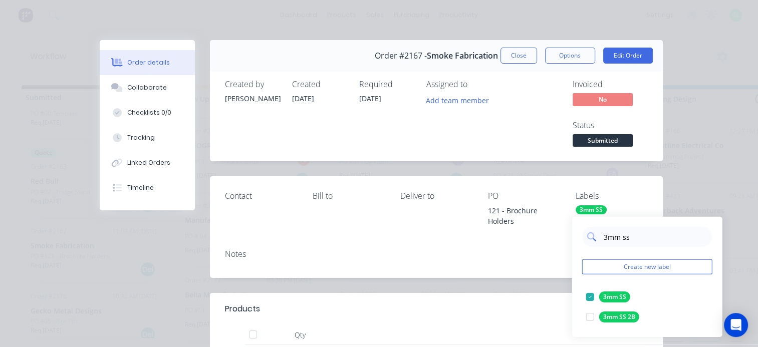
drag, startPoint x: 639, startPoint y: 236, endPoint x: 598, endPoint y: 237, distance: 41.1
click at [598, 237] on div "3mm ss" at bounding box center [647, 237] width 130 height 20
type input "cut"
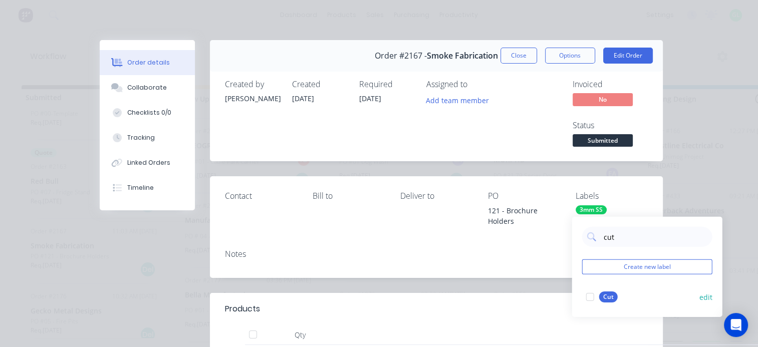
click at [591, 296] on div at bounding box center [590, 297] width 20 height 20
click at [447, 251] on div "Notes" at bounding box center [436, 254] width 423 height 10
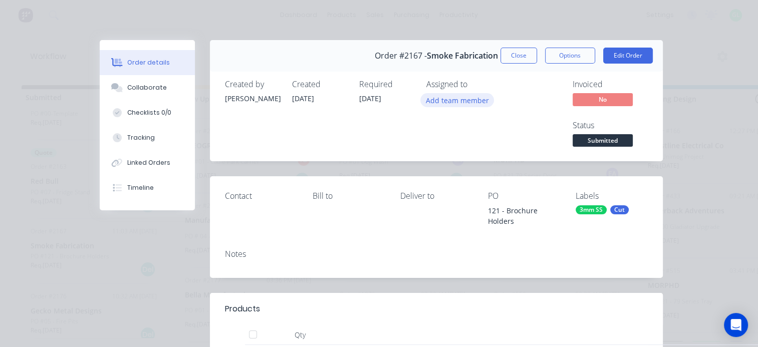
click at [472, 102] on button "Add team member" at bounding box center [457, 100] width 74 height 14
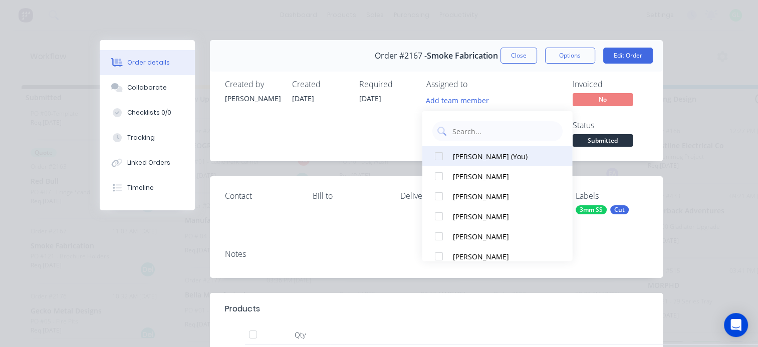
click at [468, 153] on div "Greg Lyall (You)" at bounding box center [502, 156] width 100 height 11
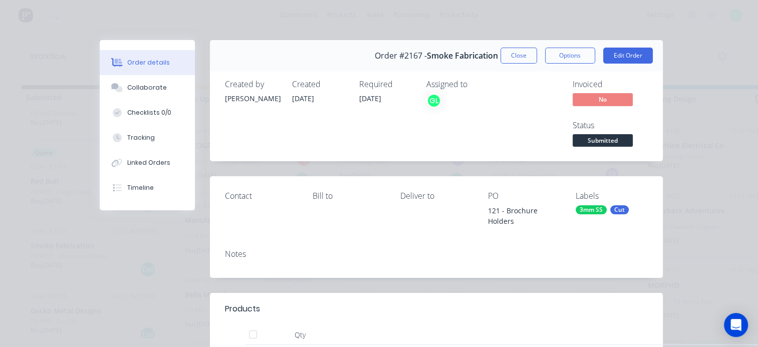
click at [345, 132] on div "Created by Francis Adrian Created 25/08/25 Required 02/09/25 Assigned to GL" at bounding box center [375, 115] width 301 height 70
click at [620, 56] on button "Edit Order" at bounding box center [628, 56] width 50 height 16
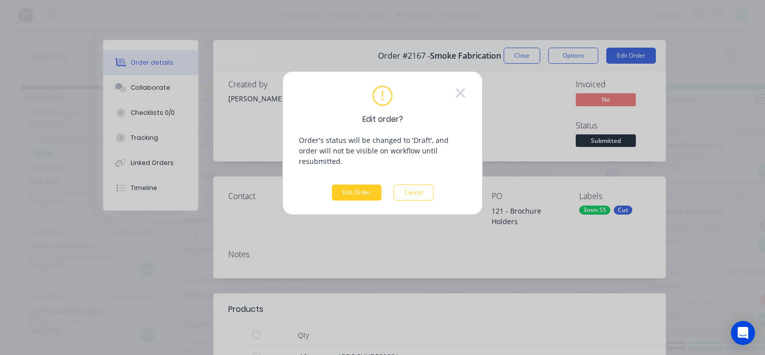
click at [355, 184] on button "Edit Order" at bounding box center [357, 192] width 50 height 16
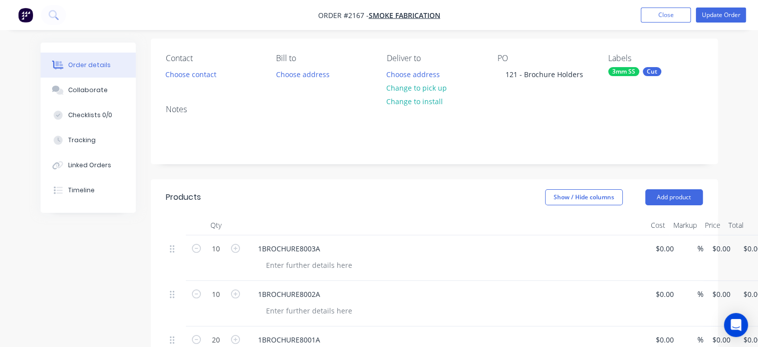
scroll to position [200, 0]
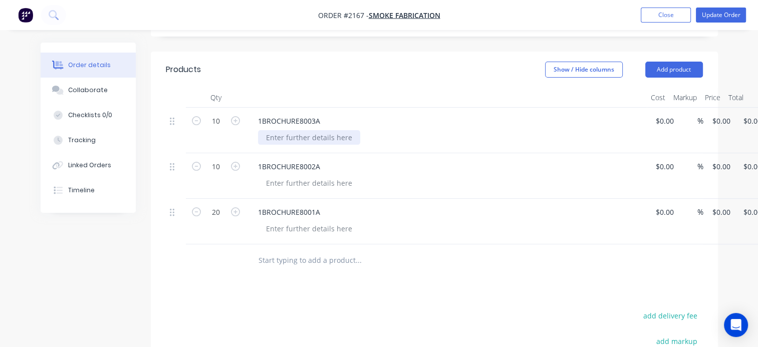
click at [300, 138] on div at bounding box center [309, 137] width 102 height 15
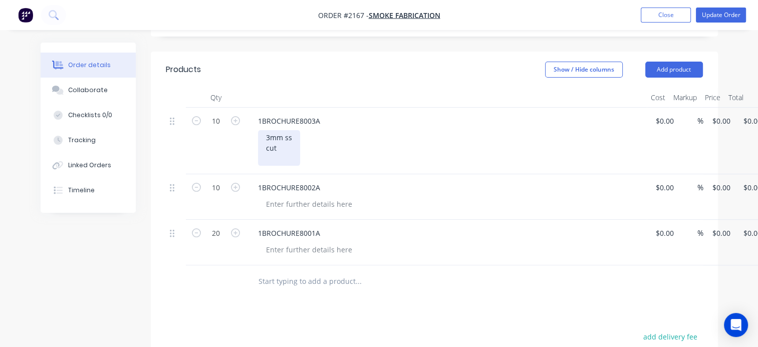
click at [292, 138] on div "3mm ss cut" at bounding box center [279, 148] width 42 height 36
drag, startPoint x: 285, startPoint y: 152, endPoint x: 255, endPoint y: 121, distance: 43.2
click at [255, 121] on div "1BROCHURE8003A 3mm ss cut" at bounding box center [446, 141] width 401 height 67
copy div "3mm ss cut"
click at [285, 204] on div "1BROCHURE8002A" at bounding box center [446, 197] width 401 height 46
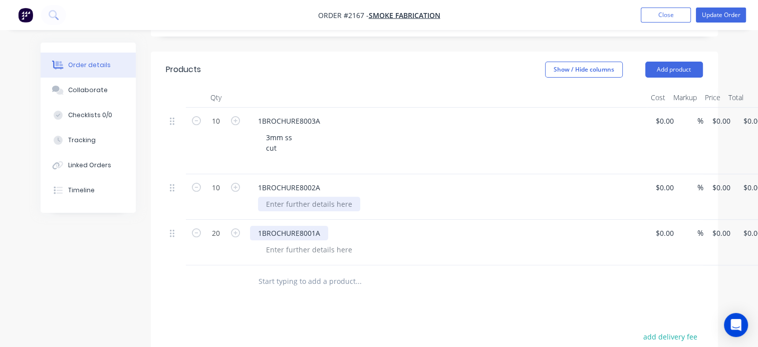
paste div
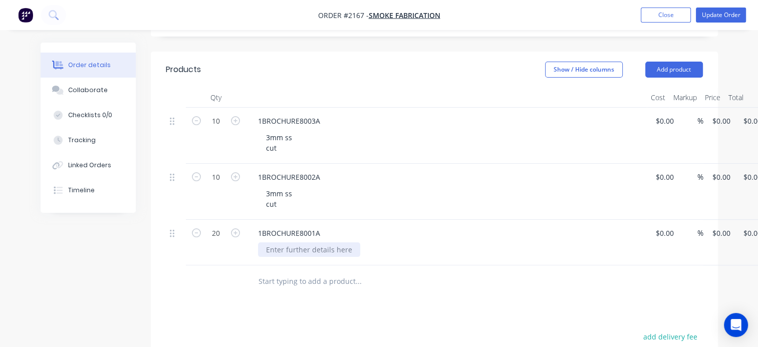
click at [281, 251] on div at bounding box center [309, 249] width 102 height 15
paste div
drag, startPoint x: 270, startPoint y: 304, endPoint x: 180, endPoint y: 170, distance: 161.6
click at [270, 304] on div at bounding box center [426, 292] width 361 height 33
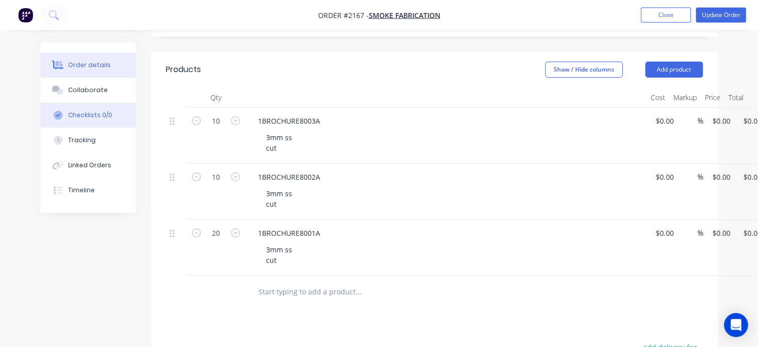
click at [109, 117] on div "Checklists 0/0" at bounding box center [90, 115] width 44 height 9
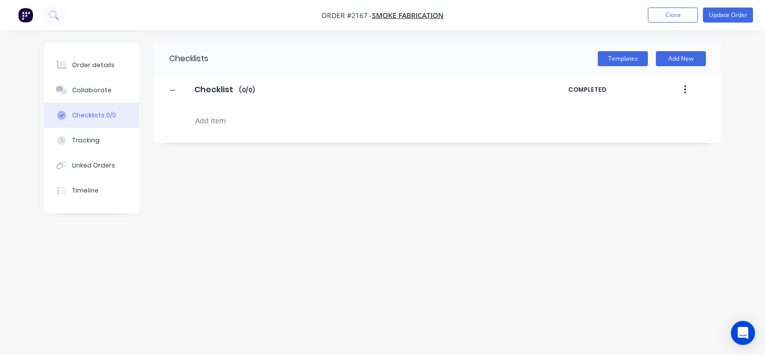
click at [221, 118] on textarea at bounding box center [356, 120] width 331 height 15
drag, startPoint x: 198, startPoint y: 118, endPoint x: 157, endPoint y: 116, distance: 41.6
click at [157, 116] on div "Checklist Checklist Enter Checklist name ( 0 / 0 ) COMPLETED c" at bounding box center [437, 103] width 567 height 56
type textarea "PO"
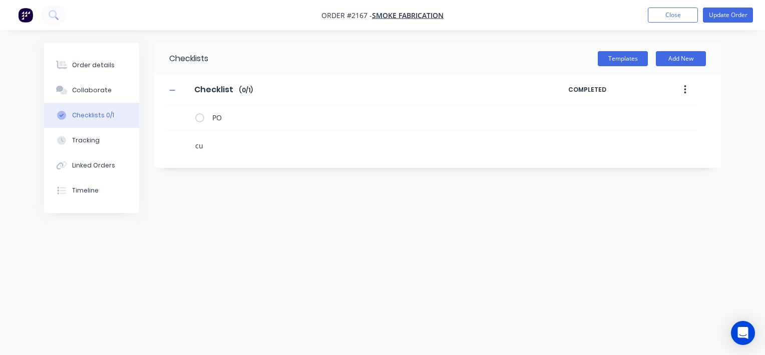
type textarea "cut"
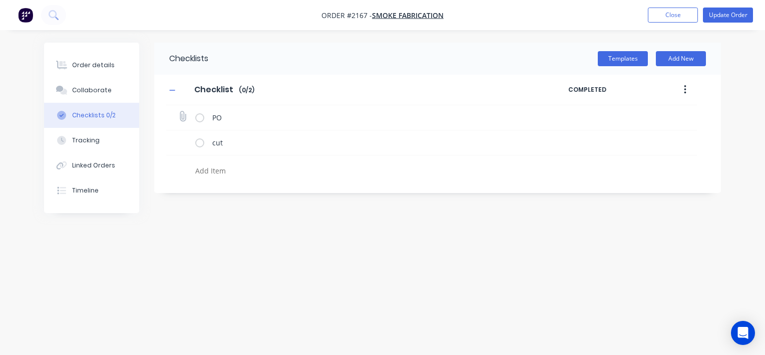
click at [183, 114] on icon at bounding box center [183, 117] width 14 height 14
click at [178, 111] on input "file" at bounding box center [178, 111] width 0 height 0
type input "C:\fakepath\sm.png"
click at [103, 67] on div "Order details" at bounding box center [93, 65] width 43 height 9
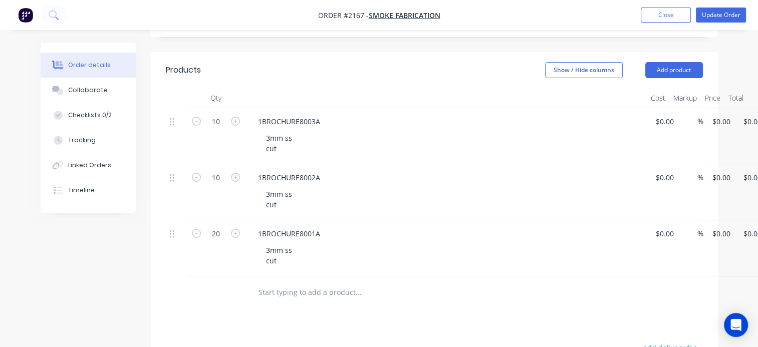
scroll to position [200, 0]
click at [324, 117] on div "1BROCHURE8003A" at bounding box center [289, 121] width 78 height 15
click at [320, 177] on div "1BROCHURE8002A" at bounding box center [289, 177] width 78 height 15
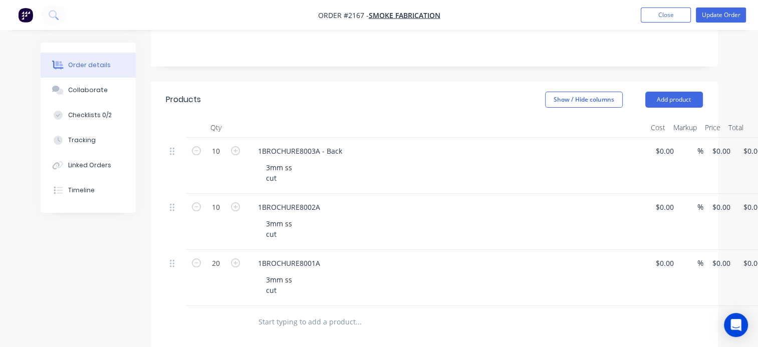
scroll to position [166, 0]
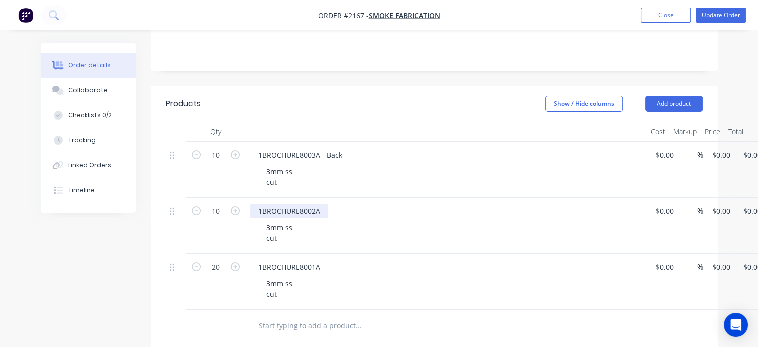
click at [320, 208] on div "1BROCHURE8002A" at bounding box center [289, 211] width 78 height 15
click at [323, 268] on div "1BROCHURE8001A" at bounding box center [289, 267] width 78 height 15
click at [324, 269] on div "1BROCHURE8001A" at bounding box center [289, 267] width 78 height 15
drag, startPoint x: 327, startPoint y: 196, endPoint x: 291, endPoint y: 326, distance: 135.1
click at [291, 326] on input "text" at bounding box center [358, 326] width 200 height 20
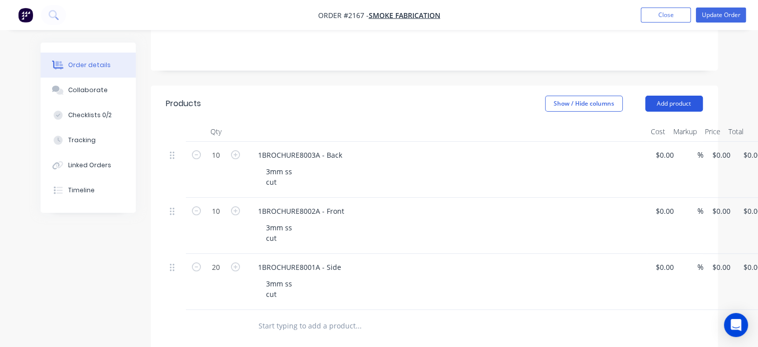
click at [679, 102] on button "Add product" at bounding box center [674, 104] width 58 height 16
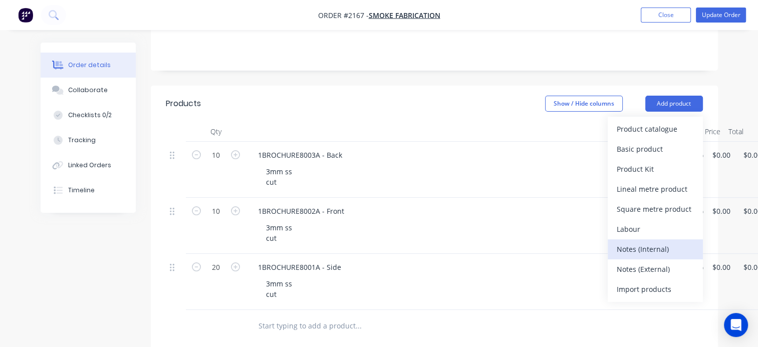
click at [644, 250] on div "Notes (Internal)" at bounding box center [654, 249] width 77 height 15
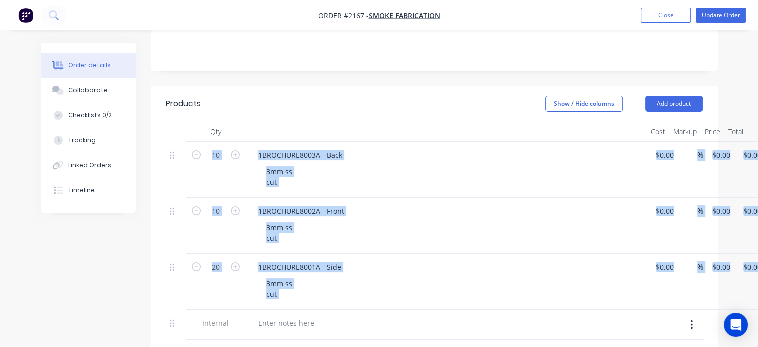
drag, startPoint x: 169, startPoint y: 324, endPoint x: 183, endPoint y: 151, distance: 173.8
click at [183, 151] on div "10 1BROCHURE8003A - Back 3mm ss cut $0.00 $0.00 % $0.00 $0.00 $0.00 $0.00 10 1B…" at bounding box center [434, 241] width 537 height 199
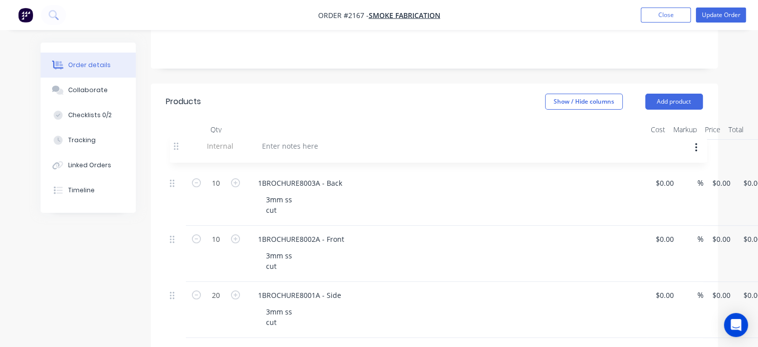
drag, startPoint x: 173, startPoint y: 320, endPoint x: 179, endPoint y: 136, distance: 184.4
click at [179, 136] on div "Qty Cost Markup Price Total 10 1BROCHURE8003A - Back 3mm ss cut $0.00 $0.00 % $…" at bounding box center [434, 229] width 537 height 218
click at [270, 154] on div at bounding box center [286, 153] width 72 height 15
click at [350, 94] on div "Show / Hide columns Add product" at bounding box center [490, 102] width 423 height 16
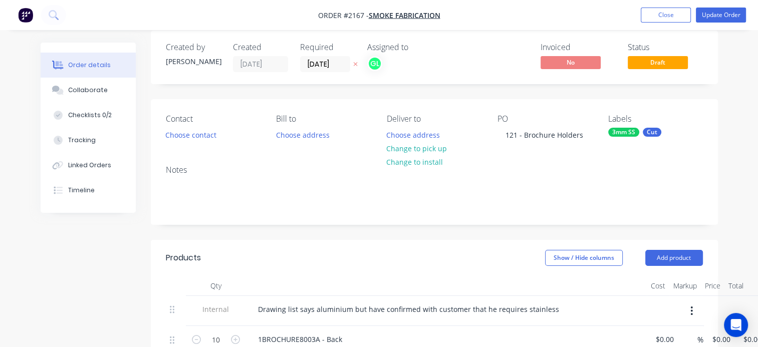
scroll to position [0, 0]
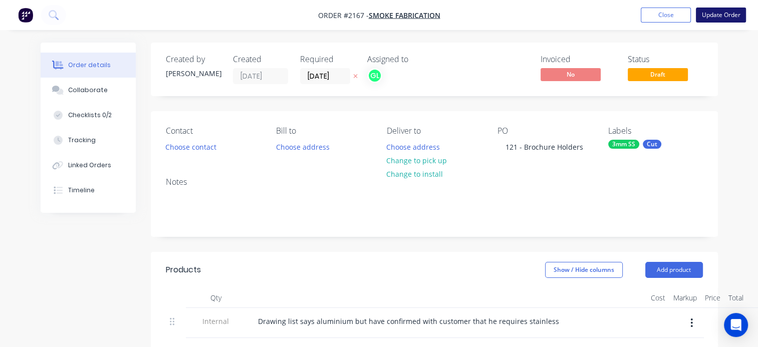
click at [711, 13] on button "Update Order" at bounding box center [720, 15] width 50 height 15
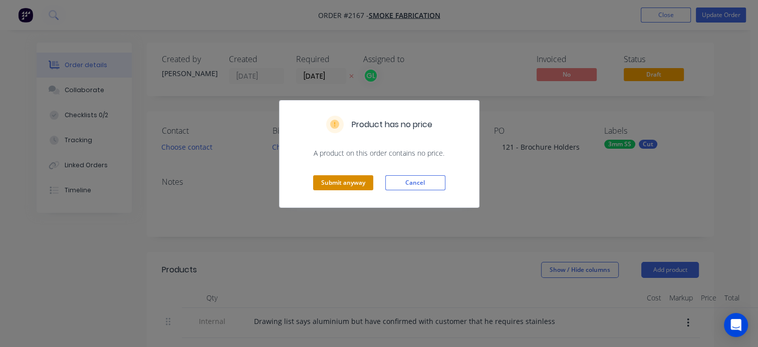
click at [351, 185] on button "Submit anyway" at bounding box center [343, 182] width 60 height 15
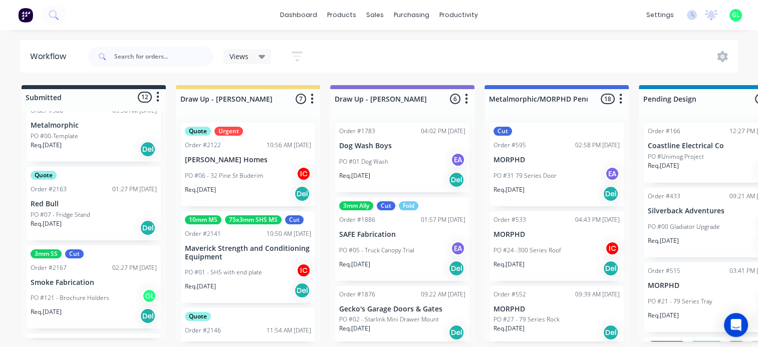
scroll to position [117, 0]
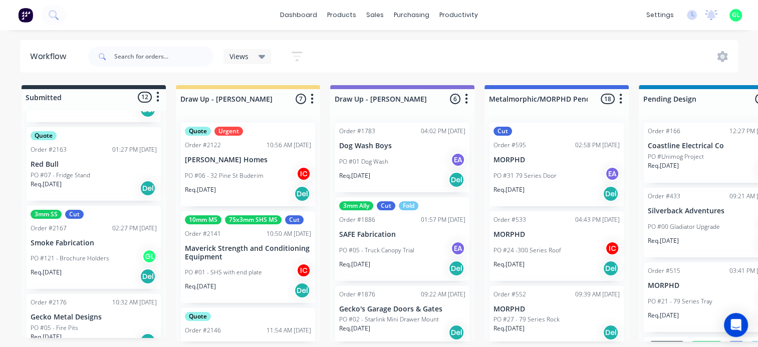
click at [92, 244] on p "Smoke Fabrication" at bounding box center [94, 243] width 126 height 9
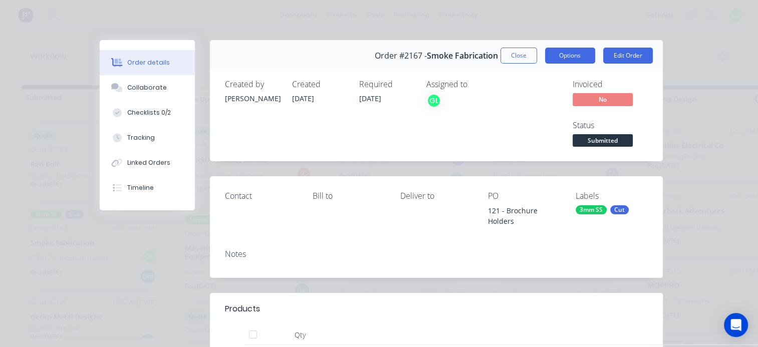
click at [569, 56] on button "Options" at bounding box center [570, 56] width 50 height 16
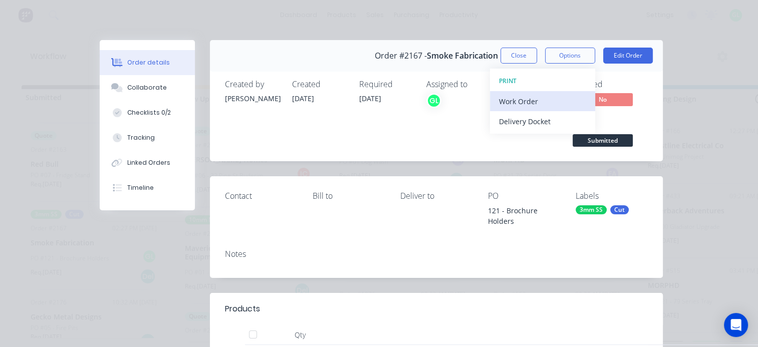
click at [526, 99] on div "Work Order" at bounding box center [542, 101] width 87 height 15
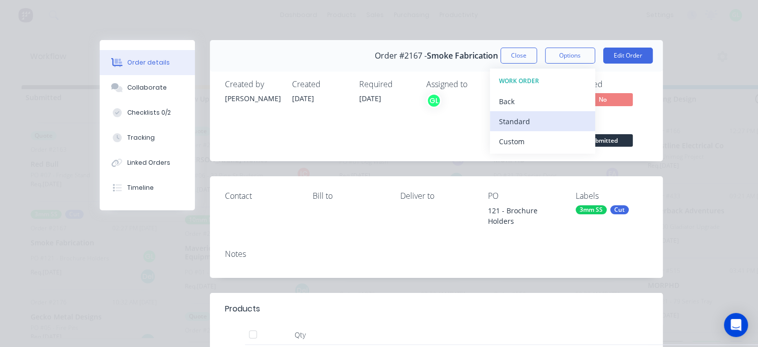
click at [510, 119] on div "Standard" at bounding box center [542, 121] width 87 height 15
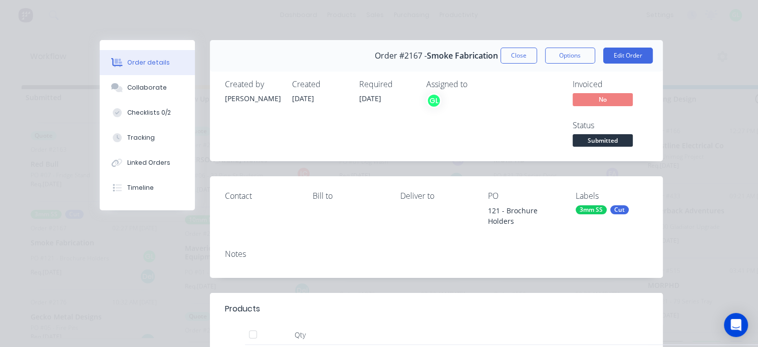
click at [604, 143] on span "Submitted" at bounding box center [602, 140] width 60 height 13
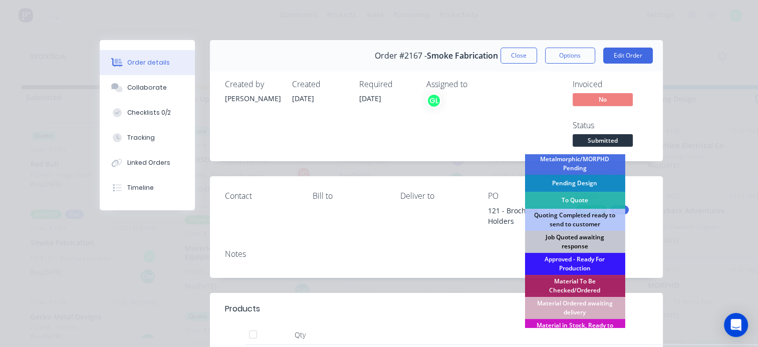
scroll to position [100, 0]
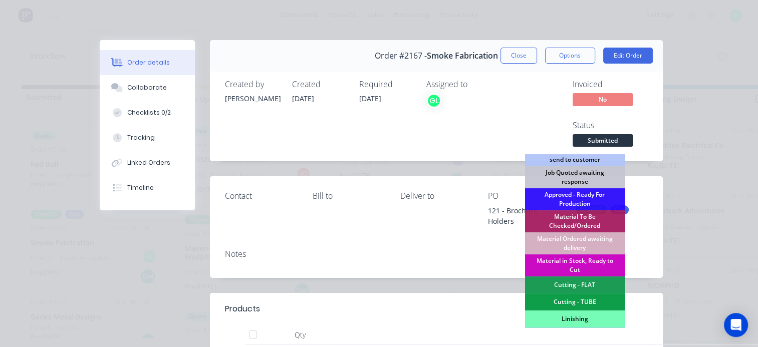
click at [573, 262] on div "Material in Stock, Ready to Cut" at bounding box center [574, 265] width 100 height 22
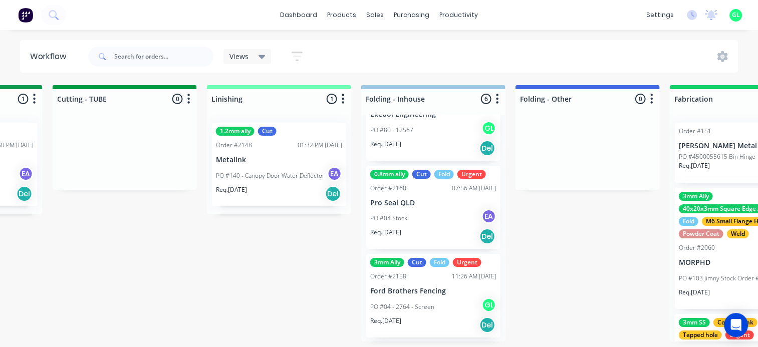
scroll to position [200, 0]
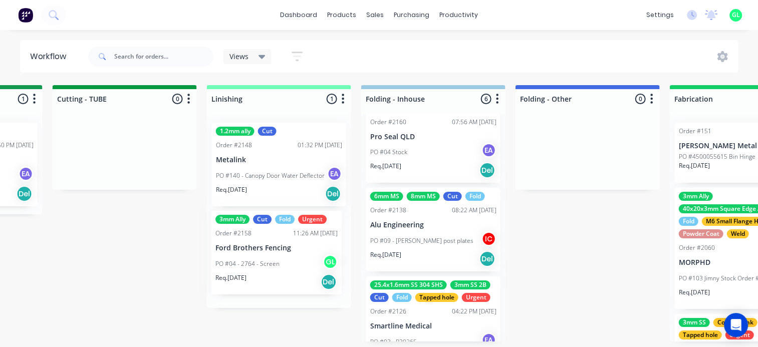
drag, startPoint x: 455, startPoint y: 247, endPoint x: 296, endPoint y: 272, distance: 160.7
click at [296, 272] on div "Submitted 11 Status colour #273444 hex #273444 Save Cancel Summaries Total orde…" at bounding box center [15, 213] width 3993 height 256
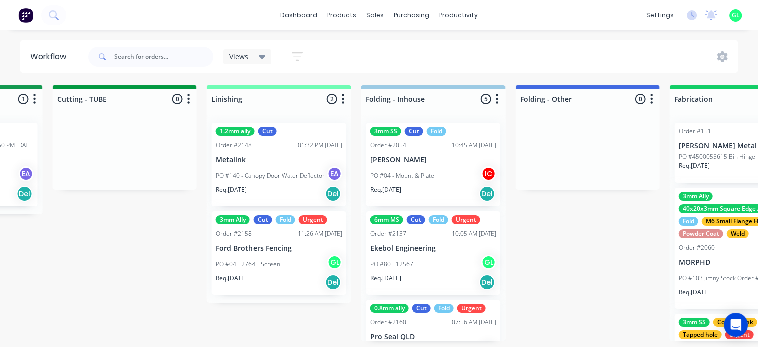
scroll to position [232, 0]
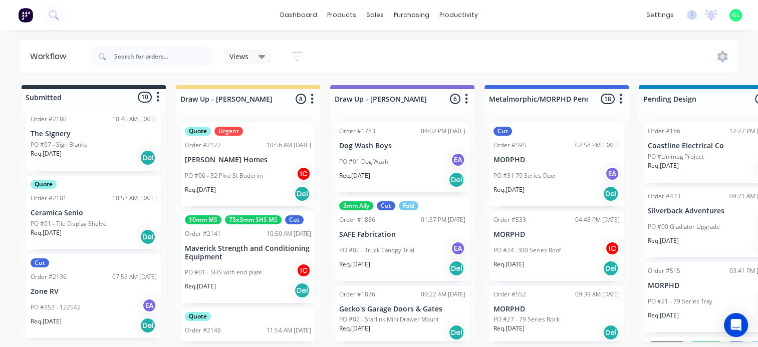
click at [251, 185] on div "Req. [DATE] Del" at bounding box center [248, 193] width 126 height 17
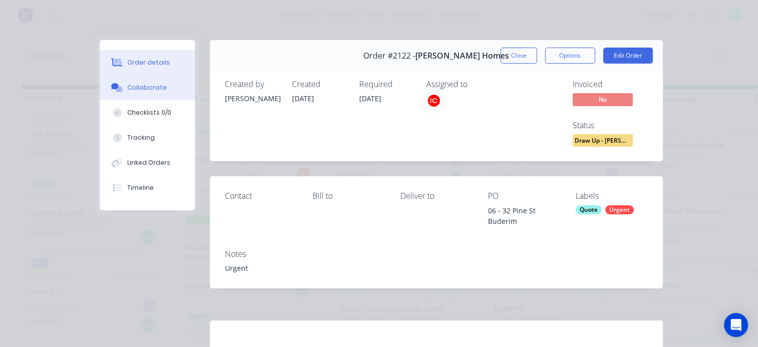
click at [160, 94] on button "Collaborate" at bounding box center [147, 87] width 95 height 25
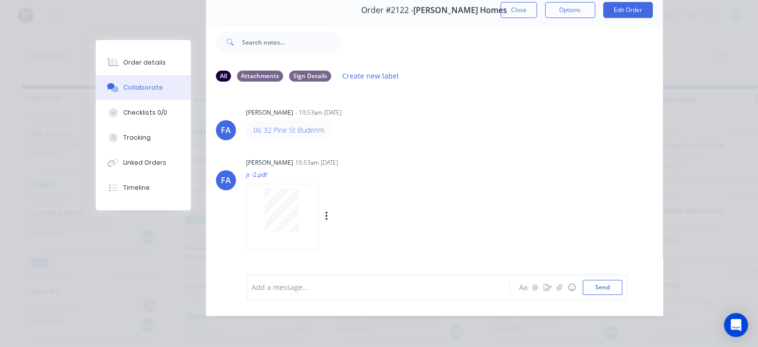
scroll to position [52, 0]
click at [303, 204] on div at bounding box center [281, 210] width 63 height 44
click at [146, 69] on button "Order details" at bounding box center [143, 62] width 95 height 25
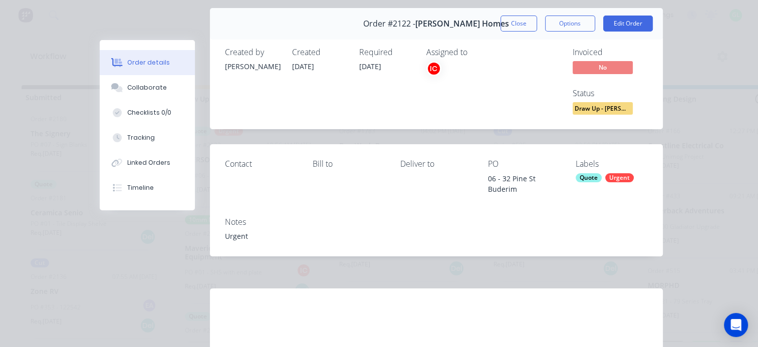
scroll to position [0, 0]
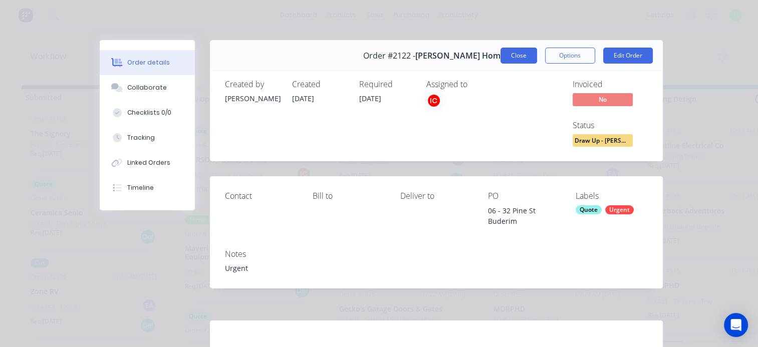
click at [508, 53] on button "Close" at bounding box center [518, 56] width 37 height 16
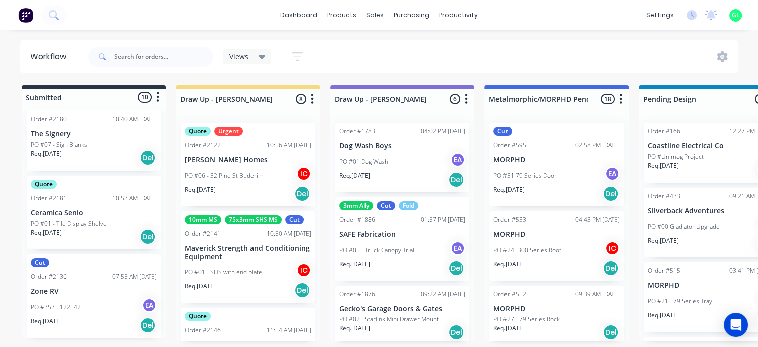
click at [420, 252] on div "PO #05 - Truck Canopy Trial EA" at bounding box center [402, 250] width 126 height 19
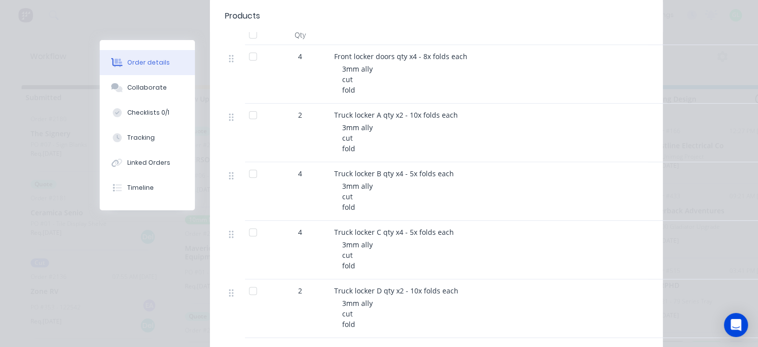
scroll to position [350, 0]
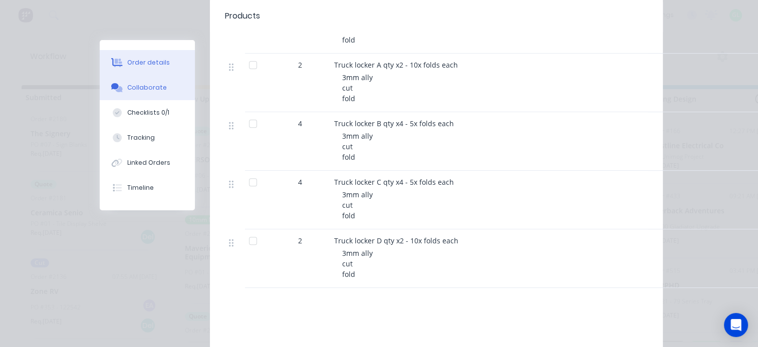
click at [153, 84] on div "Collaborate" at bounding box center [147, 87] width 40 height 9
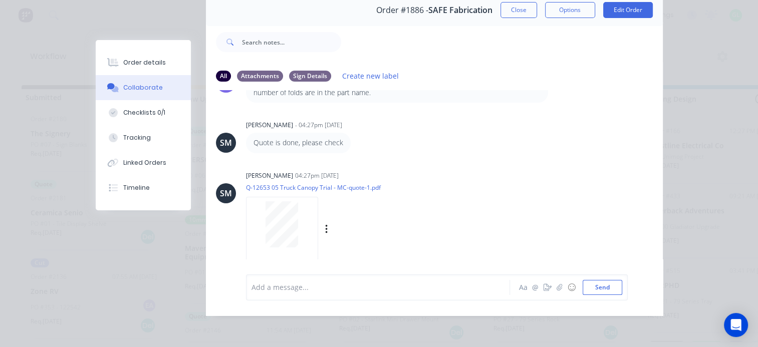
scroll to position [2, 0]
click at [297, 219] on div at bounding box center [281, 224] width 63 height 46
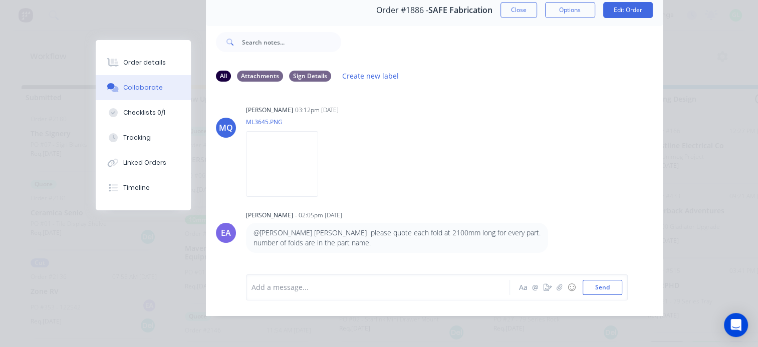
scroll to position [3, 0]
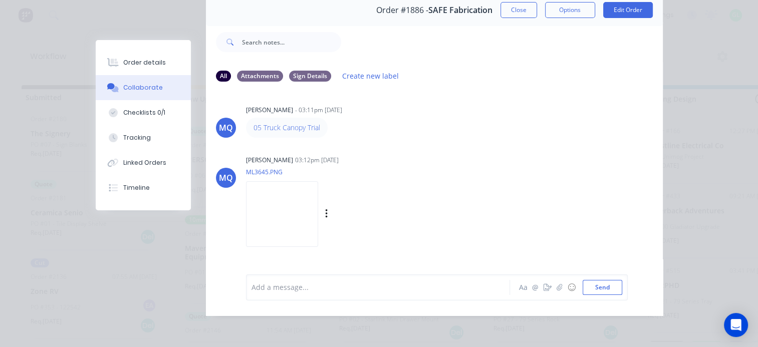
click at [307, 197] on img at bounding box center [282, 214] width 72 height 66
click at [308, 210] on img at bounding box center [282, 214] width 72 height 66
click at [154, 67] on div "Order details" at bounding box center [144, 62] width 43 height 9
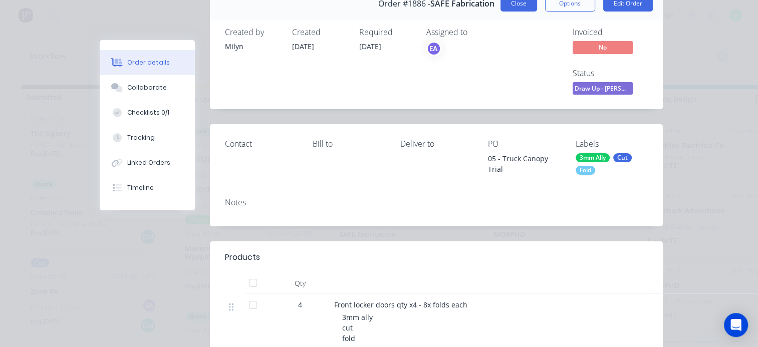
click at [507, 8] on button "Close" at bounding box center [518, 3] width 37 height 16
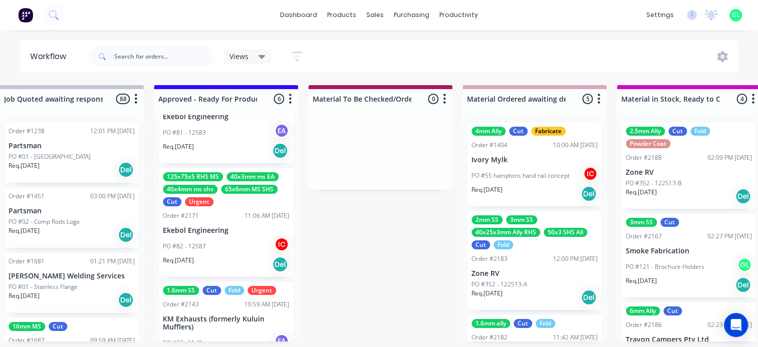
scroll to position [203, 0]
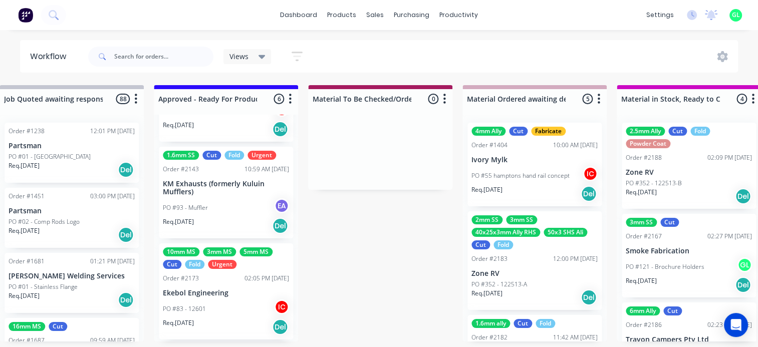
click at [223, 198] on div "PO #93 - Muffler EA" at bounding box center [226, 207] width 126 height 19
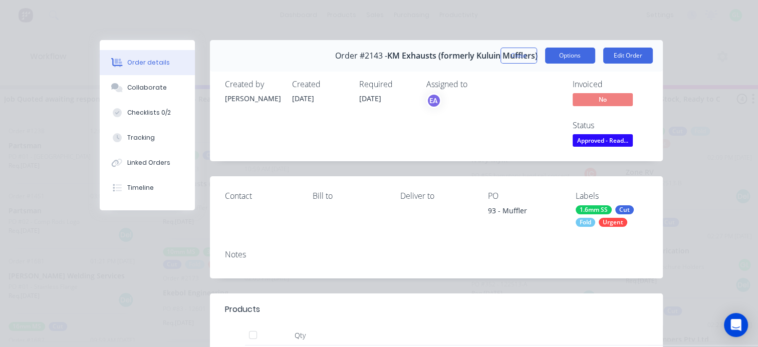
click at [564, 57] on button "Options" at bounding box center [570, 56] width 50 height 16
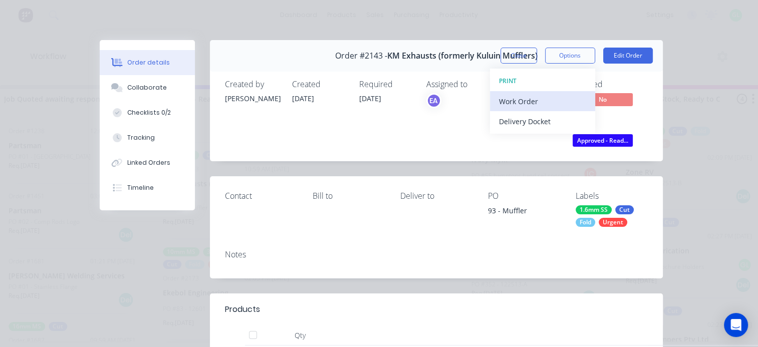
click at [518, 98] on div "Work Order" at bounding box center [542, 101] width 87 height 15
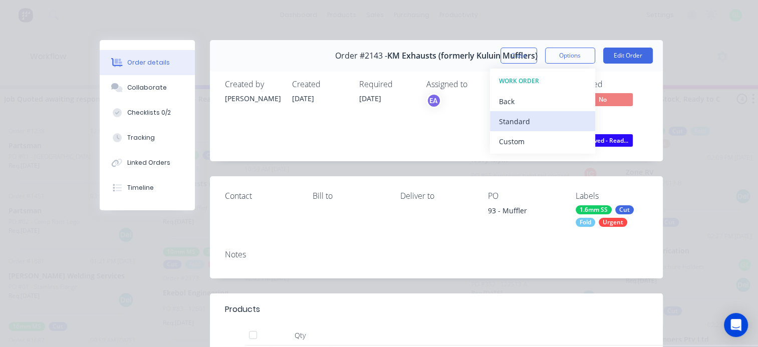
click at [507, 123] on div "Standard" at bounding box center [542, 121] width 87 height 15
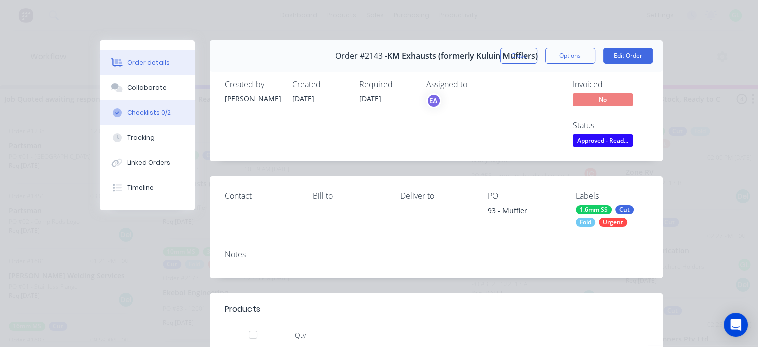
click at [142, 121] on button "Checklists 0/2" at bounding box center [147, 112] width 95 height 25
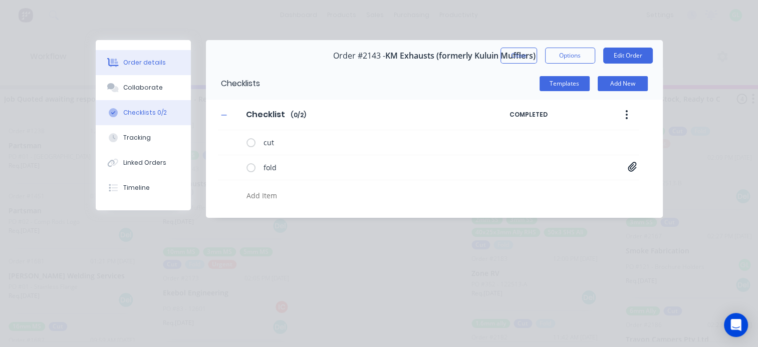
click at [147, 68] on button "Order details" at bounding box center [143, 62] width 95 height 25
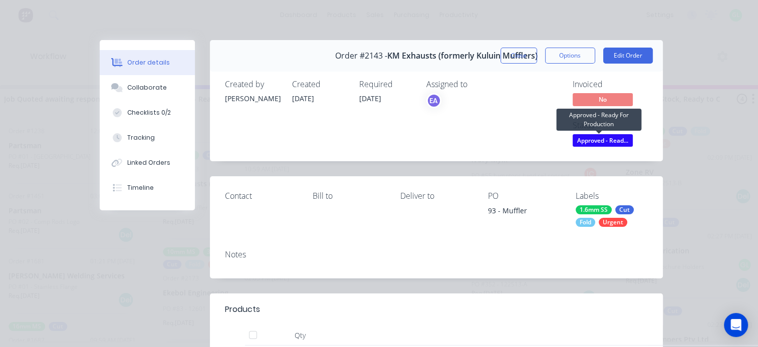
click at [591, 142] on span "Approved - Read..." at bounding box center [602, 140] width 60 height 13
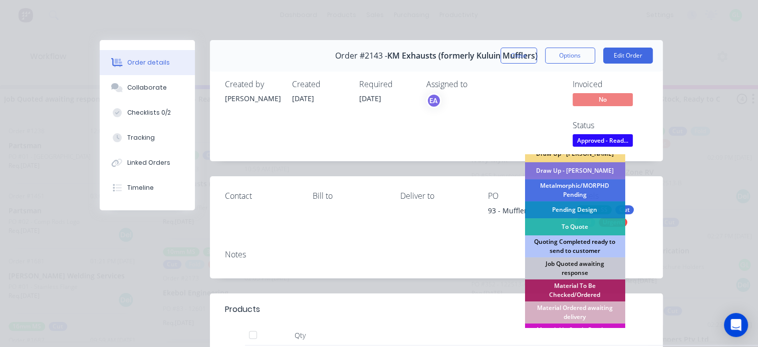
scroll to position [50, 0]
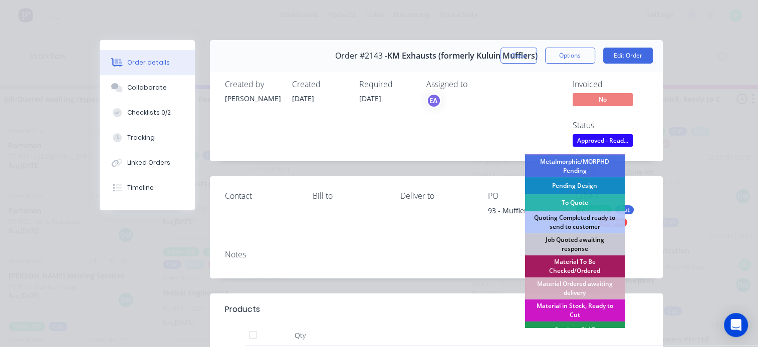
click at [560, 259] on div "Material To Be Checked/Ordered" at bounding box center [574, 266] width 100 height 22
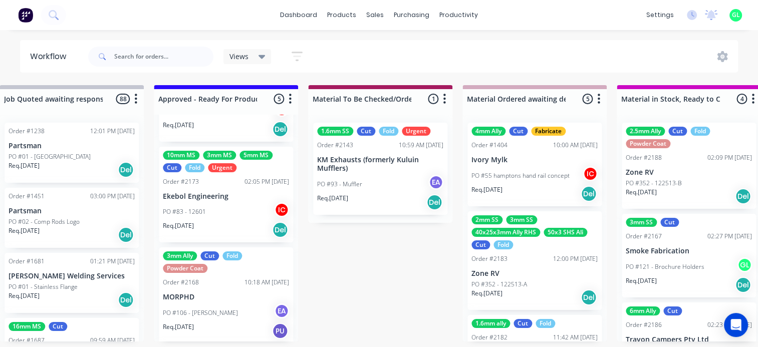
click at [205, 310] on p "PO #106 - [PERSON_NAME]" at bounding box center [200, 312] width 75 height 9
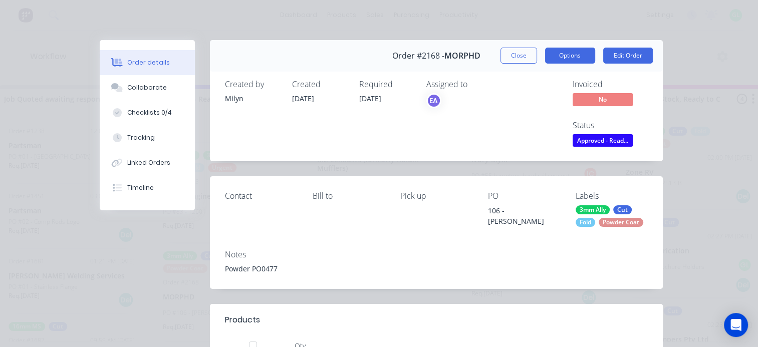
click at [563, 49] on button "Options" at bounding box center [570, 56] width 50 height 16
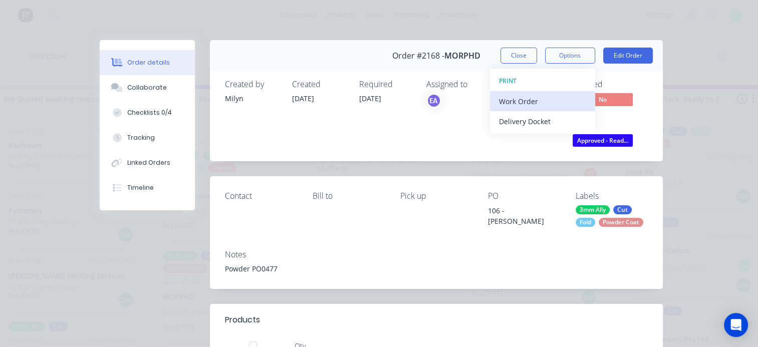
click at [519, 98] on div "Work Order" at bounding box center [542, 101] width 87 height 15
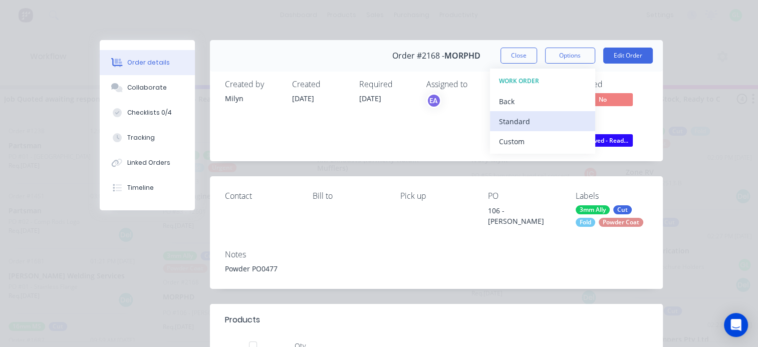
click at [503, 122] on div "Standard" at bounding box center [542, 121] width 87 height 15
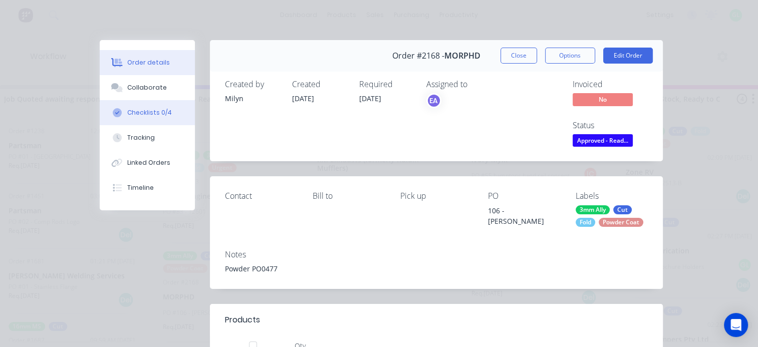
click at [148, 116] on div "Checklists 0/4" at bounding box center [149, 112] width 45 height 9
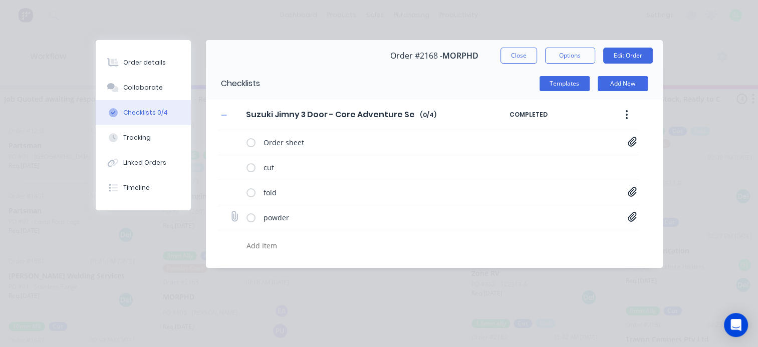
click at [630, 218] on icon at bounding box center [631, 217] width 9 height 10
click at [543, 235] on link "Purchase Order PO0477.pdf" at bounding box center [551, 238] width 117 height 11
click at [633, 192] on icon at bounding box center [631, 192] width 9 height 10
click at [530, 216] on link "Jimny Handles and Rails[G].PDF" at bounding box center [551, 213] width 117 height 11
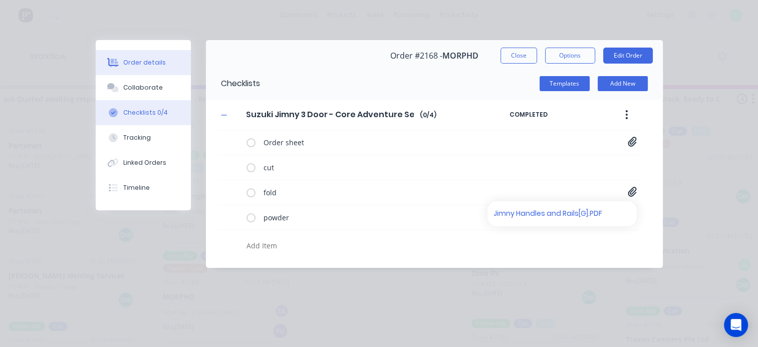
click at [151, 64] on div "Order details" at bounding box center [144, 62] width 43 height 9
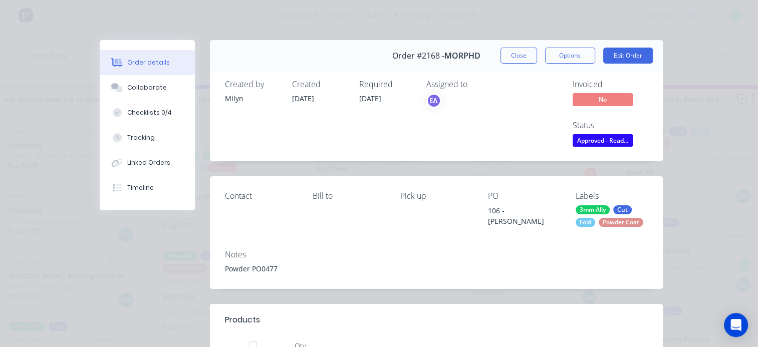
click at [608, 141] on span "Approved - Read..." at bounding box center [602, 140] width 60 height 13
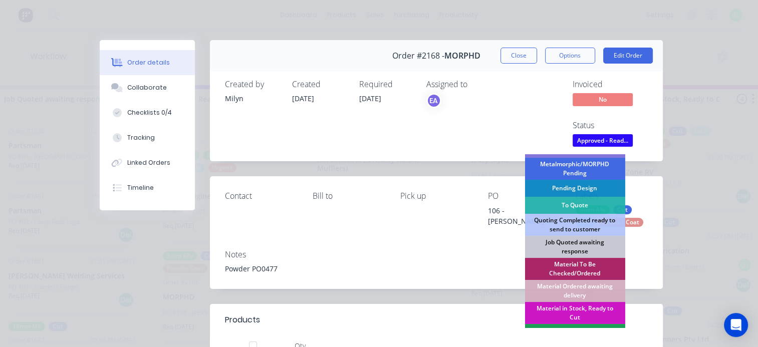
scroll to position [150, 0]
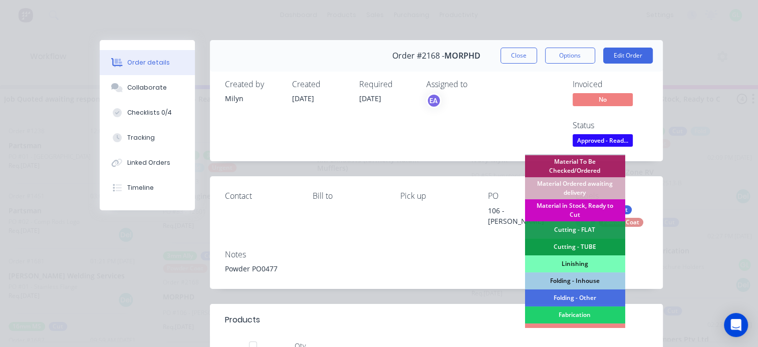
click at [565, 206] on div "Material in Stock, Ready to Cut" at bounding box center [574, 210] width 100 height 22
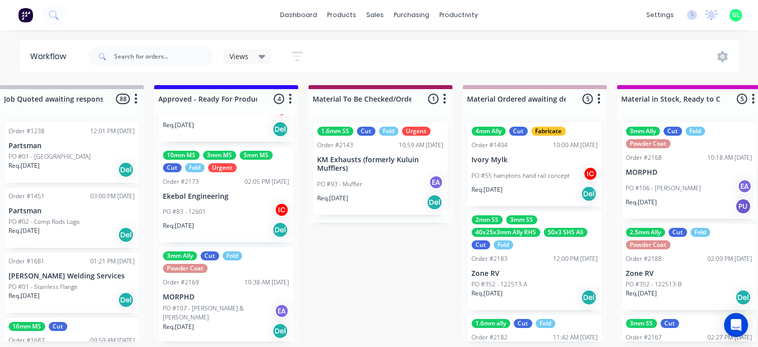
click at [222, 307] on div "PO #107 - Chloe & Joshua EA" at bounding box center [226, 312] width 126 height 19
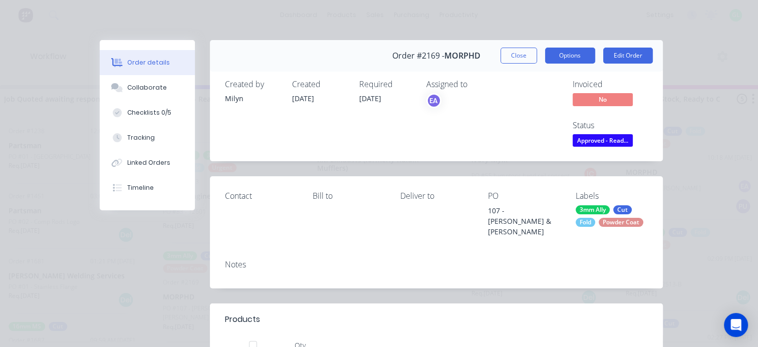
click at [564, 55] on button "Options" at bounding box center [570, 56] width 50 height 16
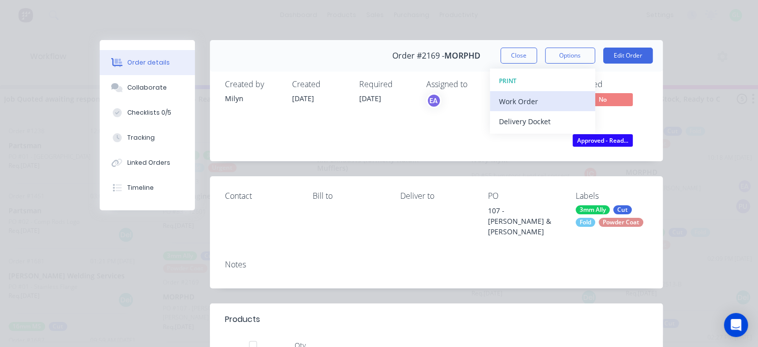
click at [517, 99] on div "Work Order" at bounding box center [542, 101] width 87 height 15
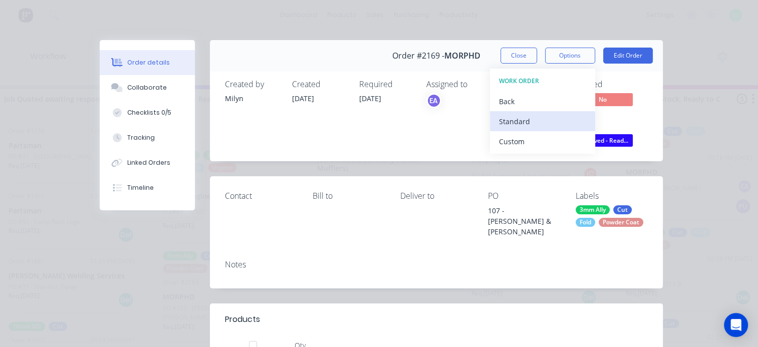
click at [506, 123] on div "Standard" at bounding box center [542, 121] width 87 height 15
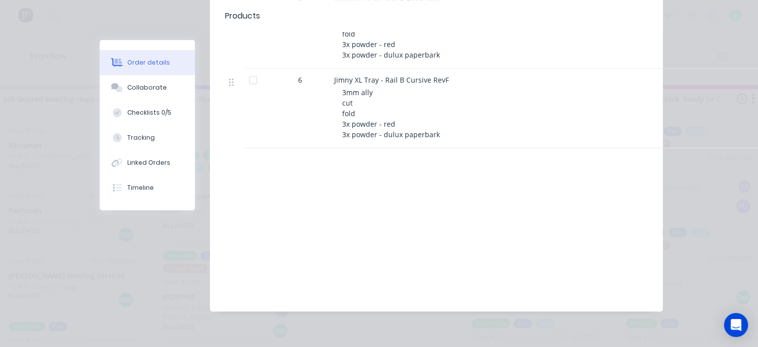
scroll to position [582, 0]
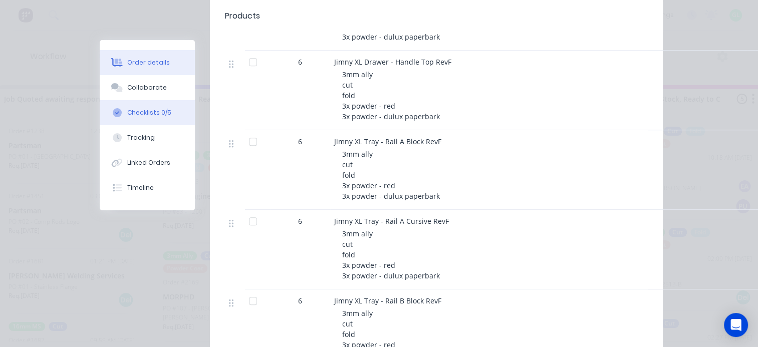
click at [147, 110] on div "Checklists 0/5" at bounding box center [149, 112] width 44 height 9
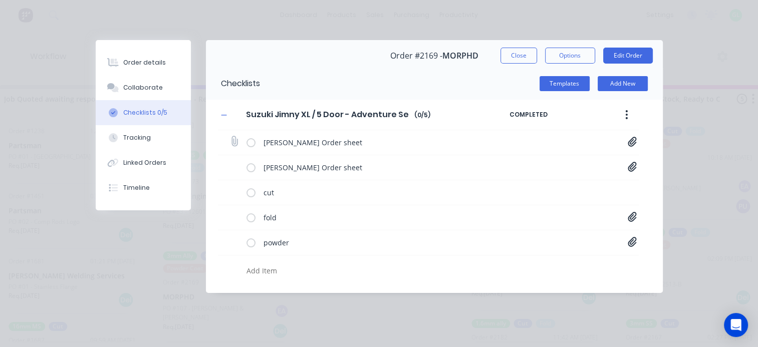
scroll to position [0, 0]
click at [631, 140] on icon at bounding box center [631, 142] width 9 height 10
click at [528, 164] on link "Jimny XL Tray Setup - Order Sheet[A] - 1055 Chloe Huish.pdf" at bounding box center [551, 163] width 117 height 11
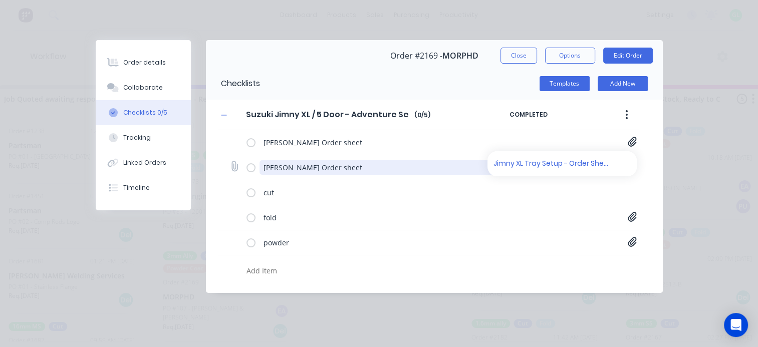
click at [331, 167] on textarea "Joshua Brown Order sheet" at bounding box center [390, 167] width 263 height 15
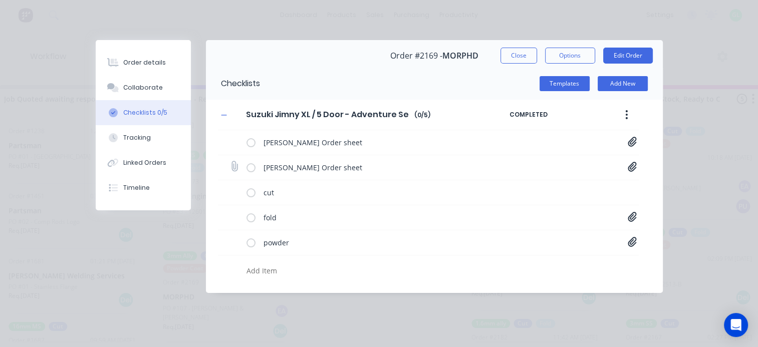
click at [635, 168] on icon at bounding box center [631, 167] width 9 height 10
click at [560, 188] on link "Jimny XL Tray Setup - Order Sheet[A] - 1056 Joshua Brown.pdf" at bounding box center [551, 188] width 117 height 11
click at [695, 196] on div "Order details Collaborate Checklists 0/5 Tracking Linked Orders Timeline Order …" at bounding box center [379, 173] width 758 height 347
click at [630, 244] on icon at bounding box center [631, 242] width 9 height 10
click at [558, 264] on link "Purchase Order PO0475.pdf" at bounding box center [551, 263] width 117 height 11
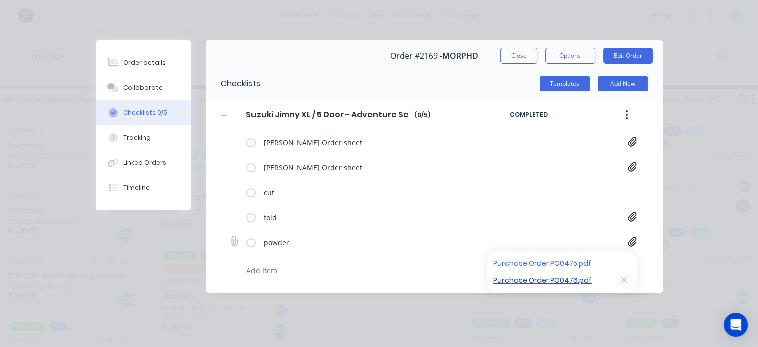
click at [560, 279] on link "Purchase Order PO0476.pdf" at bounding box center [551, 280] width 117 height 11
click at [629, 216] on icon at bounding box center [631, 217] width 9 height 10
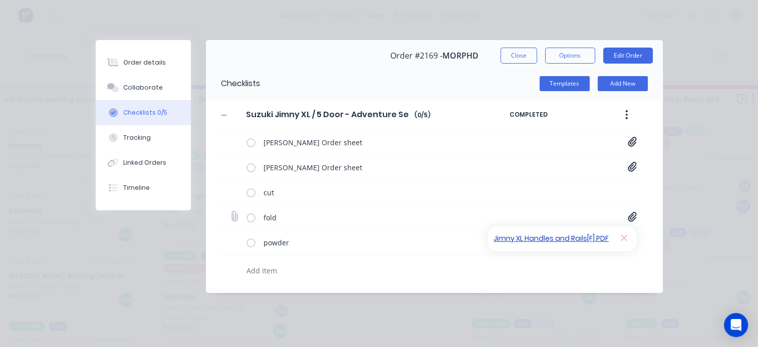
click at [574, 240] on link "Jimny XL Handles and Rails[F].PDF" at bounding box center [551, 238] width 117 height 11
click at [136, 60] on div "Order details" at bounding box center [144, 62] width 43 height 9
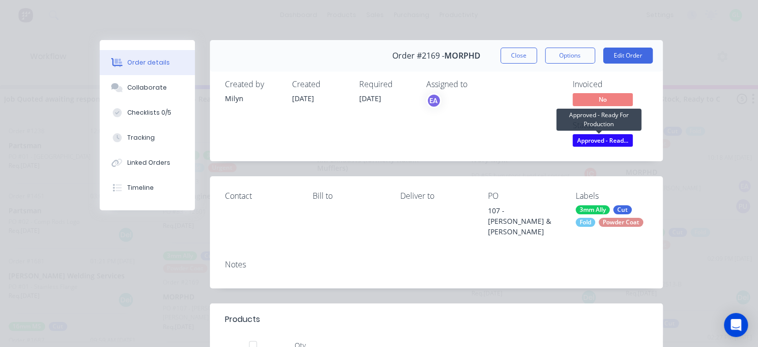
click at [594, 140] on span "Approved - Read..." at bounding box center [602, 140] width 60 height 13
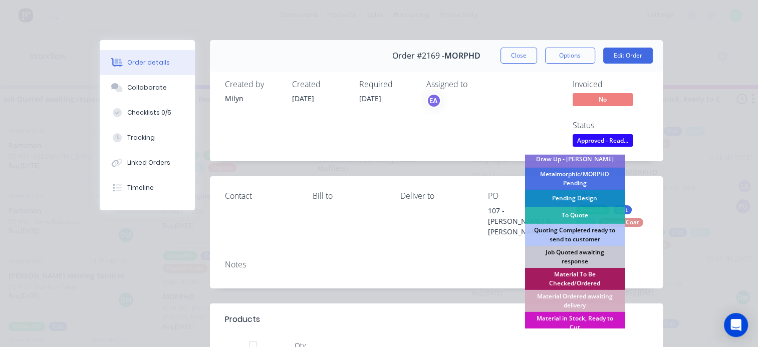
scroll to position [100, 0]
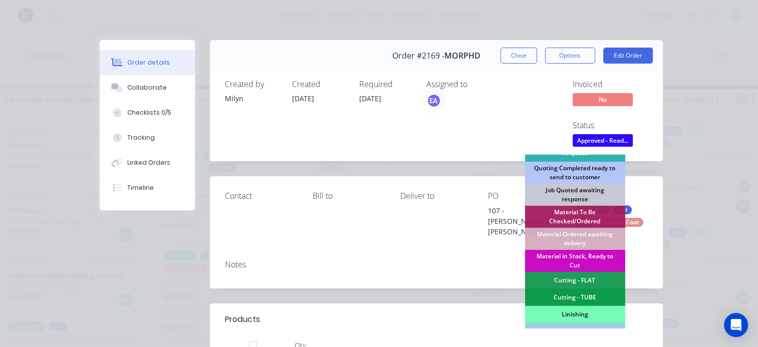
click at [567, 263] on div "Material in Stock, Ready to Cut" at bounding box center [574, 261] width 100 height 22
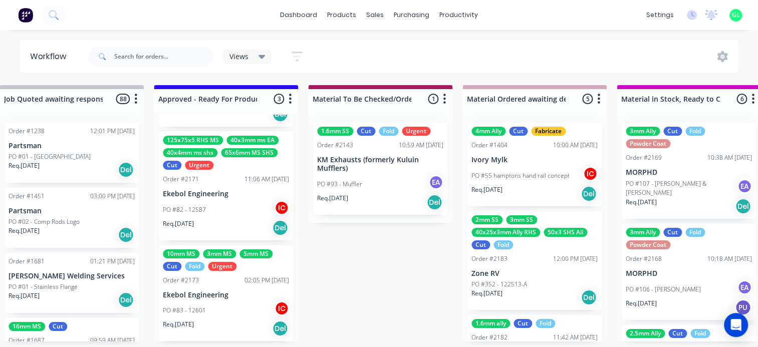
scroll to position [2, 1102]
click at [667, 195] on div "PO #107 - Chloe & Joshua EA" at bounding box center [688, 188] width 126 height 19
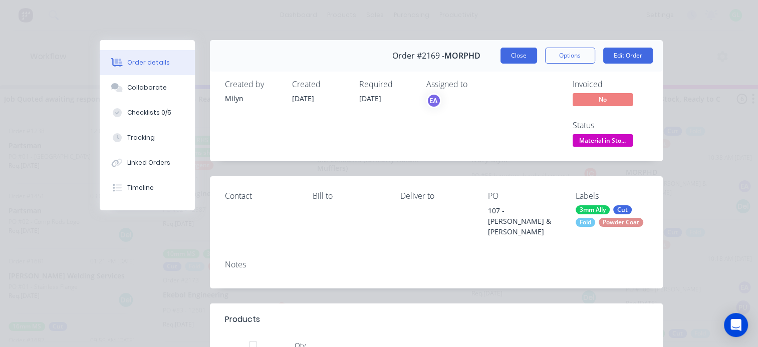
click at [502, 54] on button "Close" at bounding box center [518, 56] width 37 height 16
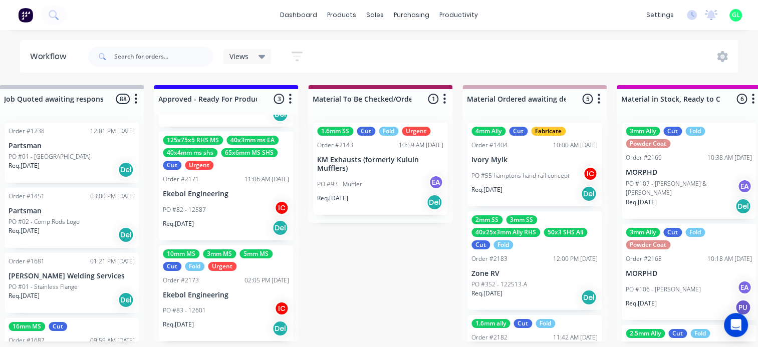
click at [685, 288] on p "PO #106 - [PERSON_NAME]" at bounding box center [662, 289] width 75 height 9
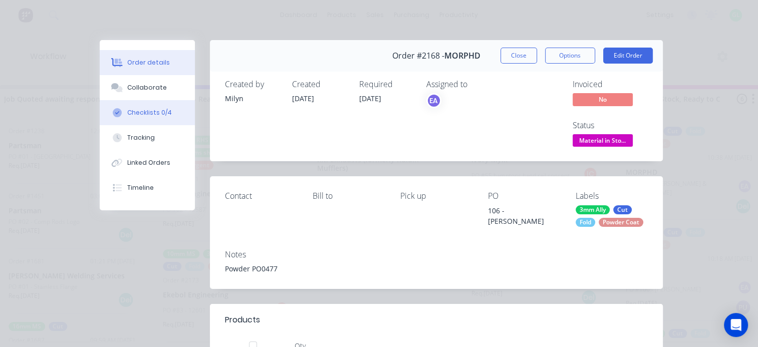
click at [140, 114] on div "Checklists 0/4" at bounding box center [149, 112] width 45 height 9
type textarea "x"
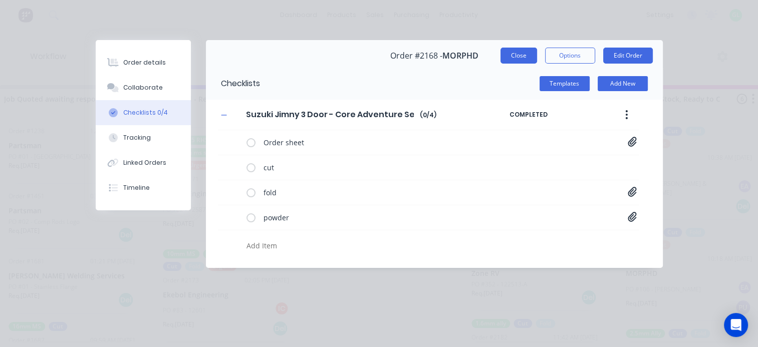
click at [517, 62] on button "Close" at bounding box center [518, 56] width 37 height 16
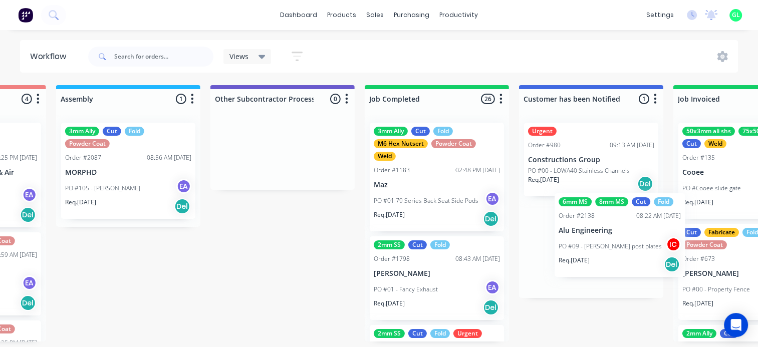
scroll to position [2, 2896]
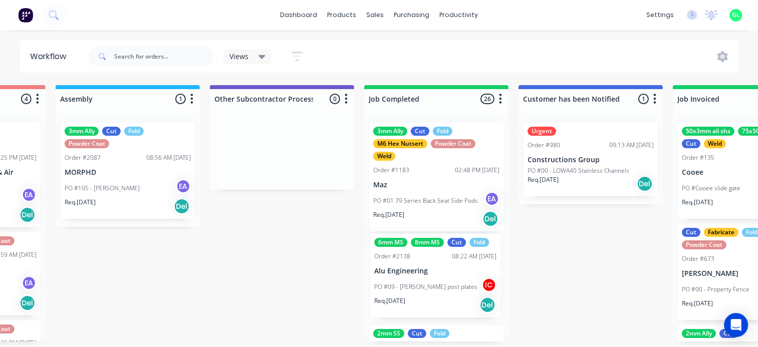
drag, startPoint x: 210, startPoint y: 252, endPoint x: 445, endPoint y: 300, distance: 239.2
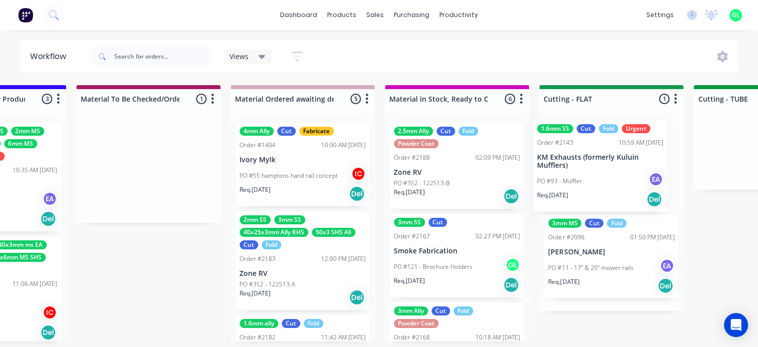
scroll to position [0, 1344]
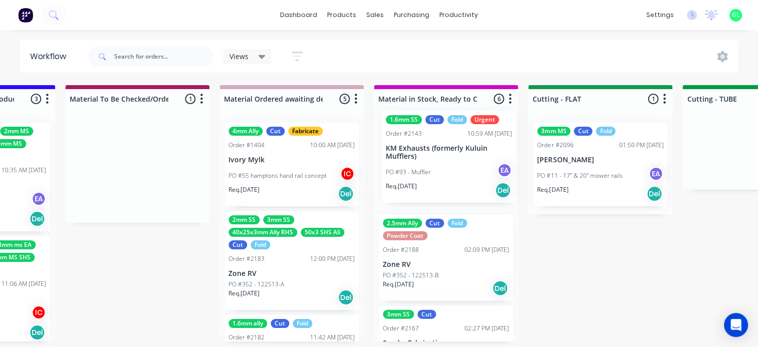
drag, startPoint x: 347, startPoint y: 178, endPoint x: 421, endPoint y: 168, distance: 74.2
click at [421, 168] on div "Submitted 9 Status colour #273444 hex #273444 Save Cancel Summaries Total order…" at bounding box center [644, 213] width 3993 height 256
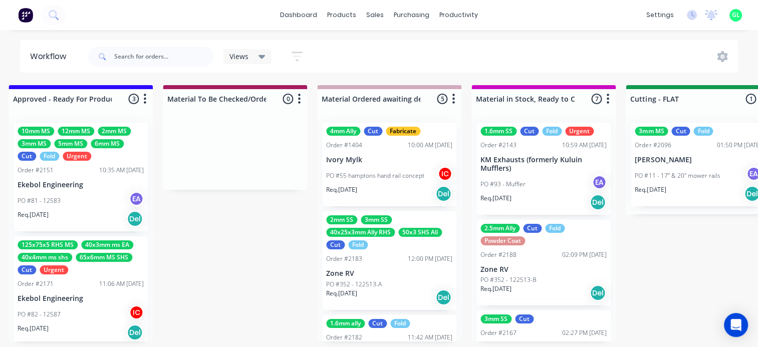
scroll to position [0, 1194]
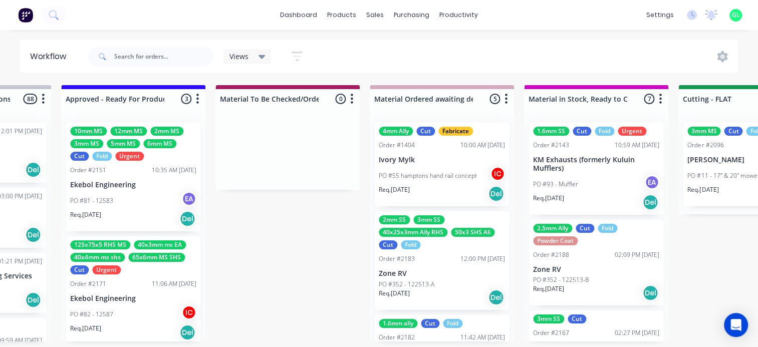
click at [445, 190] on div "Req. [DATE] Del" at bounding box center [442, 193] width 126 height 17
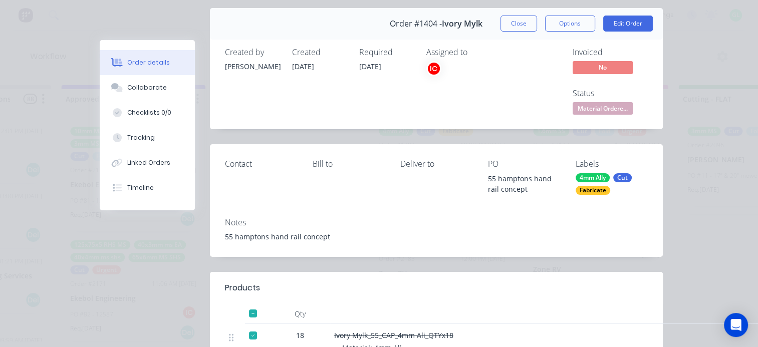
scroll to position [0, 0]
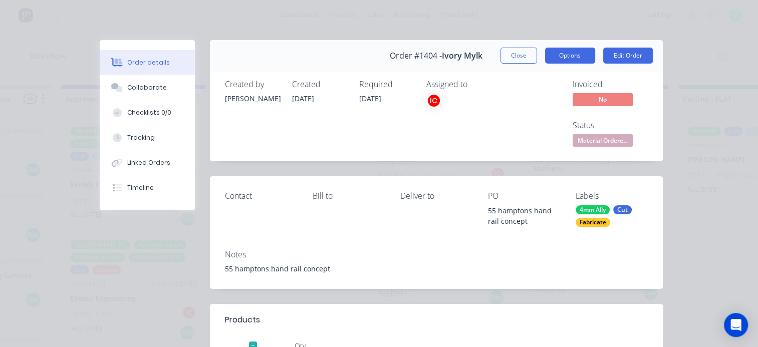
click at [574, 57] on button "Options" at bounding box center [570, 56] width 50 height 16
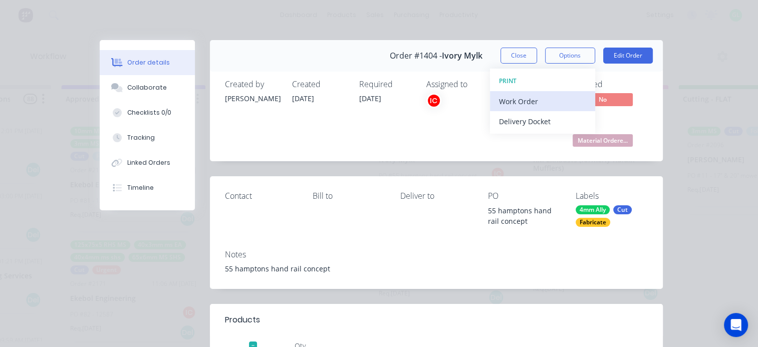
click at [535, 96] on div "Work Order" at bounding box center [542, 101] width 87 height 15
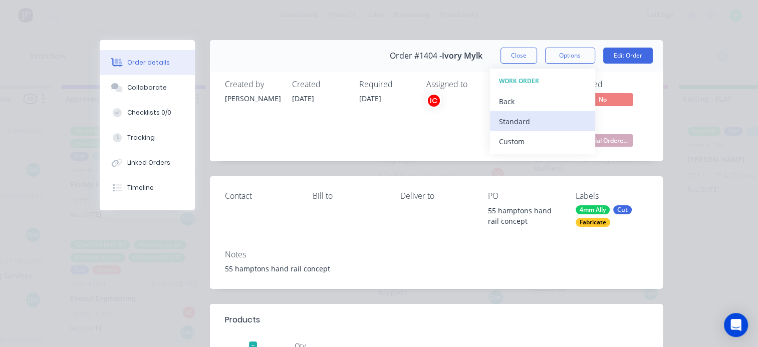
click at [520, 118] on div "Standard" at bounding box center [542, 121] width 87 height 15
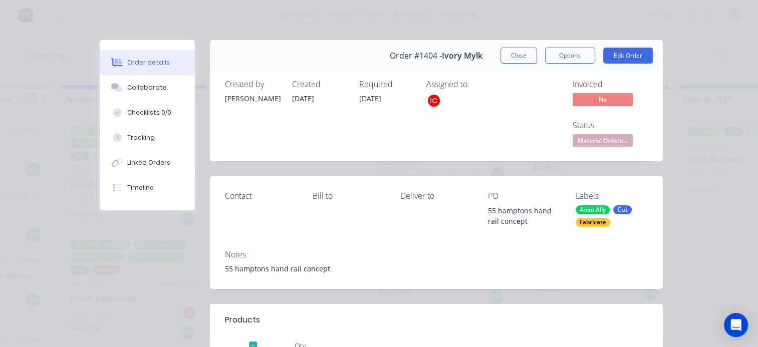
drag, startPoint x: 596, startPoint y: 141, endPoint x: 589, endPoint y: 145, distance: 8.1
click at [595, 141] on span "Material Ordere..." at bounding box center [602, 140] width 60 height 13
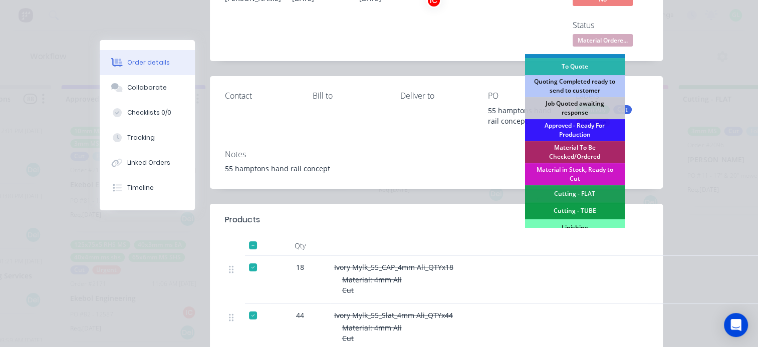
scroll to position [150, 0]
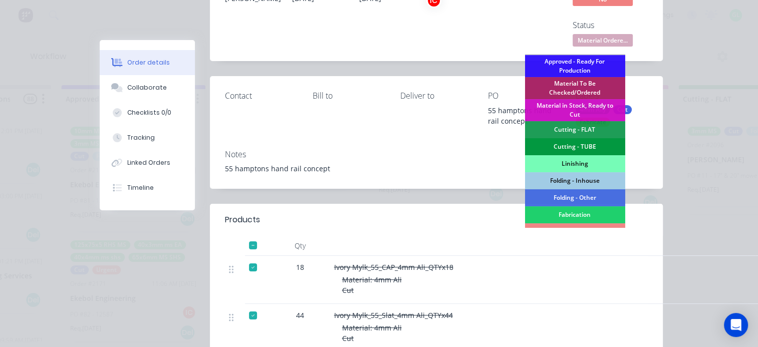
click at [583, 142] on div "Cutting - TUBE" at bounding box center [574, 146] width 100 height 17
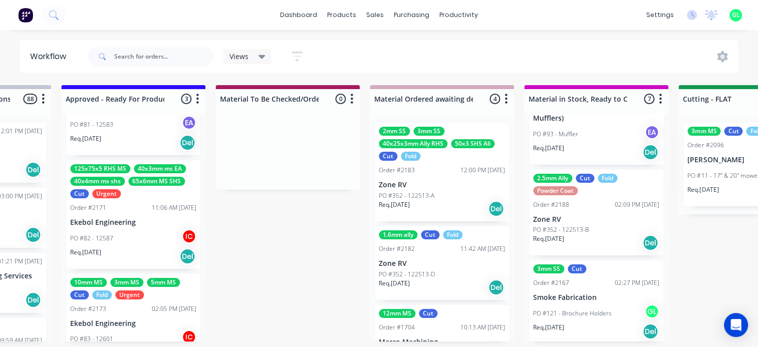
scroll to position [105, 0]
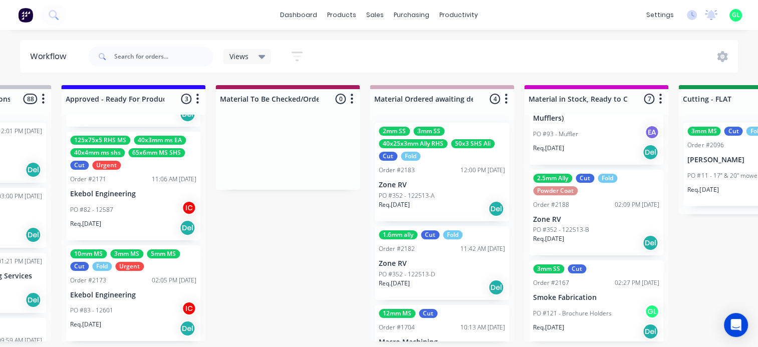
click at [125, 301] on div "PO #83 - 12601 IC" at bounding box center [133, 310] width 126 height 19
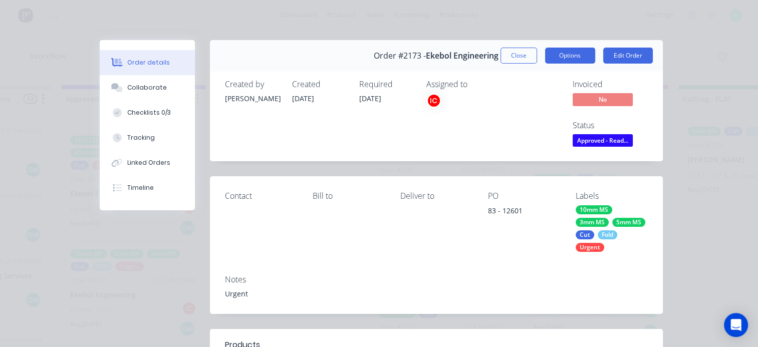
click at [572, 58] on button "Options" at bounding box center [570, 56] width 50 height 16
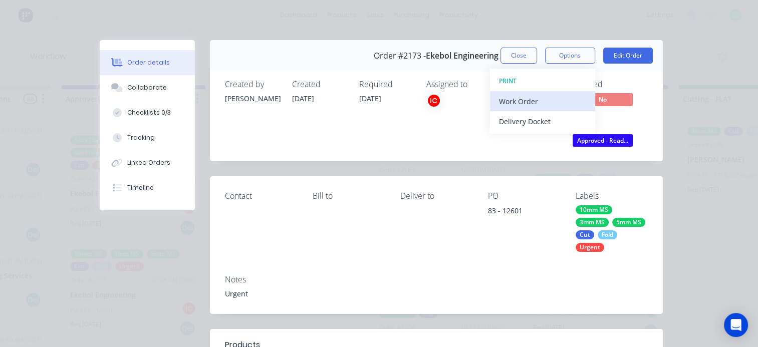
click at [535, 97] on div "Work Order" at bounding box center [542, 101] width 87 height 15
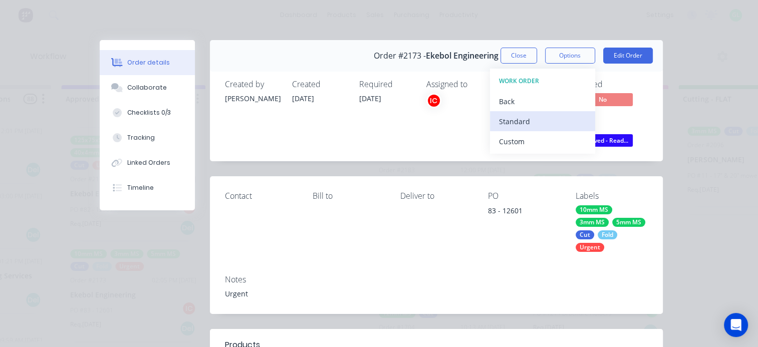
click at [518, 119] on div "Standard" at bounding box center [542, 121] width 87 height 15
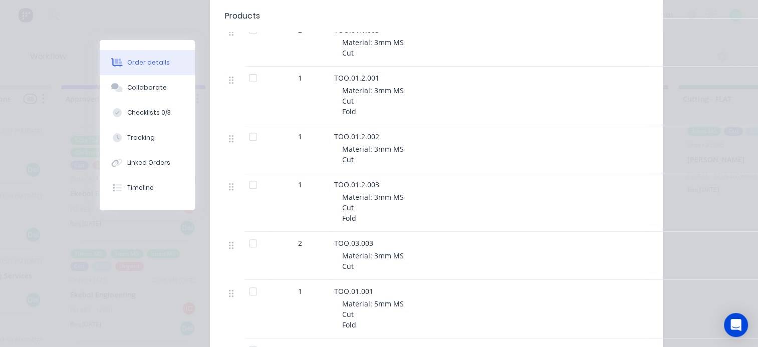
scroll to position [0, 0]
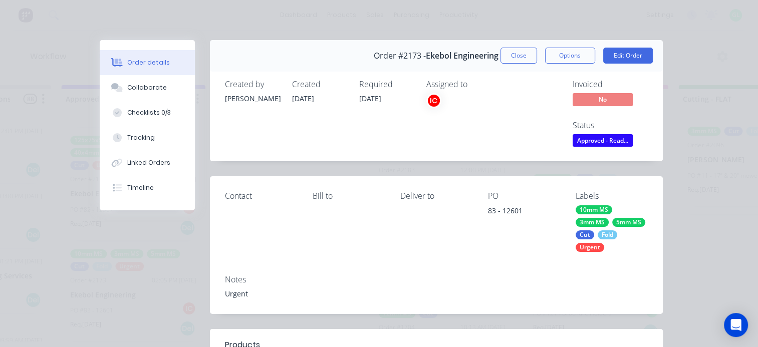
drag, startPoint x: 501, startPoint y: 60, endPoint x: 413, endPoint y: 132, distance: 113.5
click at [501, 60] on button "Close" at bounding box center [518, 56] width 37 height 16
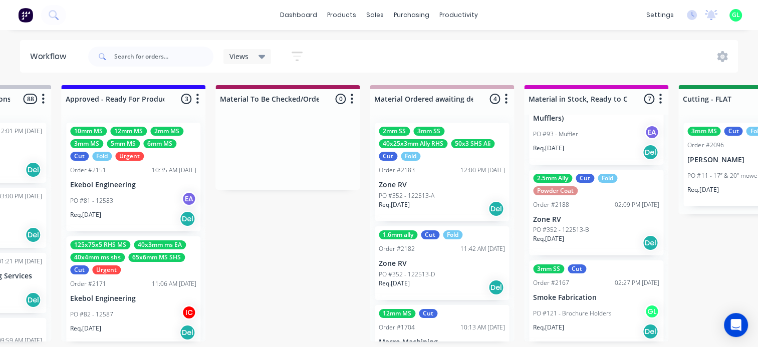
click at [121, 206] on div "PO #81 - 12583 EA" at bounding box center [133, 200] width 126 height 19
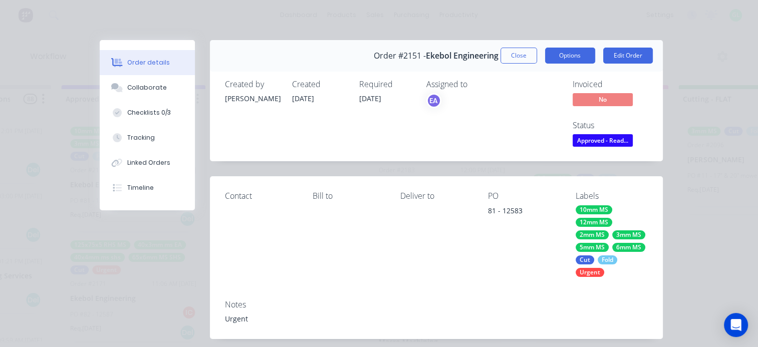
click at [562, 56] on button "Options" at bounding box center [570, 56] width 50 height 16
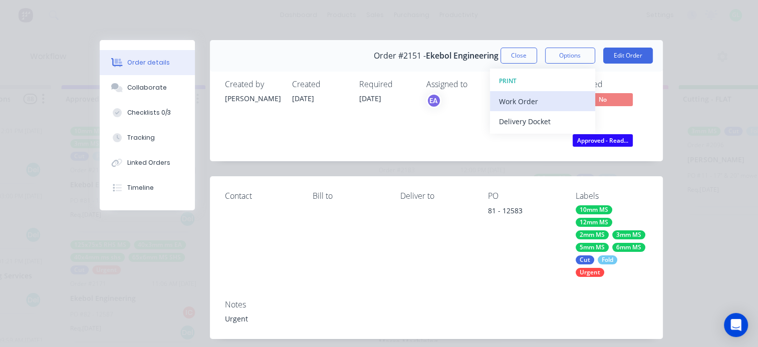
click at [509, 96] on div "Work Order" at bounding box center [542, 101] width 87 height 15
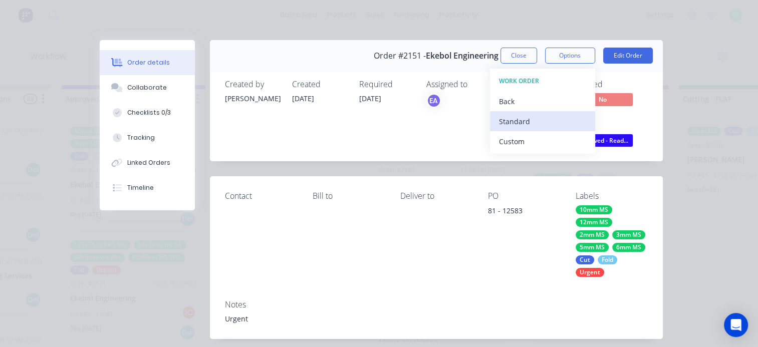
click at [508, 116] on div "Standard" at bounding box center [542, 121] width 87 height 15
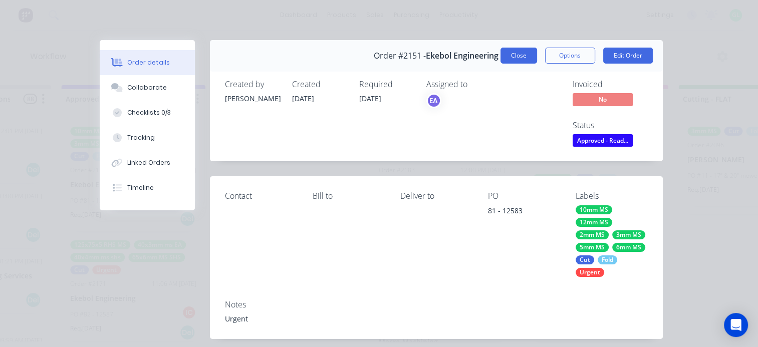
click at [517, 51] on button "Close" at bounding box center [518, 56] width 37 height 16
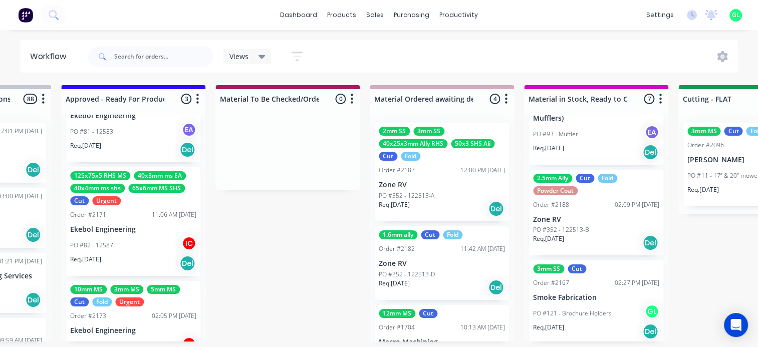
scroll to position [5, 0]
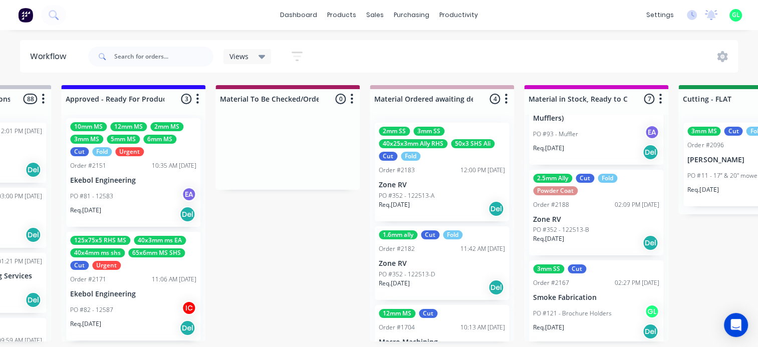
click at [129, 300] on div "PO #82 - 12587 IC" at bounding box center [133, 309] width 126 height 19
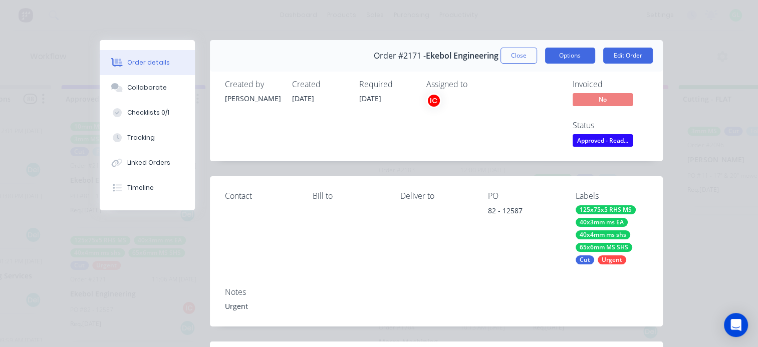
click at [567, 56] on button "Options" at bounding box center [570, 56] width 50 height 16
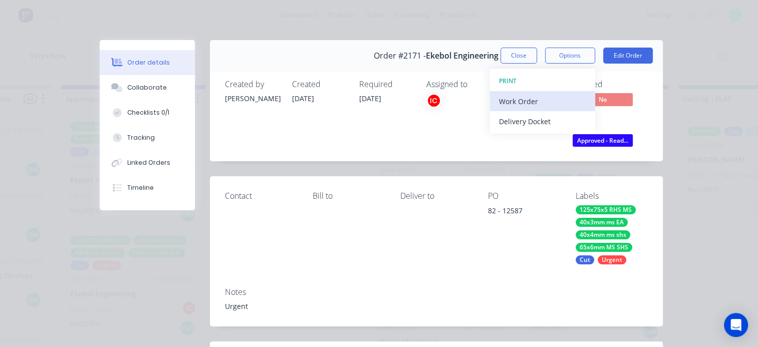
click at [529, 91] on button "Work Order" at bounding box center [542, 101] width 105 height 20
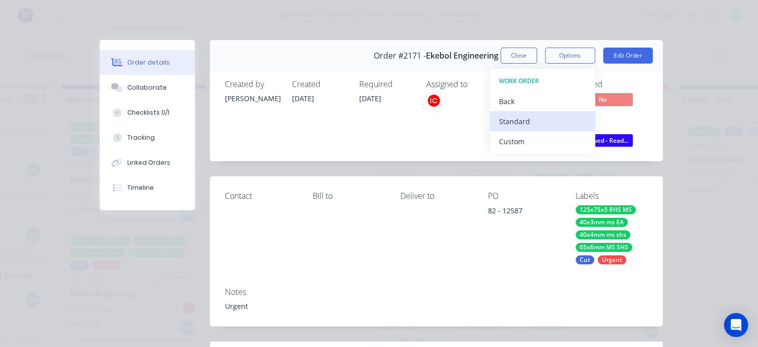
click at [503, 122] on div "Standard" at bounding box center [542, 121] width 87 height 15
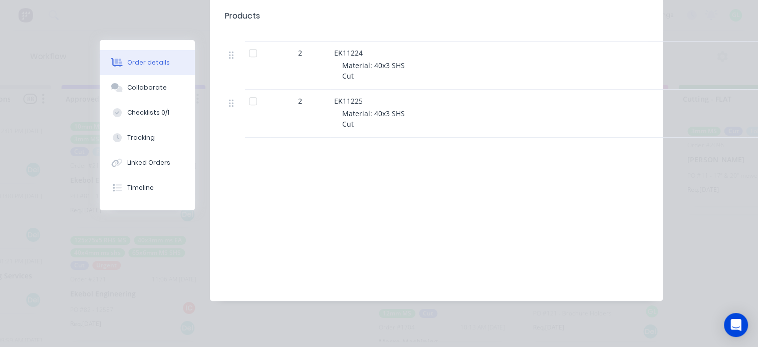
scroll to position [0, 0]
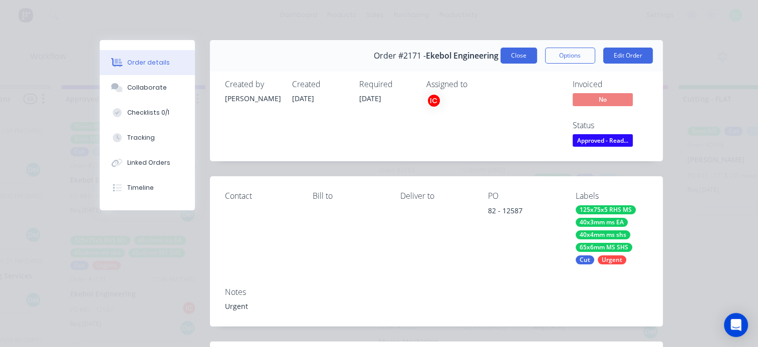
click at [509, 52] on button "Close" at bounding box center [518, 56] width 37 height 16
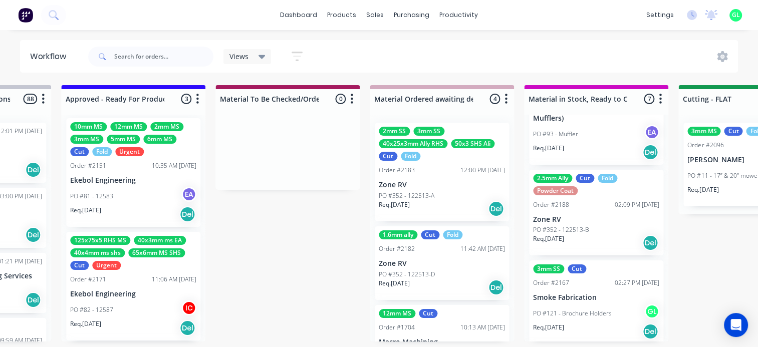
click at [139, 311] on div "PO #82 - 12587 IC" at bounding box center [133, 309] width 126 height 19
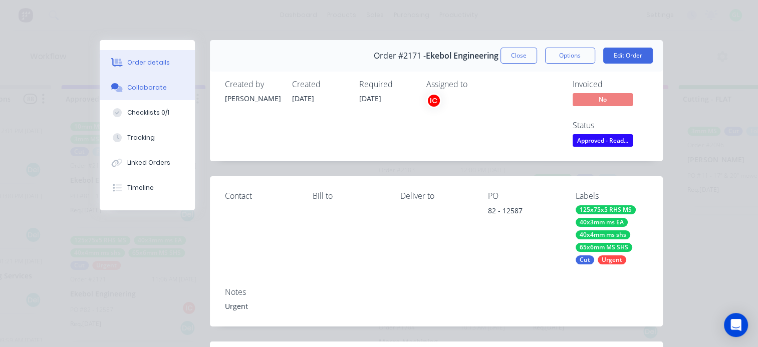
click at [153, 91] on div "Collaborate" at bounding box center [147, 87] width 40 height 9
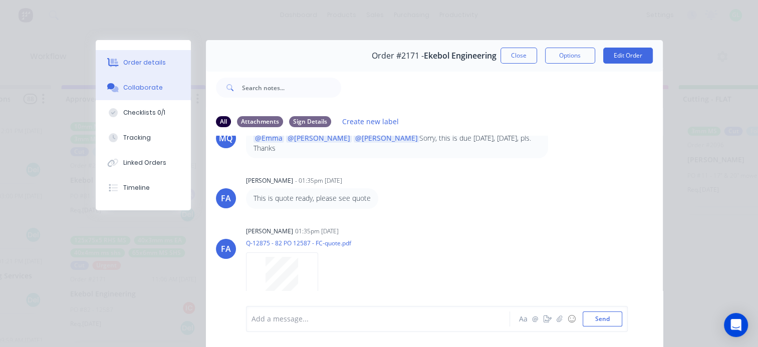
click at [151, 58] on button "Order details" at bounding box center [143, 62] width 95 height 25
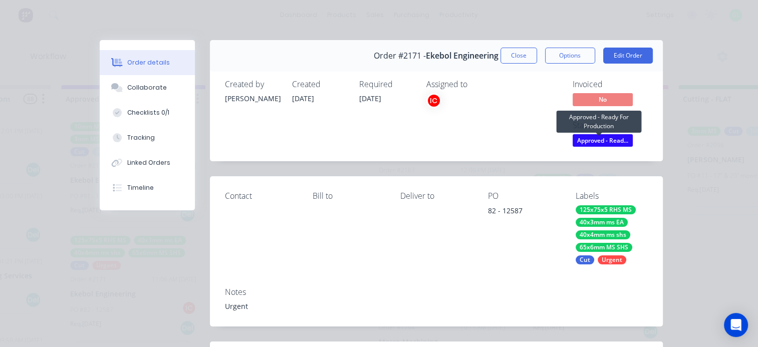
click at [599, 142] on span "Approved - Read..." at bounding box center [602, 140] width 60 height 13
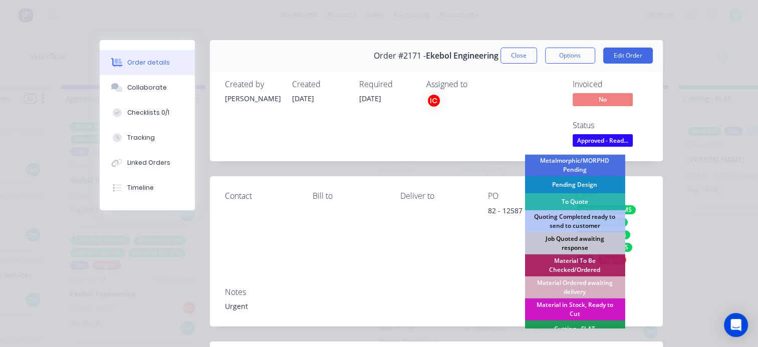
scroll to position [100, 0]
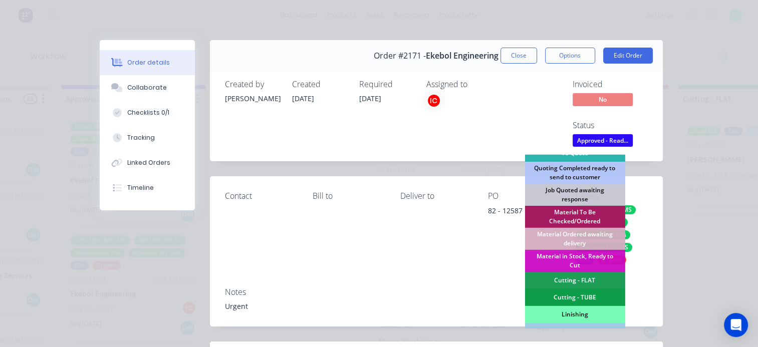
click at [582, 214] on div "Material To Be Checked/Ordered" at bounding box center [574, 217] width 100 height 22
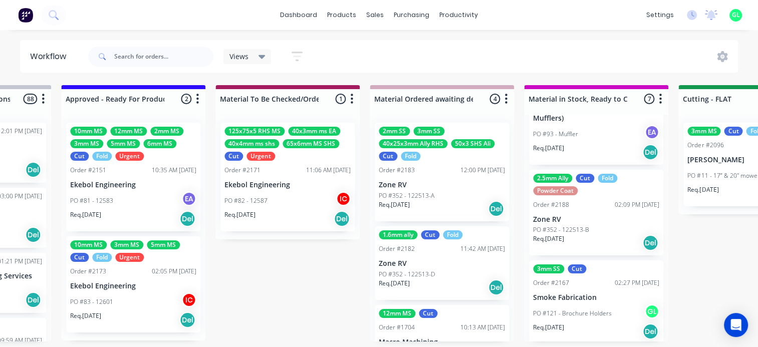
scroll to position [0, 0]
click at [313, 194] on div "PO #82 - 12587 IC" at bounding box center [287, 200] width 126 height 19
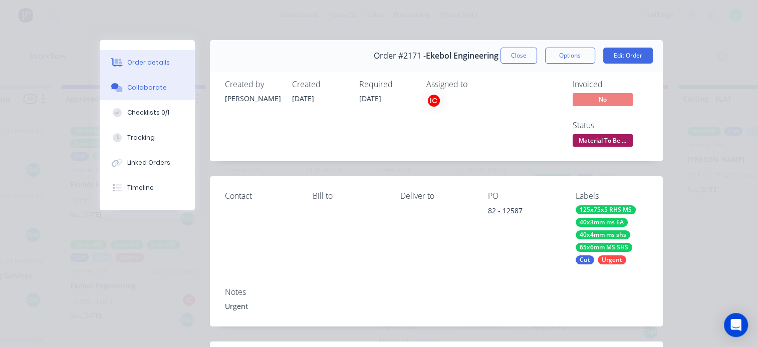
click at [162, 85] on button "Collaborate" at bounding box center [147, 87] width 95 height 25
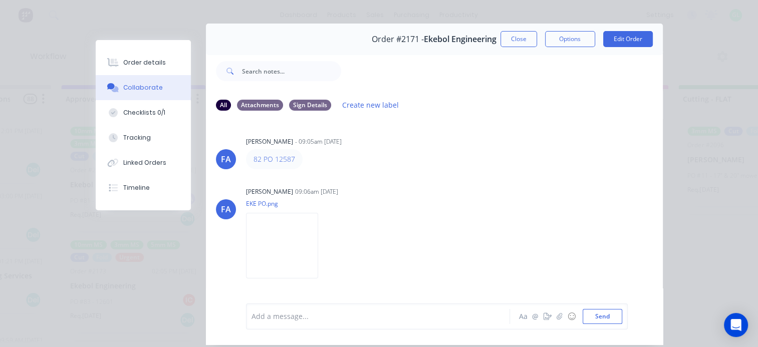
scroll to position [2, 0]
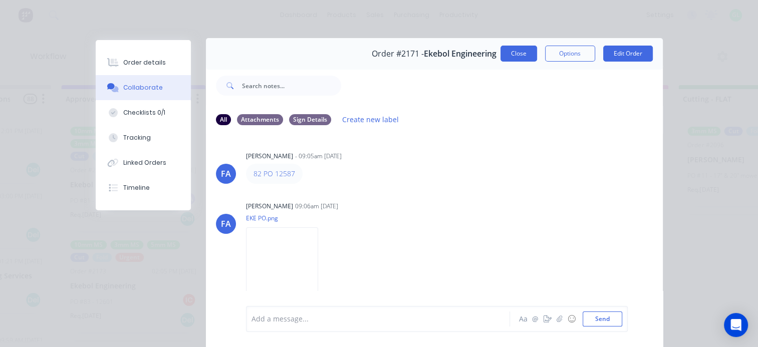
click at [511, 53] on button "Close" at bounding box center [518, 54] width 37 height 16
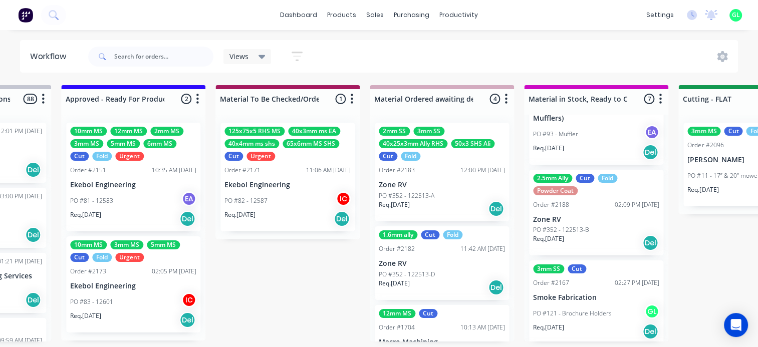
click at [135, 211] on div "Req. [DATE] Del" at bounding box center [133, 218] width 126 height 17
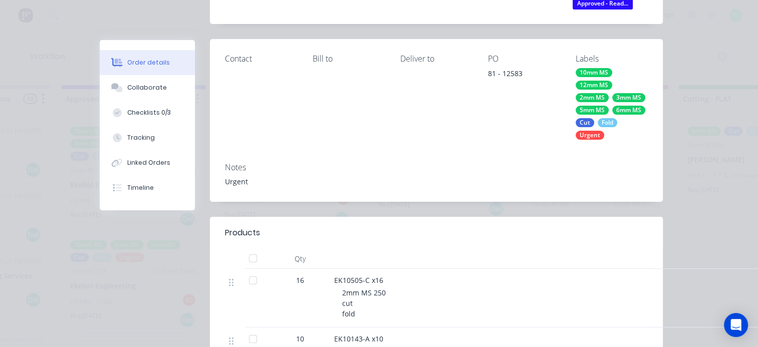
scroll to position [0, 0]
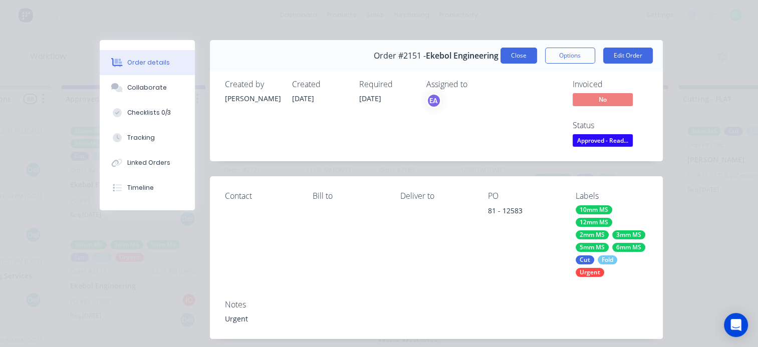
click at [509, 56] on button "Close" at bounding box center [518, 56] width 37 height 16
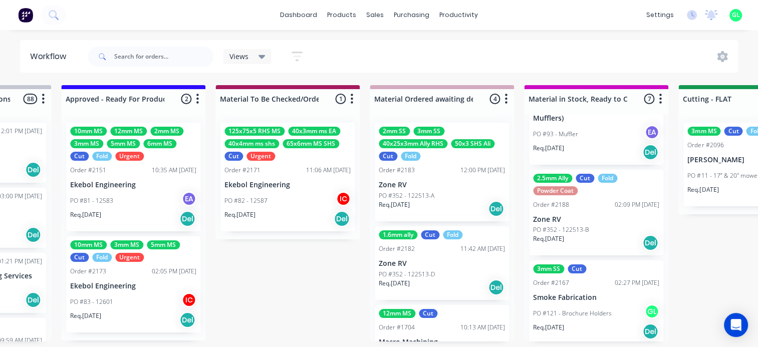
click at [142, 292] on div "PO #83 - 12601 IC" at bounding box center [133, 301] width 126 height 19
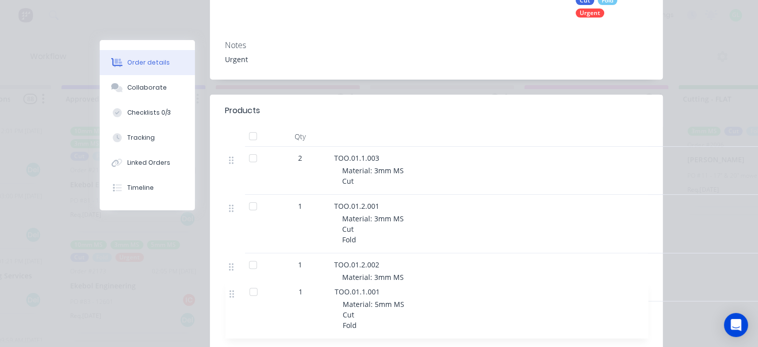
scroll to position [272, 0]
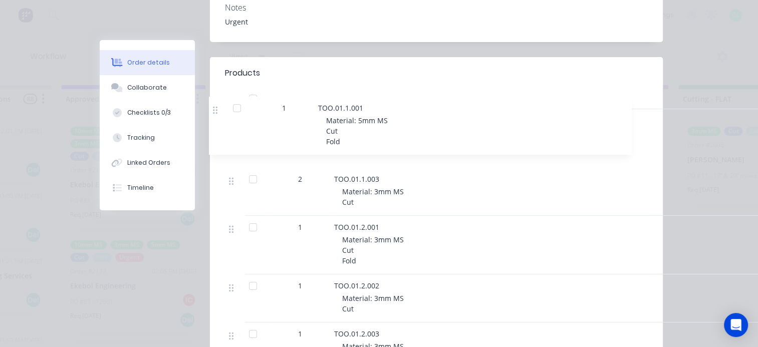
drag, startPoint x: 225, startPoint y: 314, endPoint x: 222, endPoint y: 121, distance: 192.8
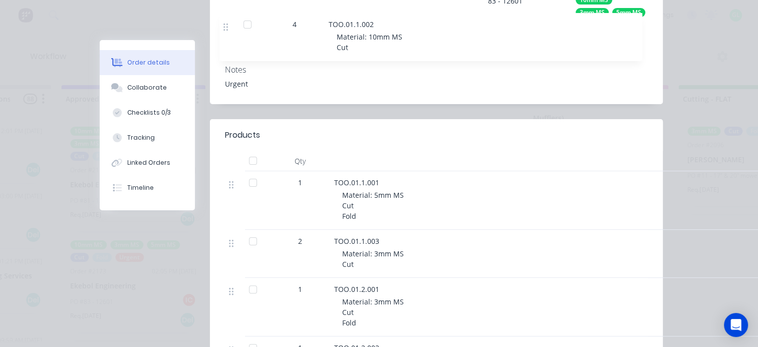
scroll to position [210, 0]
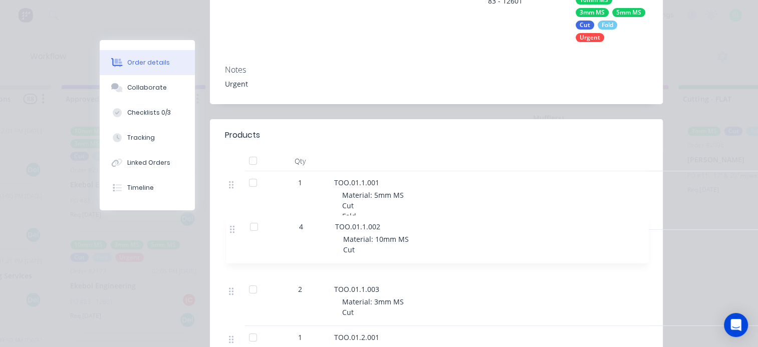
drag, startPoint x: 224, startPoint y: 272, endPoint x: 232, endPoint y: 224, distance: 48.7
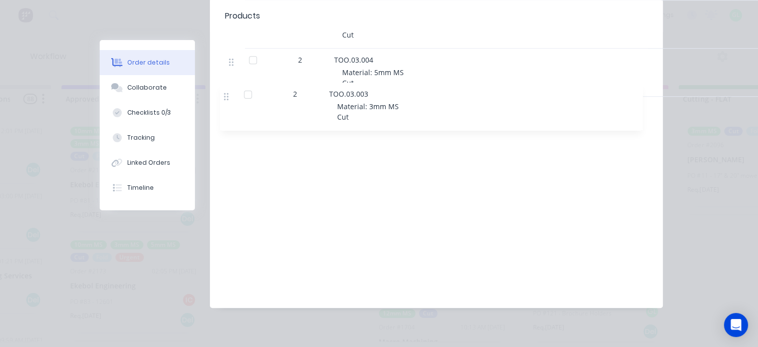
scroll to position [935, 0]
drag, startPoint x: 228, startPoint y: 154, endPoint x: 232, endPoint y: 100, distance: 53.7
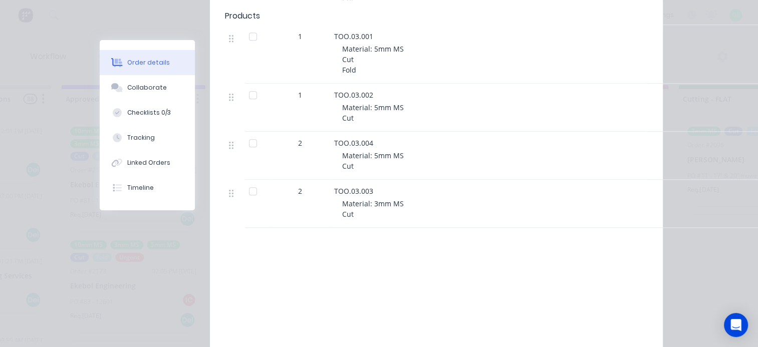
scroll to position [835, 0]
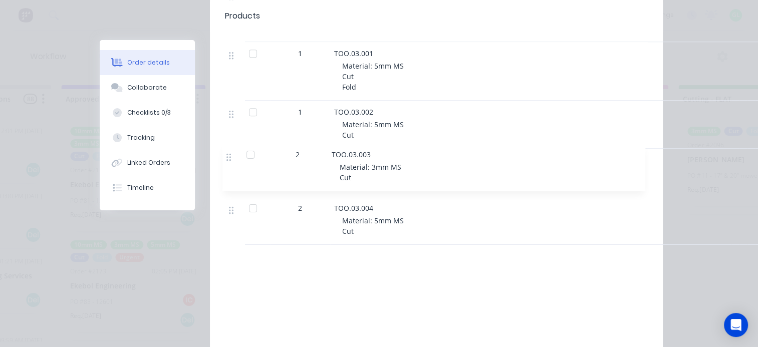
drag, startPoint x: 225, startPoint y: 208, endPoint x: 226, endPoint y: 152, distance: 55.6
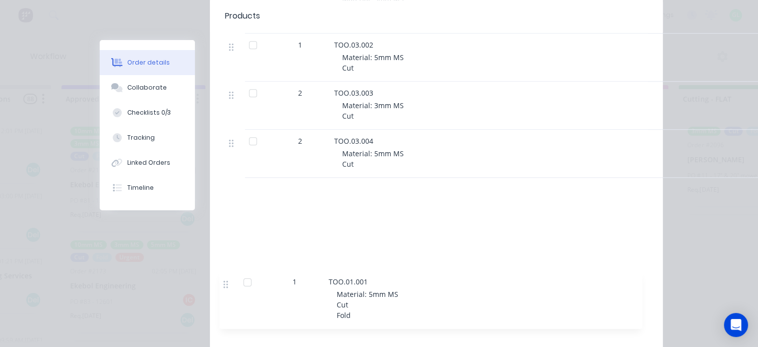
scroll to position [890, 0]
drag, startPoint x: 227, startPoint y: 78, endPoint x: 224, endPoint y: 139, distance: 61.2
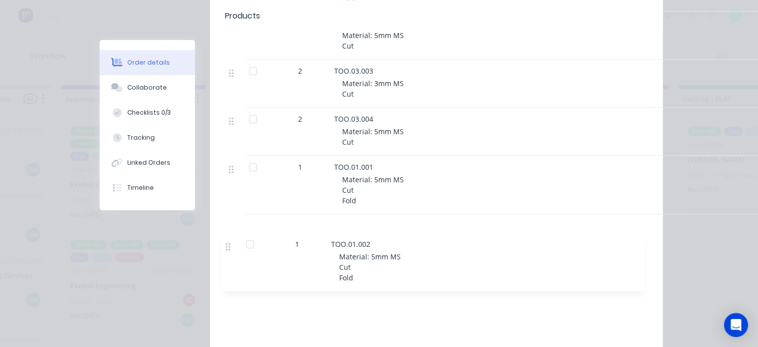
scroll to position [810, 0]
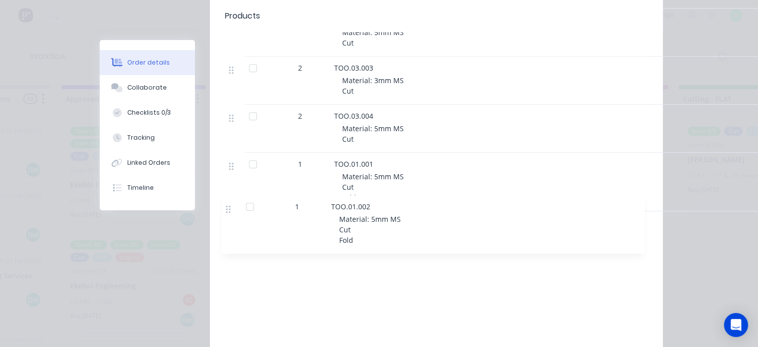
drag, startPoint x: 226, startPoint y: 72, endPoint x: 229, endPoint y: 216, distance: 143.7
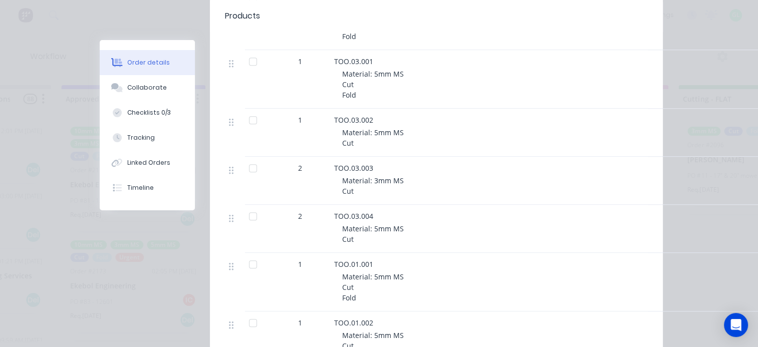
scroll to position [659, 0]
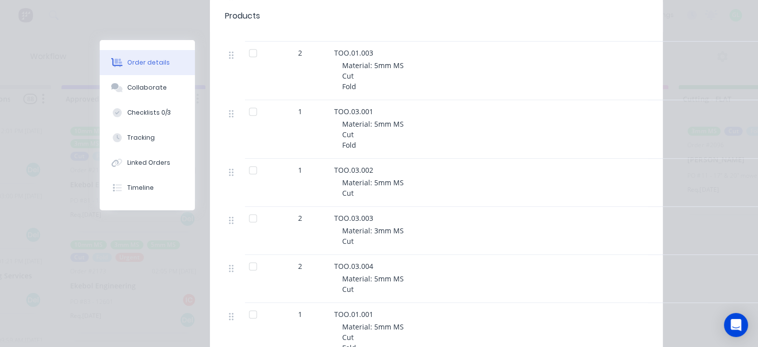
click at [225, 54] on div at bounding box center [235, 71] width 20 height 59
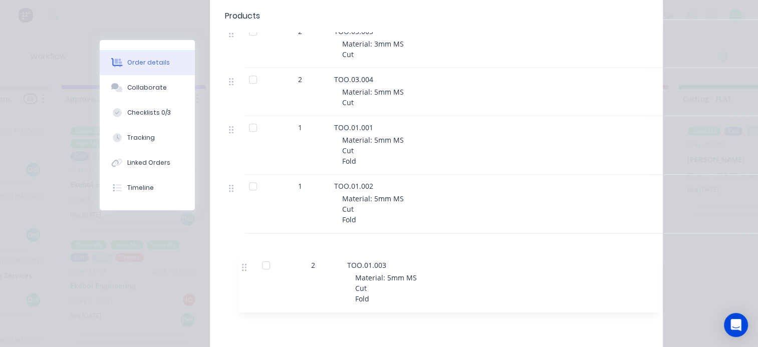
scroll to position [810, 0]
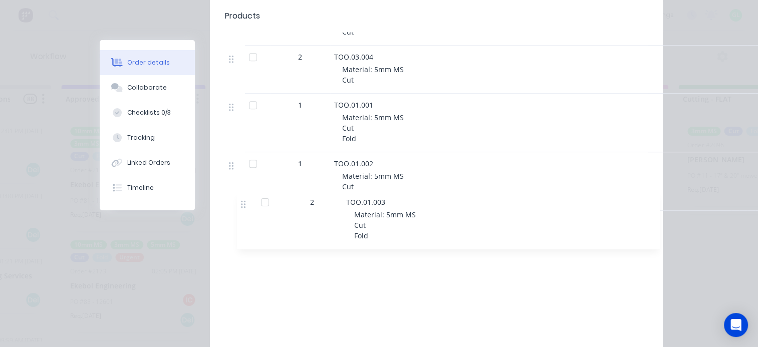
drag, startPoint x: 228, startPoint y: 53, endPoint x: 244, endPoint y: 209, distance: 157.0
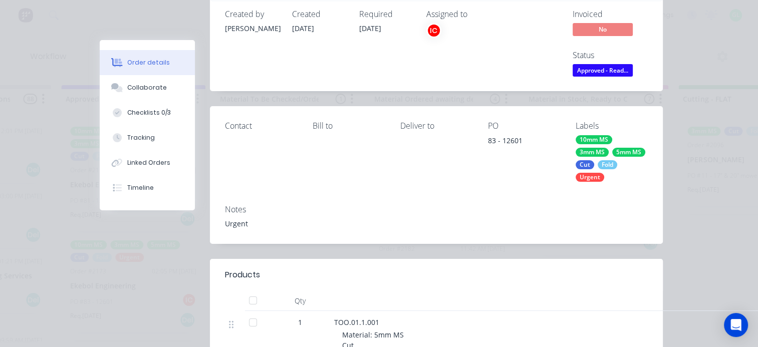
scroll to position [0, 0]
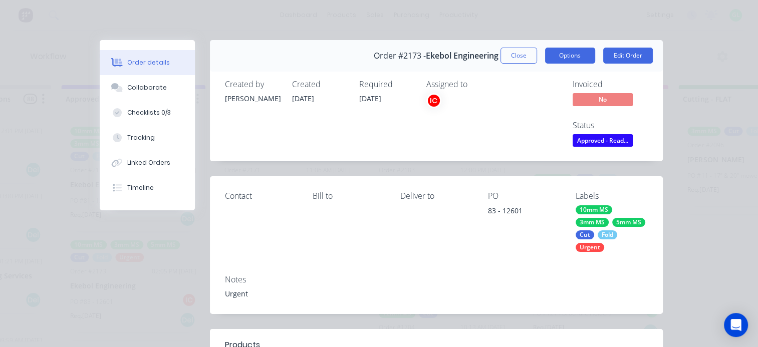
click at [571, 54] on button "Options" at bounding box center [570, 56] width 50 height 16
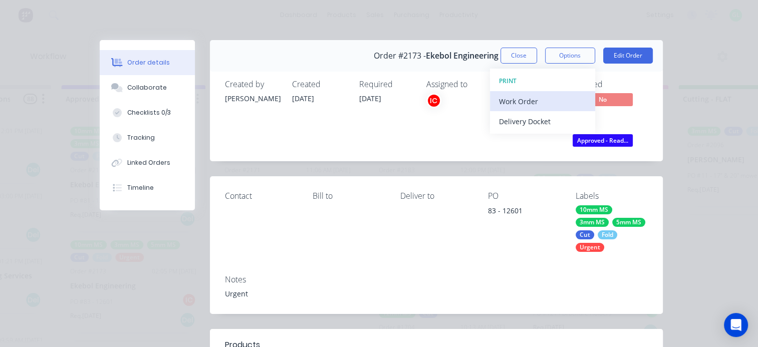
click at [542, 98] on div "Work Order" at bounding box center [542, 101] width 87 height 15
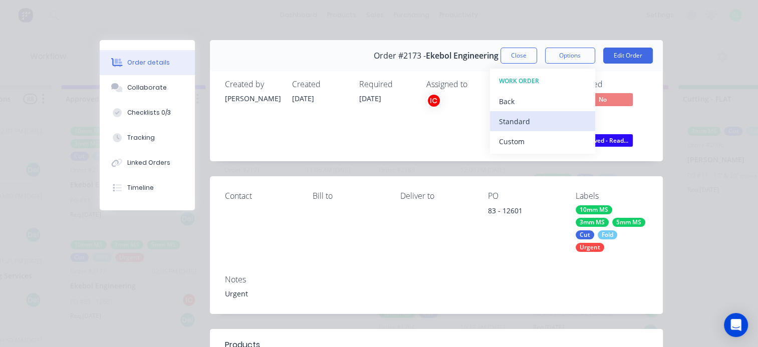
click at [517, 119] on div "Standard" at bounding box center [542, 121] width 87 height 15
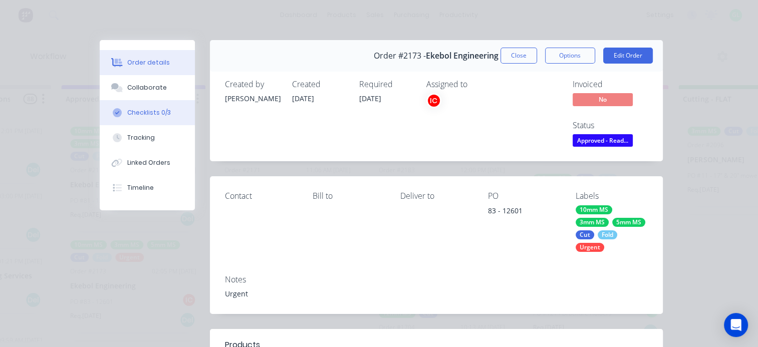
click at [133, 108] on div "Checklists 0/3" at bounding box center [149, 112] width 44 height 9
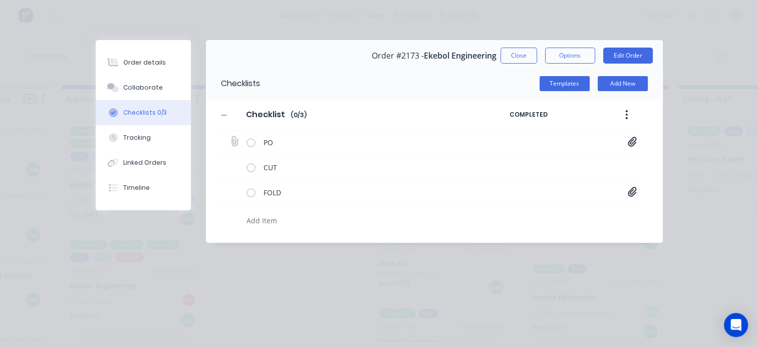
click at [633, 140] on icon at bounding box center [631, 142] width 9 height 10
click at [531, 167] on link "PO Print_EKEBOL - 12601.pdf" at bounding box center [551, 163] width 117 height 11
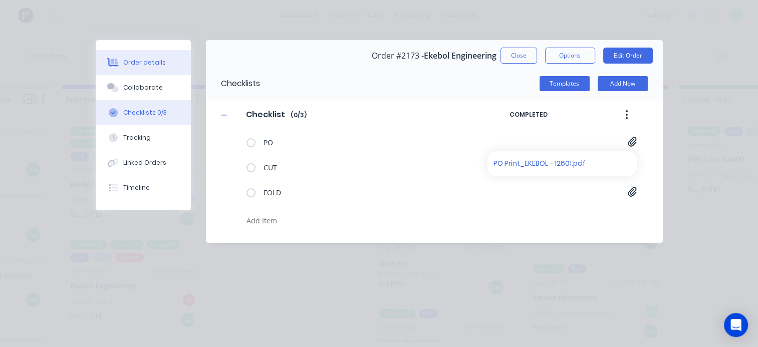
click at [142, 62] on div "Order details" at bounding box center [144, 62] width 43 height 9
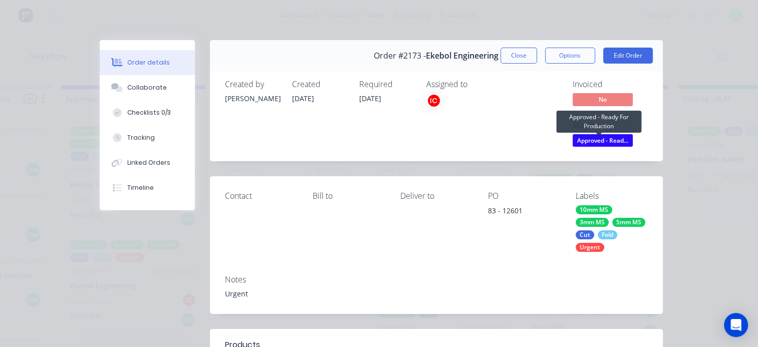
click at [595, 140] on span "Approved - Read..." at bounding box center [602, 140] width 60 height 13
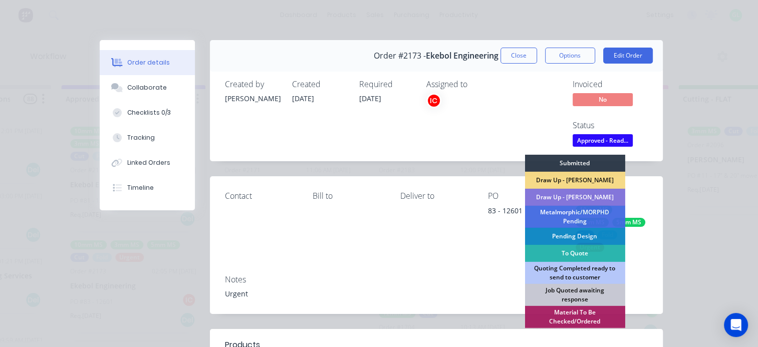
click at [415, 281] on div "Notes" at bounding box center [436, 280] width 423 height 10
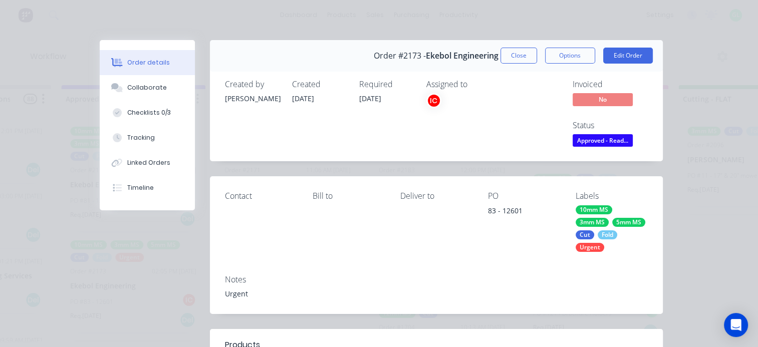
click at [593, 138] on span "Approved - Read..." at bounding box center [602, 140] width 60 height 13
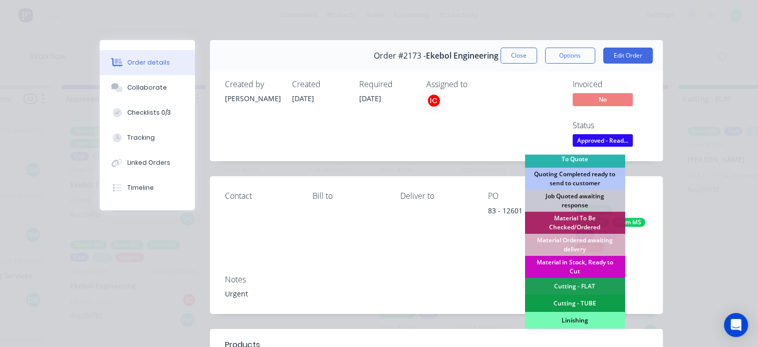
scroll to position [100, 0]
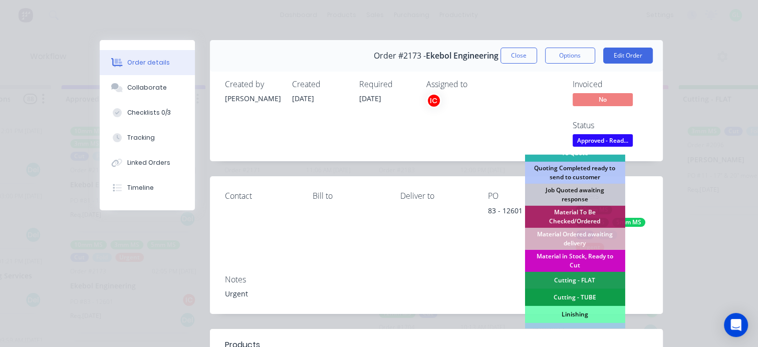
click at [578, 259] on div "Material in Stock, Ready to Cut" at bounding box center [574, 261] width 100 height 22
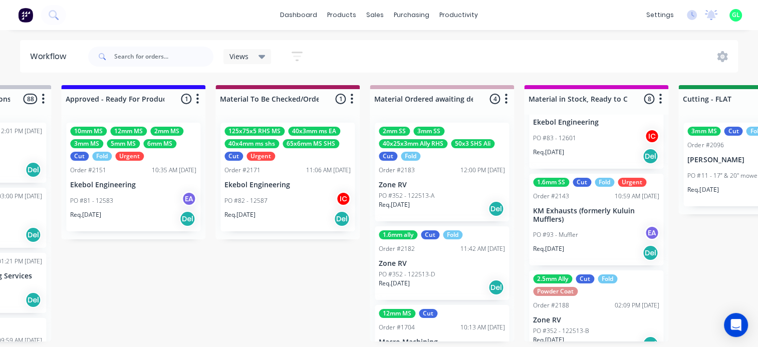
click at [101, 210] on p "Req. [DATE]" at bounding box center [85, 214] width 31 height 9
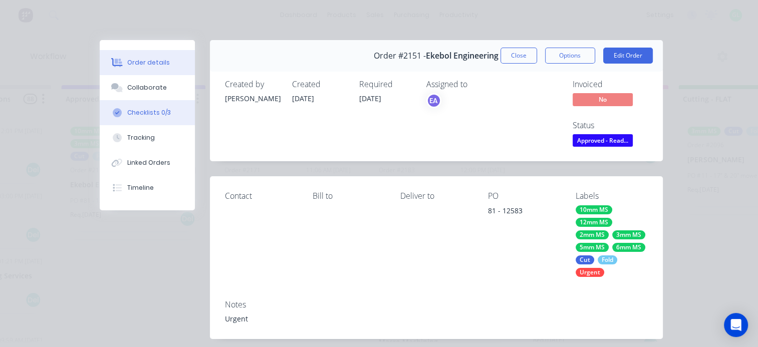
click at [147, 114] on div "Checklists 0/3" at bounding box center [149, 112] width 44 height 9
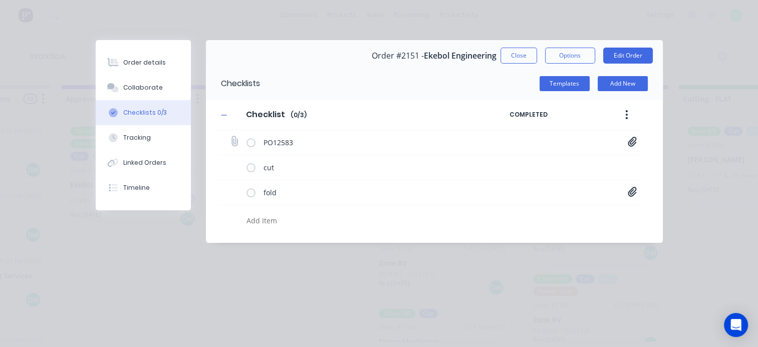
click at [629, 144] on icon at bounding box center [631, 142] width 9 height 10
click at [232, 139] on icon at bounding box center [234, 142] width 14 height 14
click at [230, 137] on input "file" at bounding box center [230, 137] width 0 height 0
type input "C:\fakepath\TRAY PROFILE BOM.xlsx"
click at [629, 193] on icon at bounding box center [631, 192] width 9 height 10
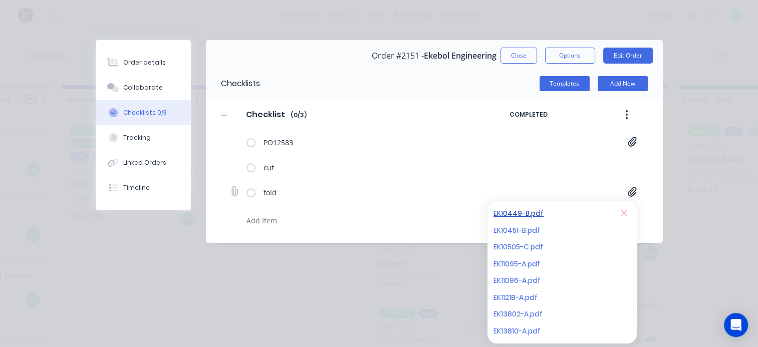
click at [519, 213] on link "EK10449-B.pdf" at bounding box center [551, 213] width 117 height 11
click at [527, 226] on link "EK10451-B.pdf" at bounding box center [551, 230] width 117 height 11
click at [513, 250] on link "EK10505-C.pdf" at bounding box center [551, 247] width 117 height 11
click at [510, 277] on link "EK11096-A.pdf" at bounding box center [551, 280] width 117 height 11
click at [507, 301] on link "EK11218-A.pdf" at bounding box center [551, 297] width 117 height 11
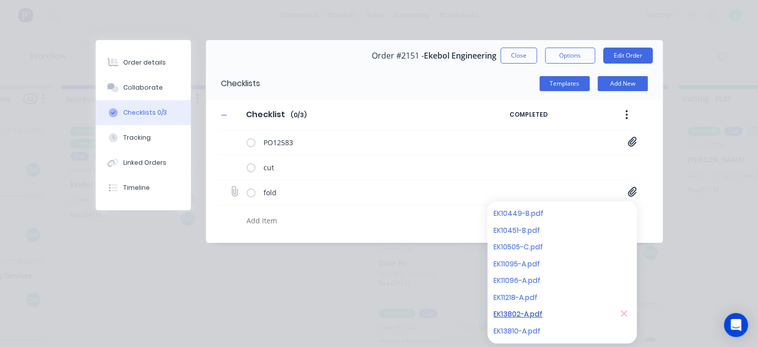
click at [516, 313] on link "EK13802-A.pdf" at bounding box center [551, 314] width 117 height 11
click at [515, 328] on link "EK13810-A.pdf" at bounding box center [551, 330] width 117 height 11
click at [510, 256] on div "EK11095-A.pdf" at bounding box center [561, 263] width 141 height 17
click at [507, 262] on link "EK11095-A.pdf" at bounding box center [551, 263] width 117 height 11
click at [148, 58] on div "Order details" at bounding box center [144, 62] width 43 height 9
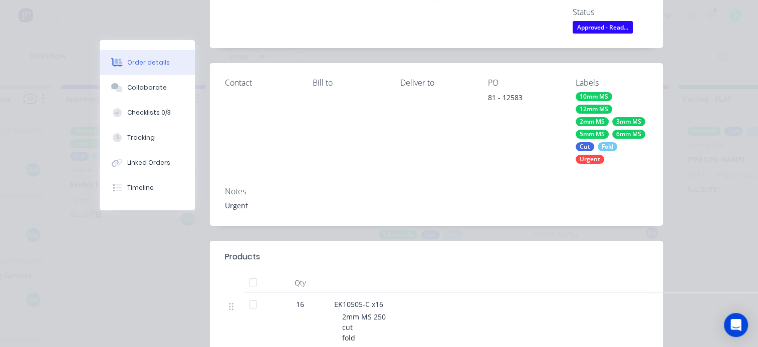
scroll to position [0, 0]
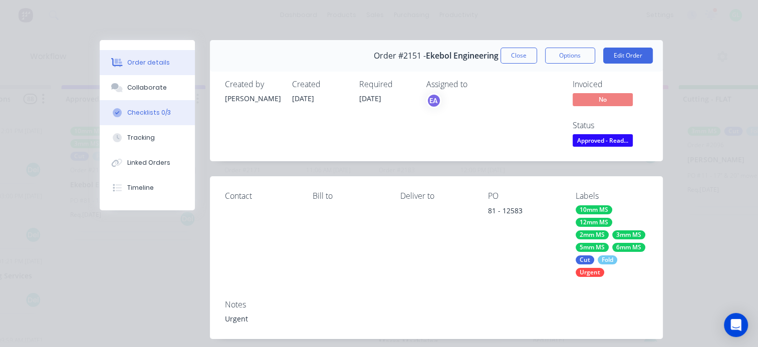
click at [154, 110] on div "Checklists 0/3" at bounding box center [149, 112] width 44 height 9
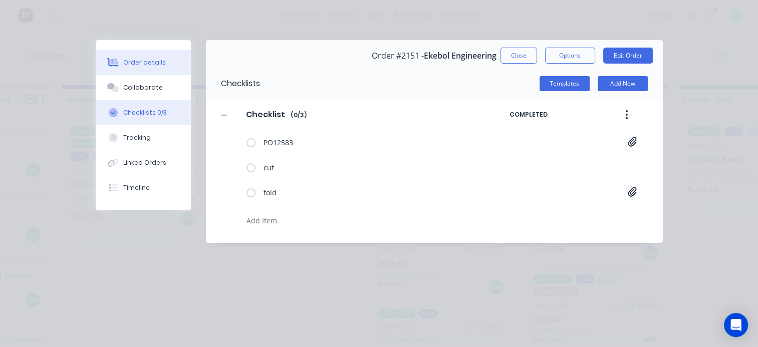
click at [149, 69] on button "Order details" at bounding box center [143, 62] width 95 height 25
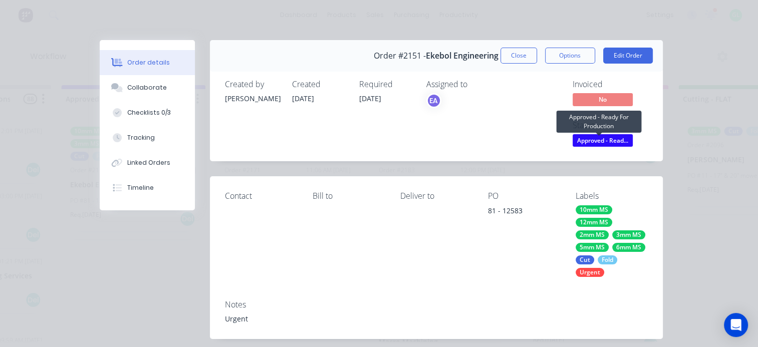
click at [592, 142] on span "Approved - Read..." at bounding box center [602, 140] width 60 height 13
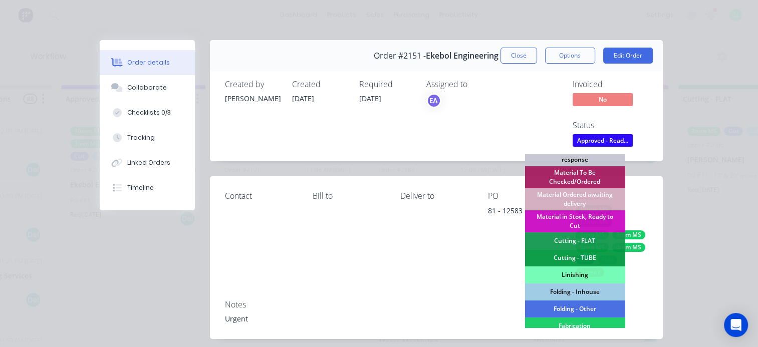
scroll to position [150, 0]
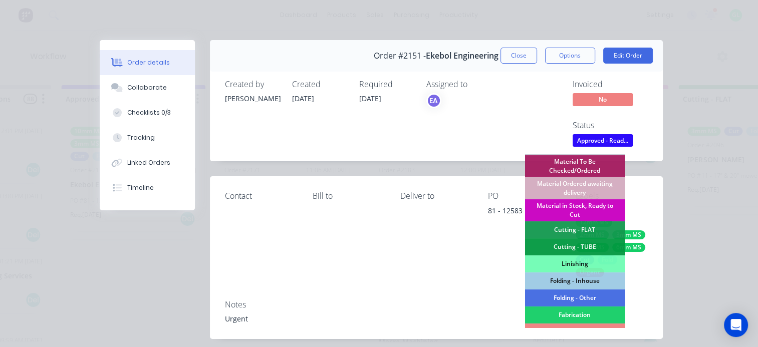
click at [578, 207] on div "Material in Stock, Ready to Cut" at bounding box center [574, 210] width 100 height 22
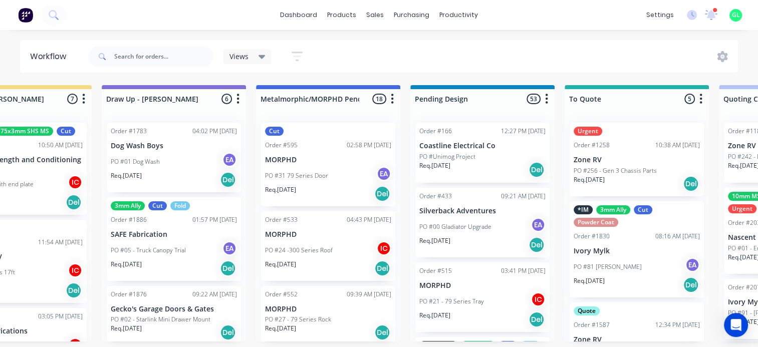
scroll to position [2, 0]
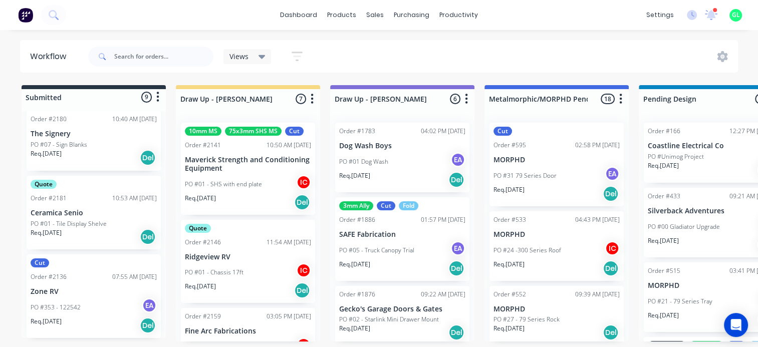
click at [101, 302] on div "PO #353 - 122542 EA" at bounding box center [94, 307] width 126 height 19
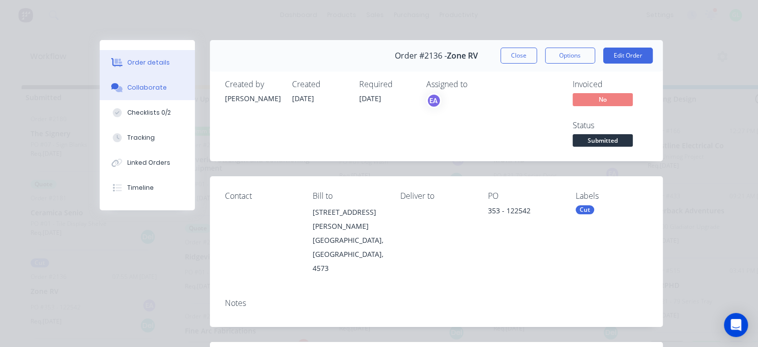
click at [148, 88] on div "Collaborate" at bounding box center [147, 87] width 40 height 9
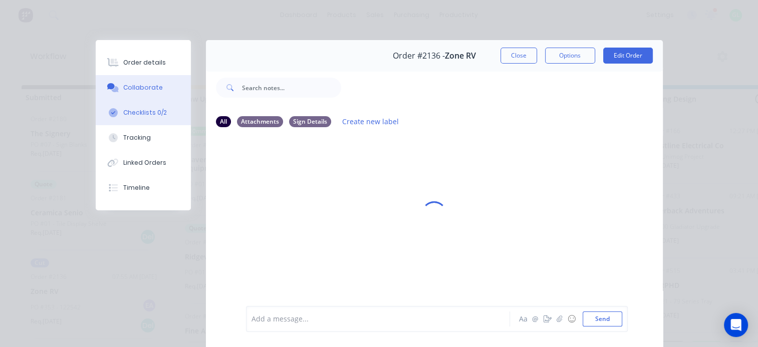
click at [154, 114] on div "Checklists 0/2" at bounding box center [145, 112] width 44 height 9
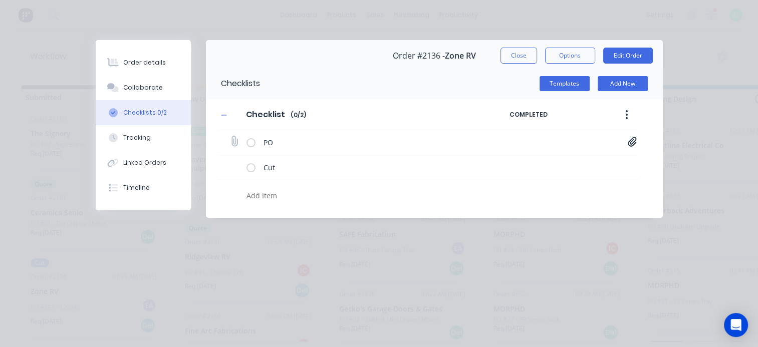
click at [633, 144] on icon at bounding box center [631, 142] width 9 height 10
click at [539, 163] on link "PO-122542.pdf" at bounding box center [551, 163] width 117 height 11
click at [149, 66] on div "Order details" at bounding box center [144, 62] width 43 height 9
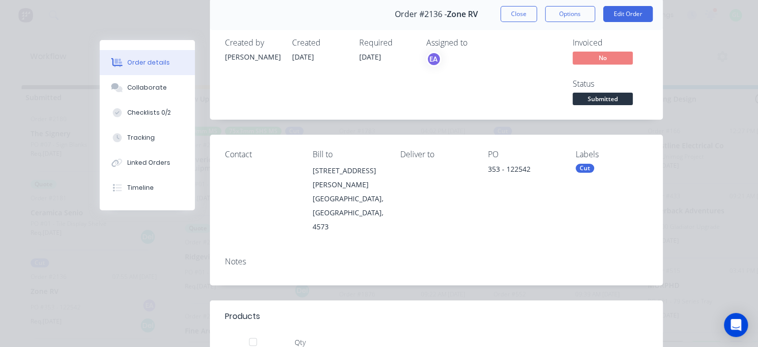
scroll to position [0, 0]
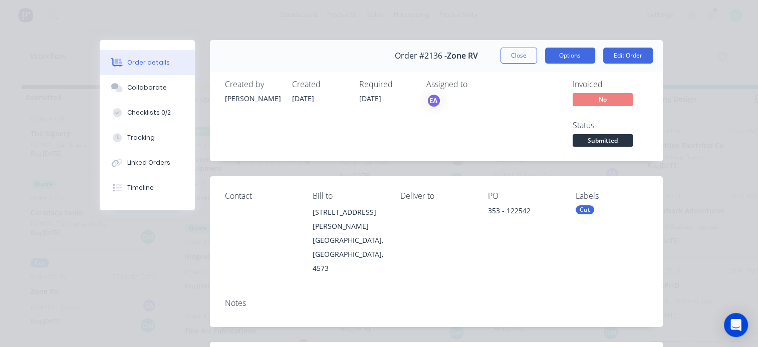
click at [574, 53] on button "Options" at bounding box center [570, 56] width 50 height 16
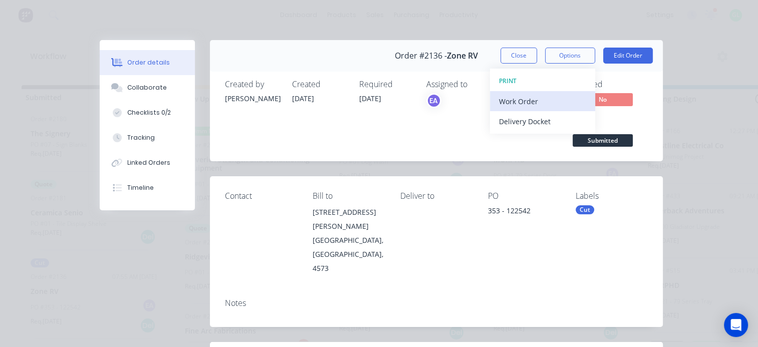
click at [520, 102] on div "Work Order" at bounding box center [542, 101] width 87 height 15
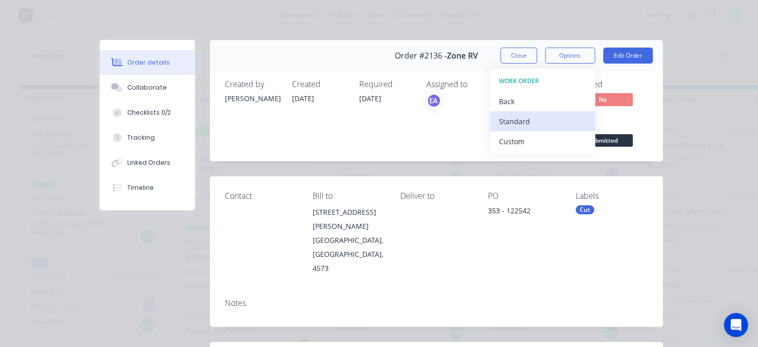
click at [515, 121] on div "Standard" at bounding box center [542, 121] width 87 height 15
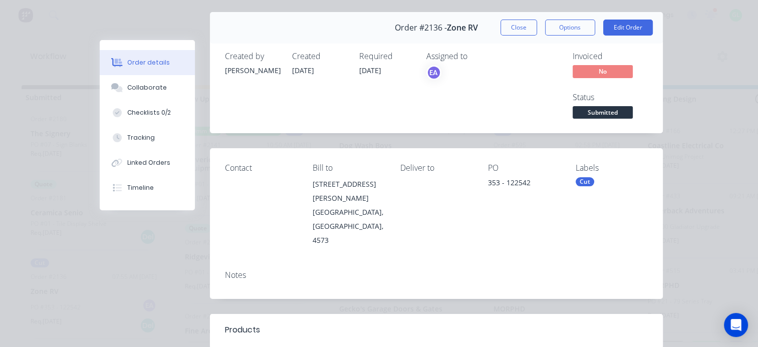
scroll to position [50, 0]
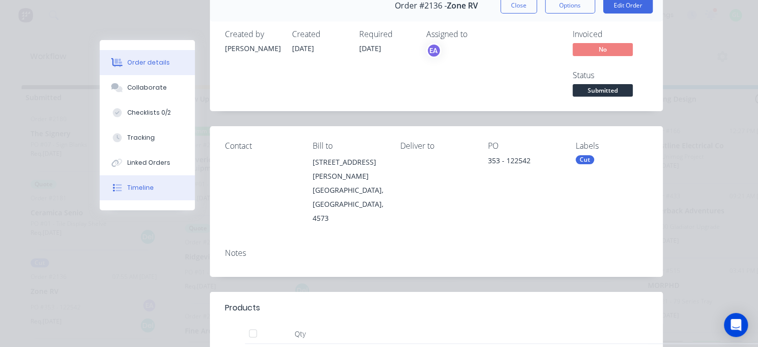
click at [144, 191] on div "Timeline" at bounding box center [140, 187] width 27 height 9
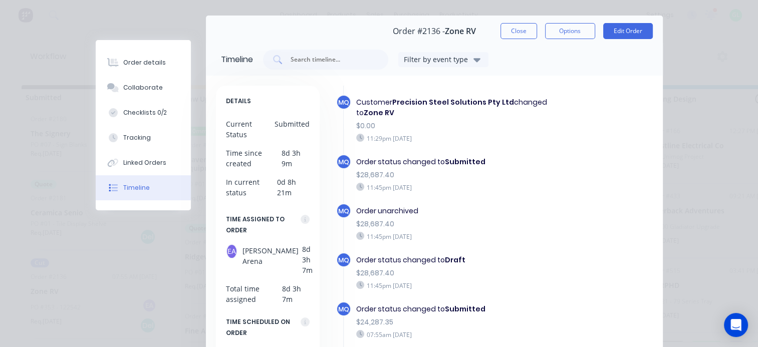
scroll to position [0, 0]
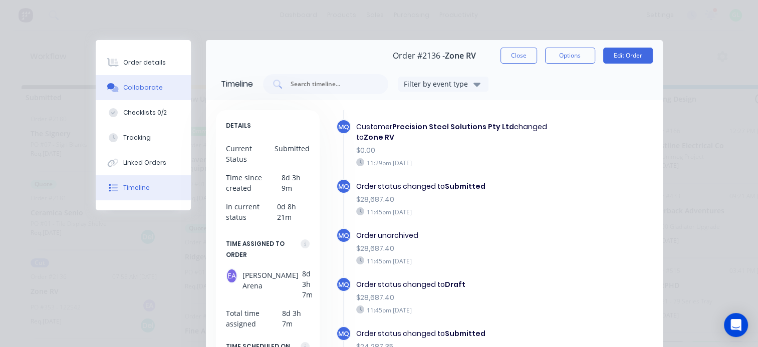
click at [138, 87] on div "Collaborate" at bounding box center [143, 87] width 40 height 9
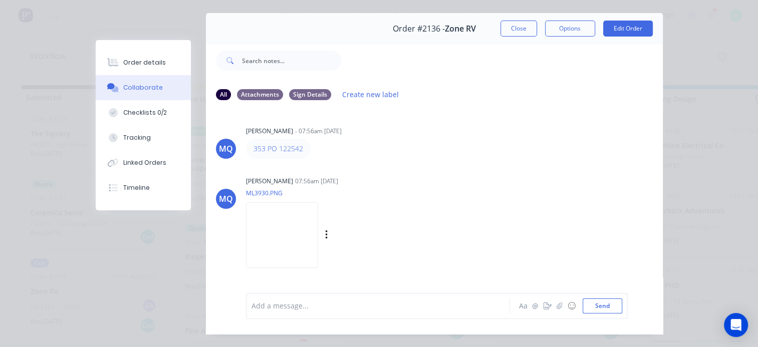
scroll to position [52, 0]
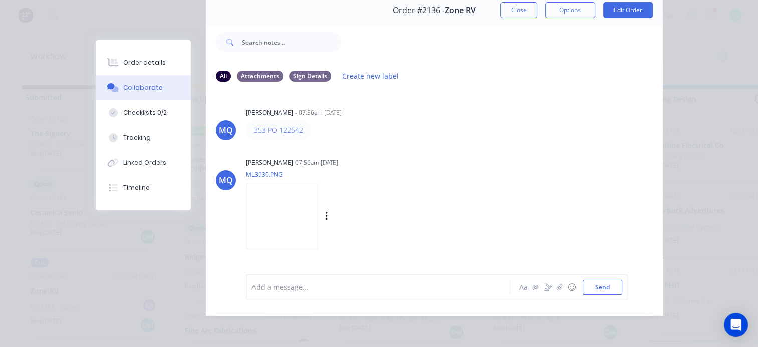
click at [266, 232] on img at bounding box center [282, 217] width 72 height 66
click at [142, 118] on button "Checklists 0/2" at bounding box center [143, 112] width 95 height 25
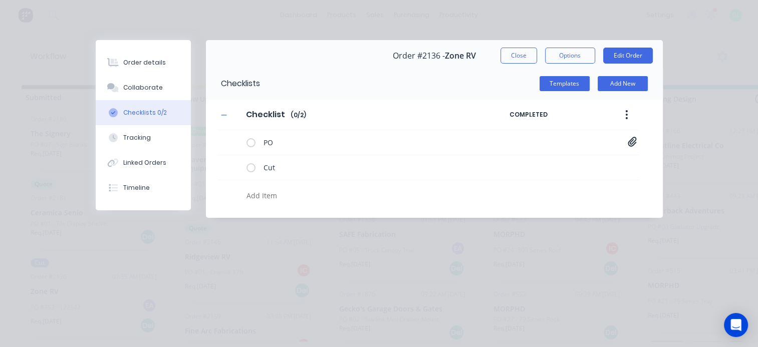
scroll to position [0, 0]
click at [135, 61] on div "Order details" at bounding box center [144, 62] width 43 height 9
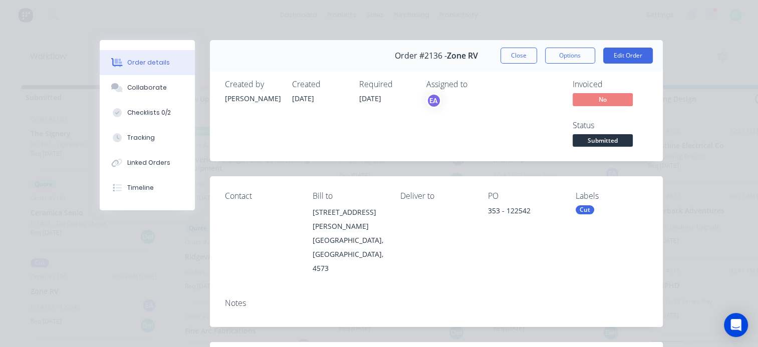
click at [519, 55] on button "Close" at bounding box center [518, 56] width 37 height 16
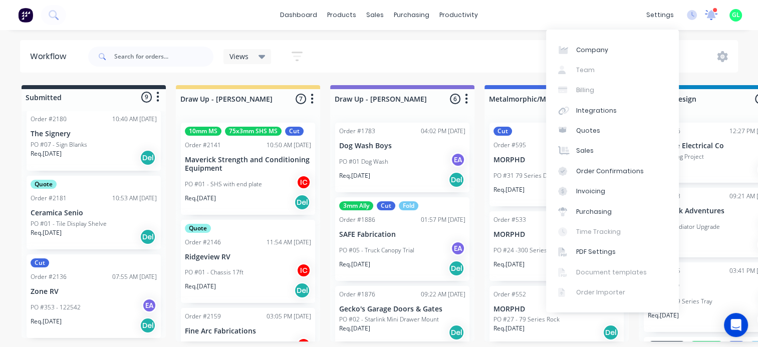
click at [713, 15] on icon at bounding box center [711, 14] width 9 height 9
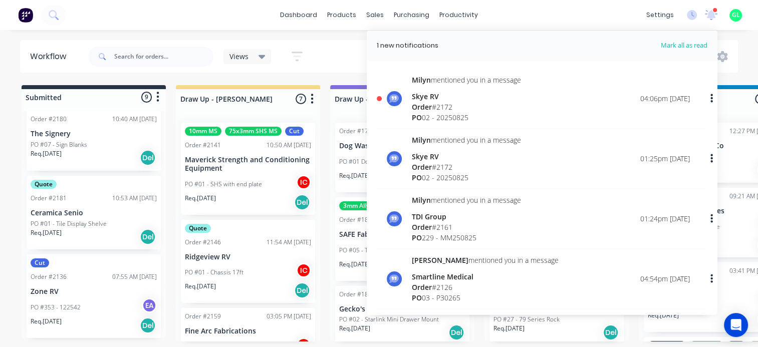
click at [409, 108] on div "[PERSON_NAME] mentioned you in a message Skye RV Order # 2172 PO 02 - [DATE] 04…" at bounding box center [542, 102] width 330 height 54
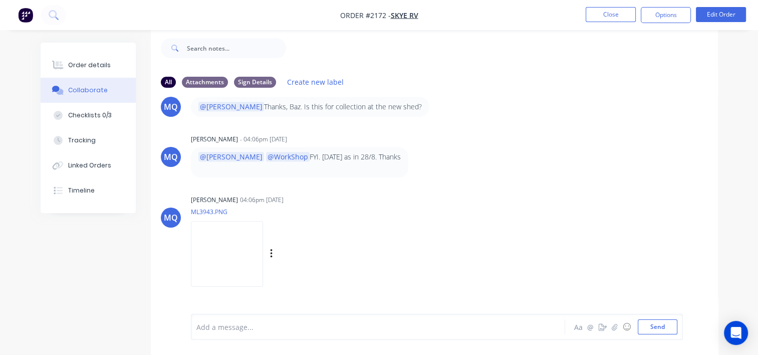
scroll to position [779, 0]
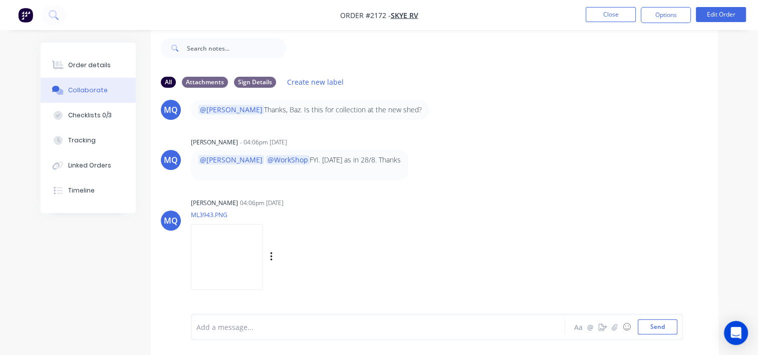
click at [243, 255] on img at bounding box center [227, 257] width 72 height 66
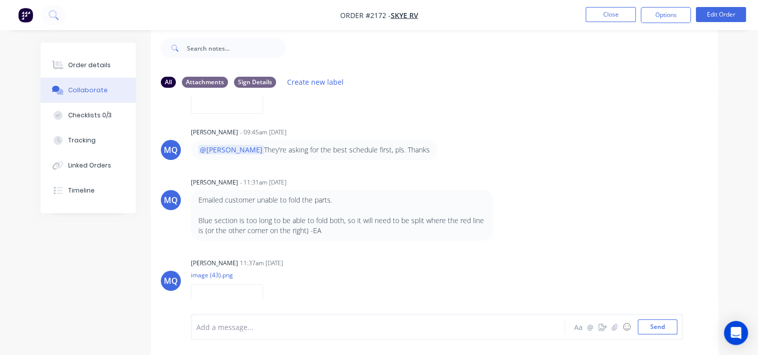
scroll to position [0, 0]
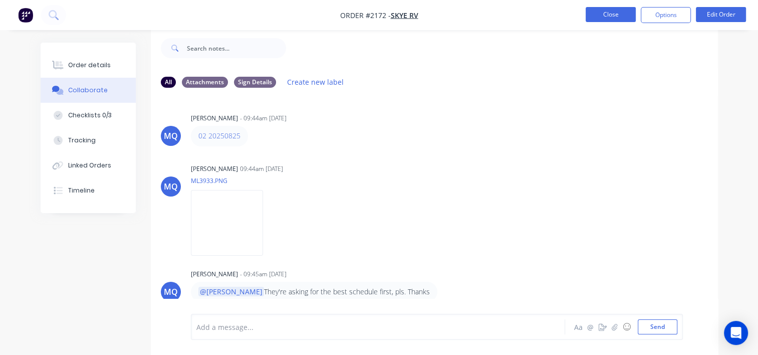
click at [594, 12] on button "Close" at bounding box center [610, 14] width 50 height 15
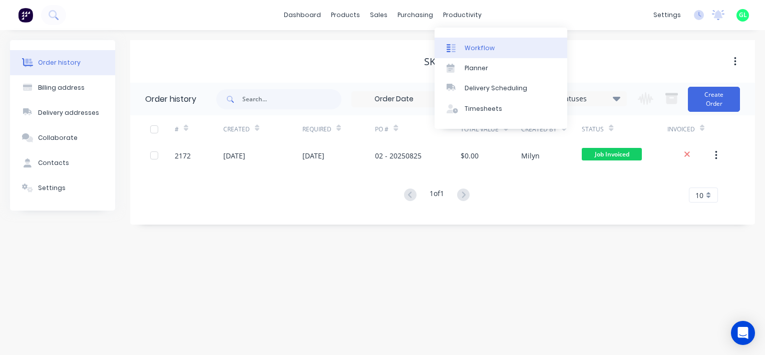
click at [467, 44] on div "Workflow" at bounding box center [480, 48] width 30 height 9
